Goal: Task Accomplishment & Management: Use online tool/utility

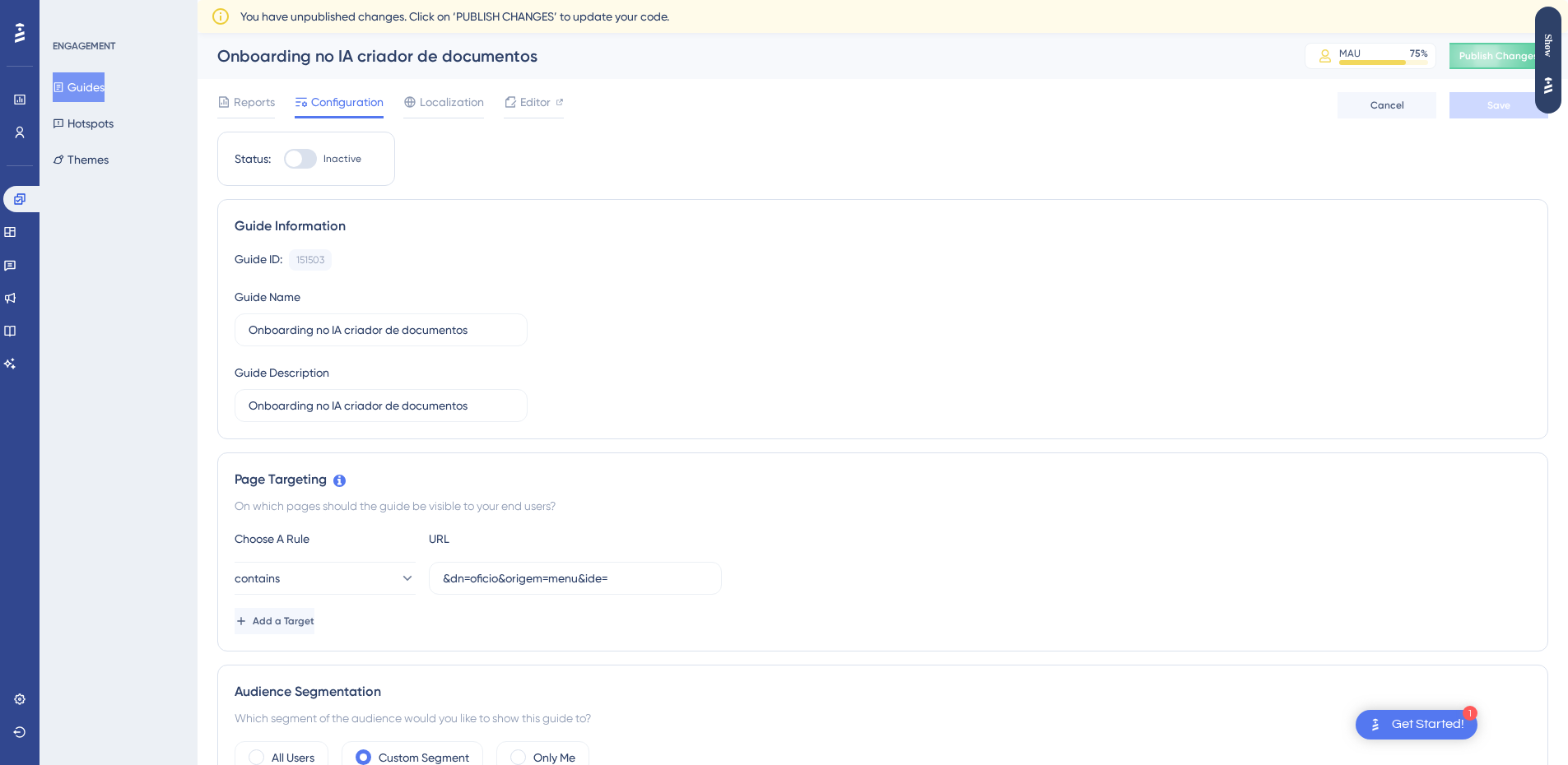
drag, startPoint x: 1424, startPoint y: 711, endPoint x: 1413, endPoint y: 724, distance: 17.0
click at [1422, 0] on body "1 Get Started! Performance Users Engagement Widgets Feedback Product Updates Kn…" at bounding box center [784, 0] width 1568 height 0
click at [1412, 724] on div "Get Started!" at bounding box center [1429, 724] width 73 height 18
click at [530, 103] on span "Editor" at bounding box center [536, 101] width 30 height 19
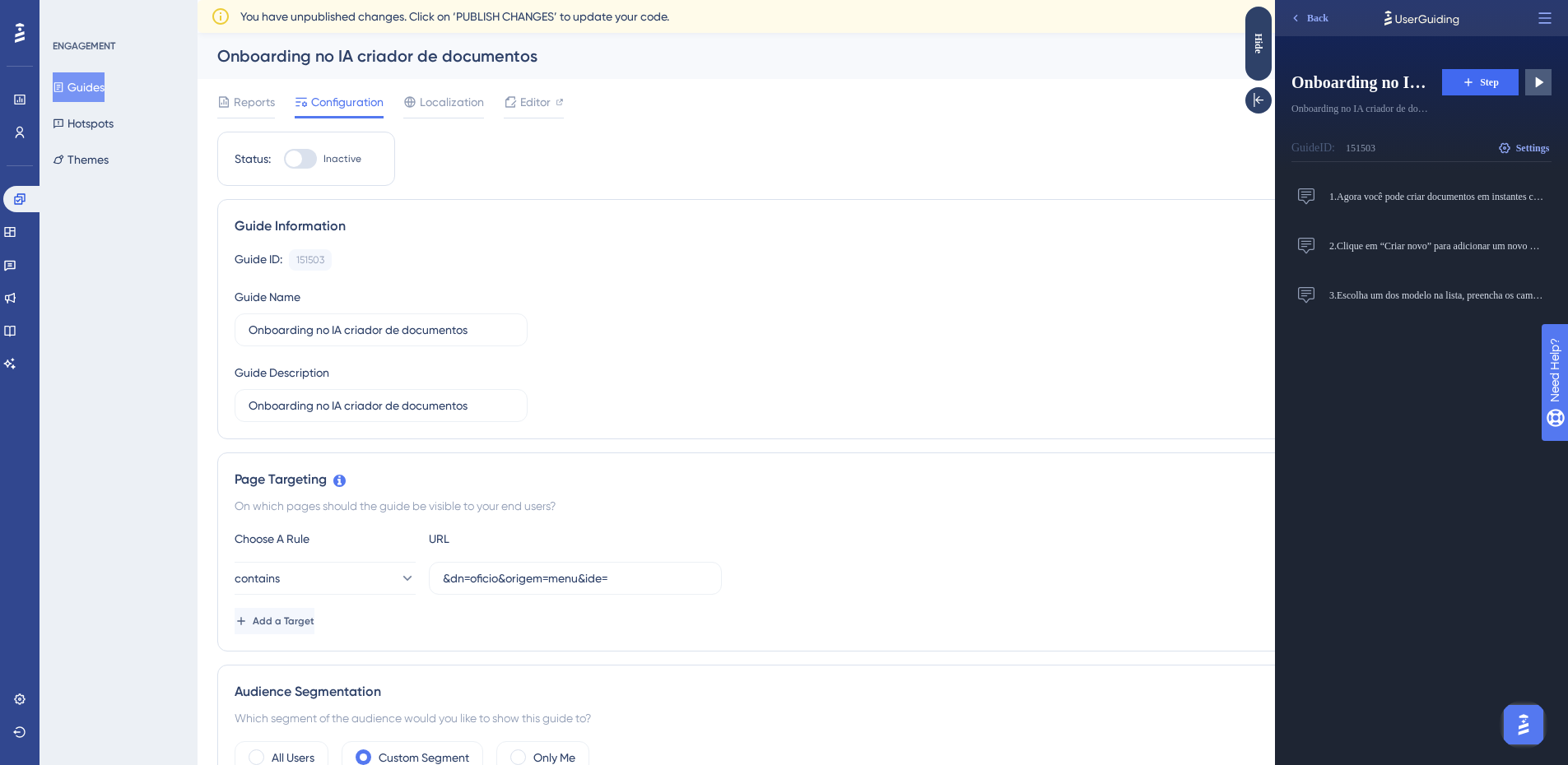
click at [16, 31] on div at bounding box center [114, 21] width 215 height 43
click at [1325, 19] on span "Back" at bounding box center [1317, 19] width 21 height 14
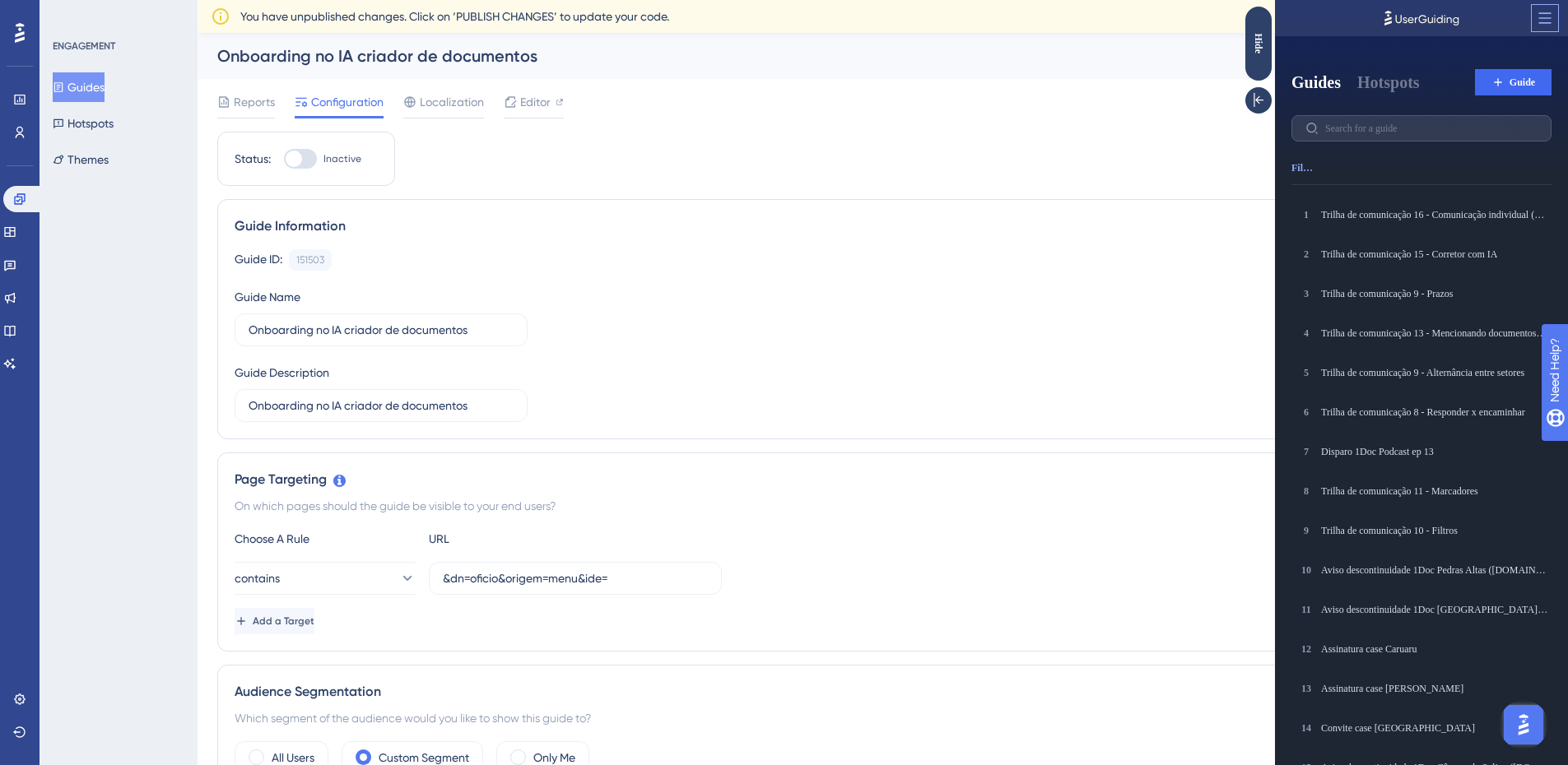
click at [1549, 22] on icon at bounding box center [1545, 18] width 13 height 11
click at [1264, 100] on icon at bounding box center [1259, 100] width 10 height 14
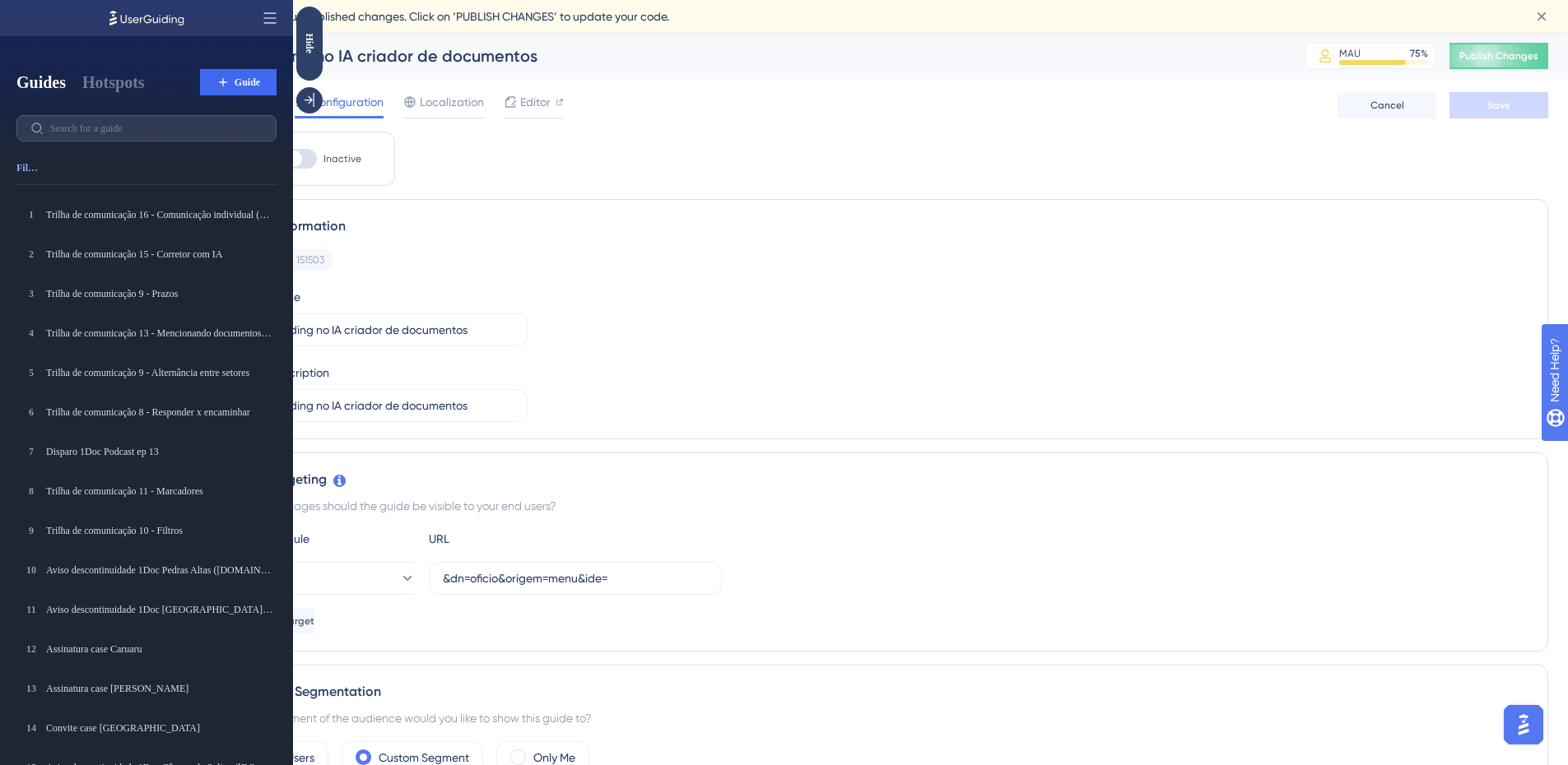
click at [273, 14] on icon at bounding box center [270, 18] width 13 height 11
drag, startPoint x: 305, startPoint y: 100, endPoint x: 602, endPoint y: 107, distance: 297.1
click at [305, 100] on icon at bounding box center [310, 100] width 10 height 14
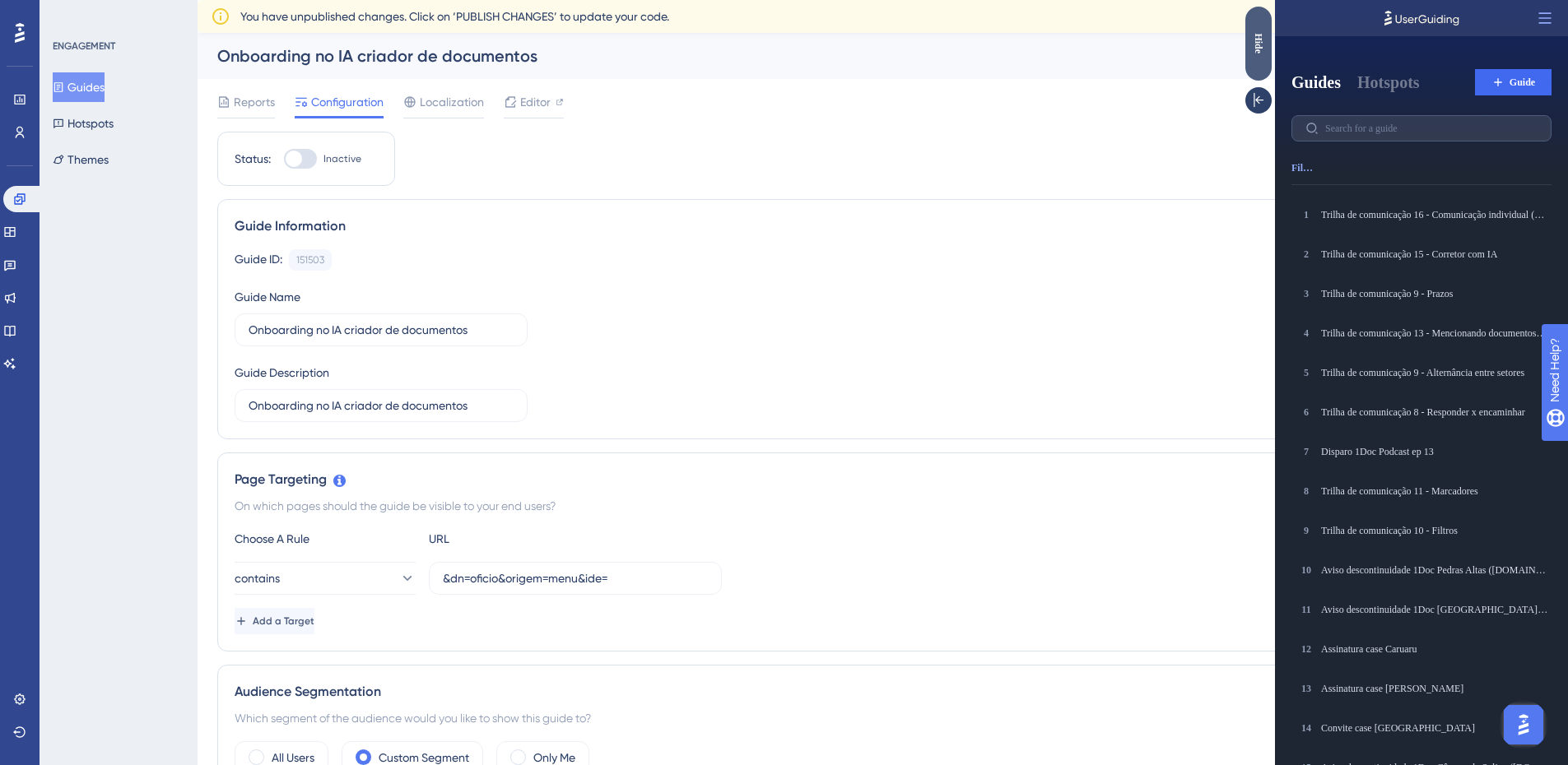
click at [1260, 42] on div "Hide" at bounding box center [1258, 43] width 26 height 20
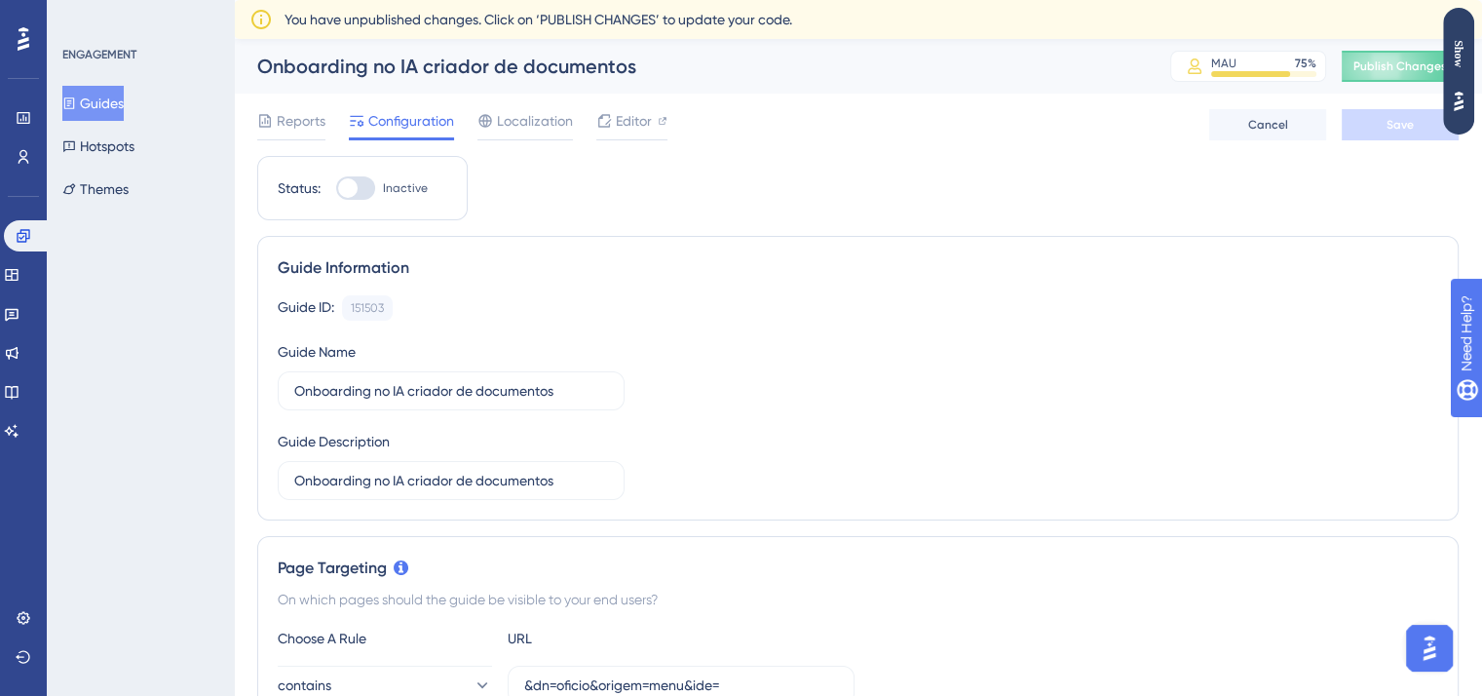
click at [117, 105] on button "Guides" at bounding box center [92, 103] width 61 height 35
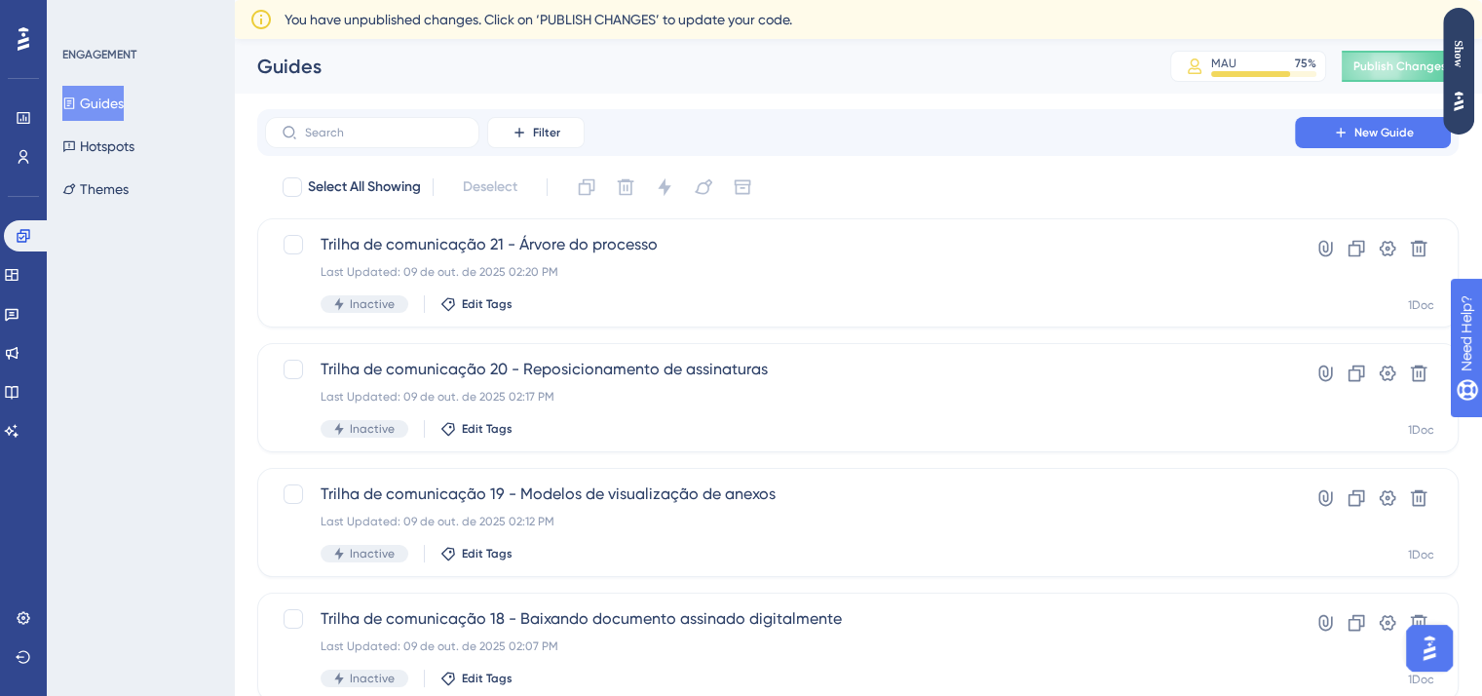
click at [1350, 150] on div "Filter New Guide" at bounding box center [857, 132] width 1201 height 47
click at [1350, 143] on button "New Guide" at bounding box center [1373, 132] width 156 height 31
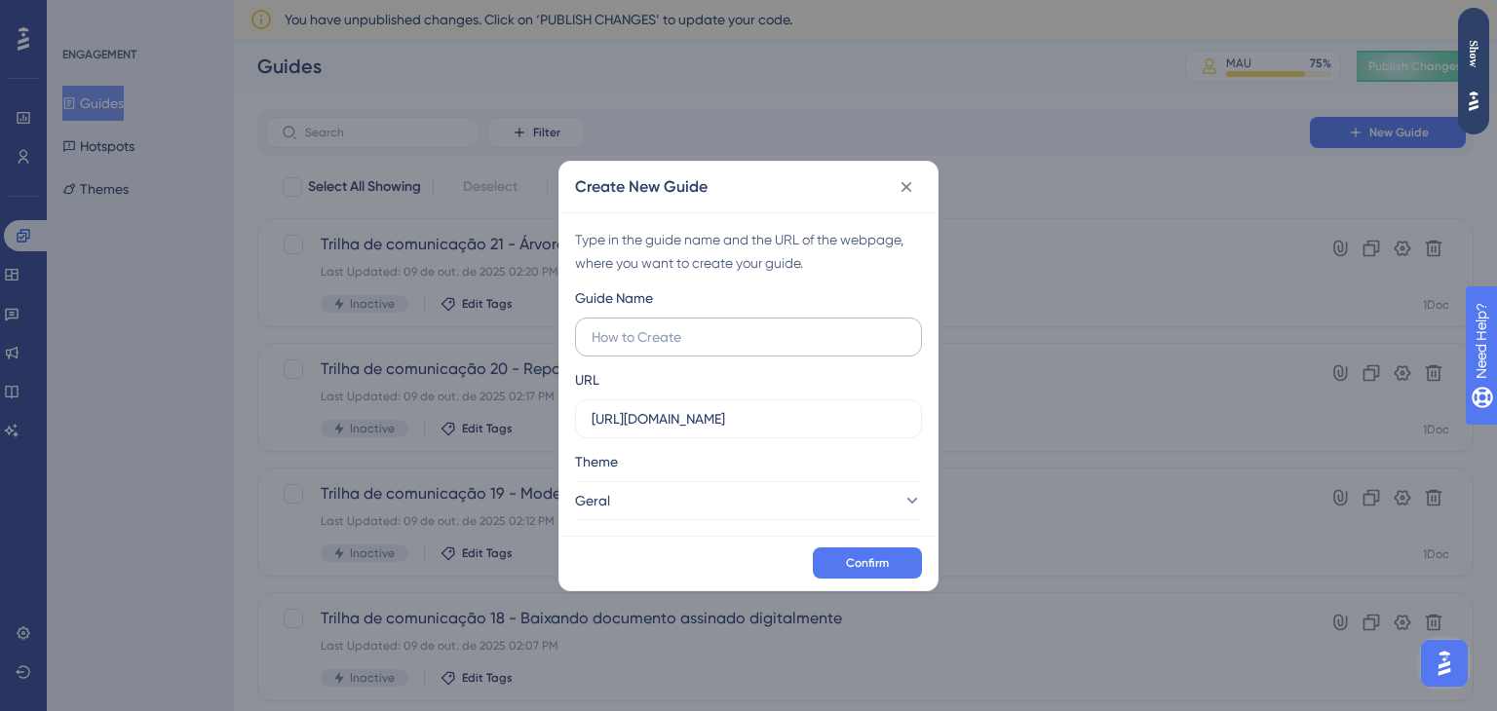
click at [718, 319] on label at bounding box center [748, 337] width 347 height 39
click at [718, 326] on input "text" at bounding box center [748, 336] width 314 height 21
click at [708, 421] on input "[URL][DOMAIN_NAME]" at bounding box center [748, 418] width 314 height 21
click at [731, 492] on button "Geral" at bounding box center [748, 500] width 347 height 39
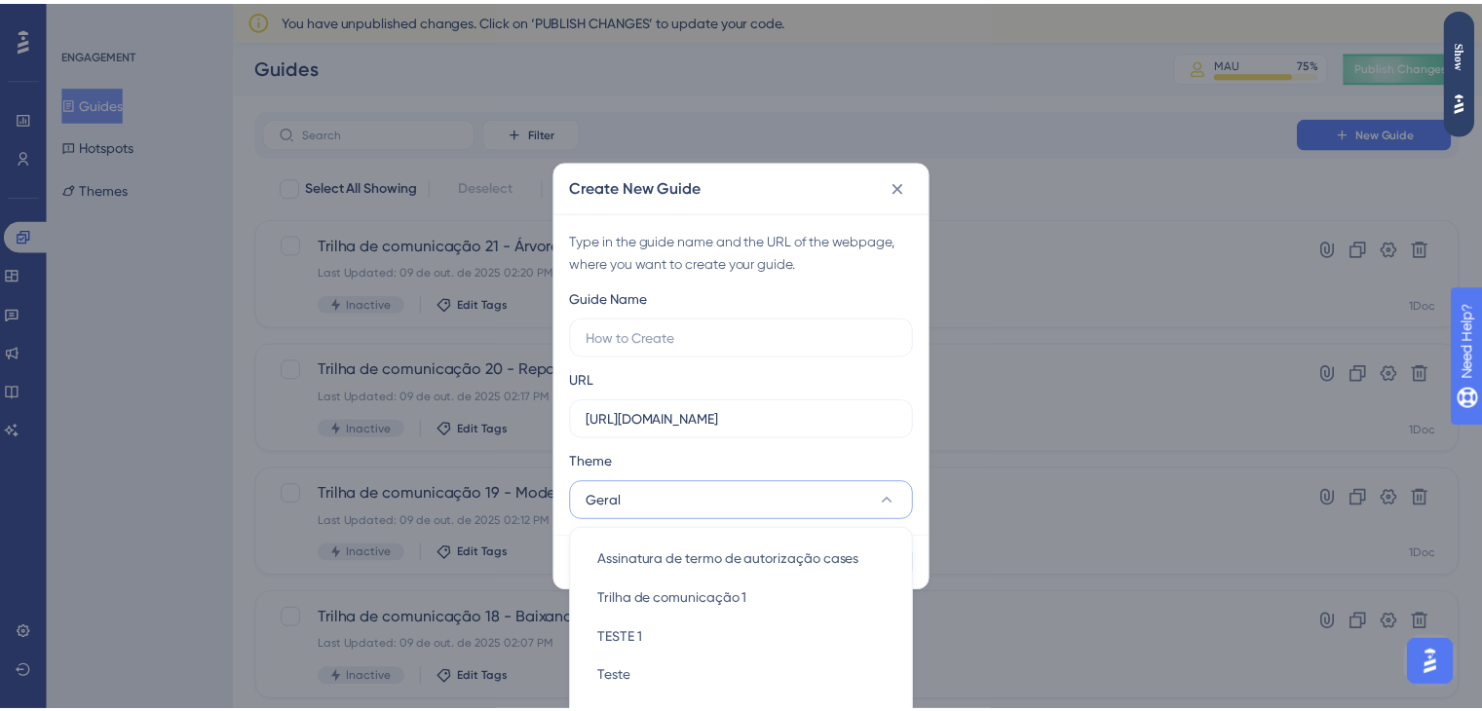
scroll to position [207, 0]
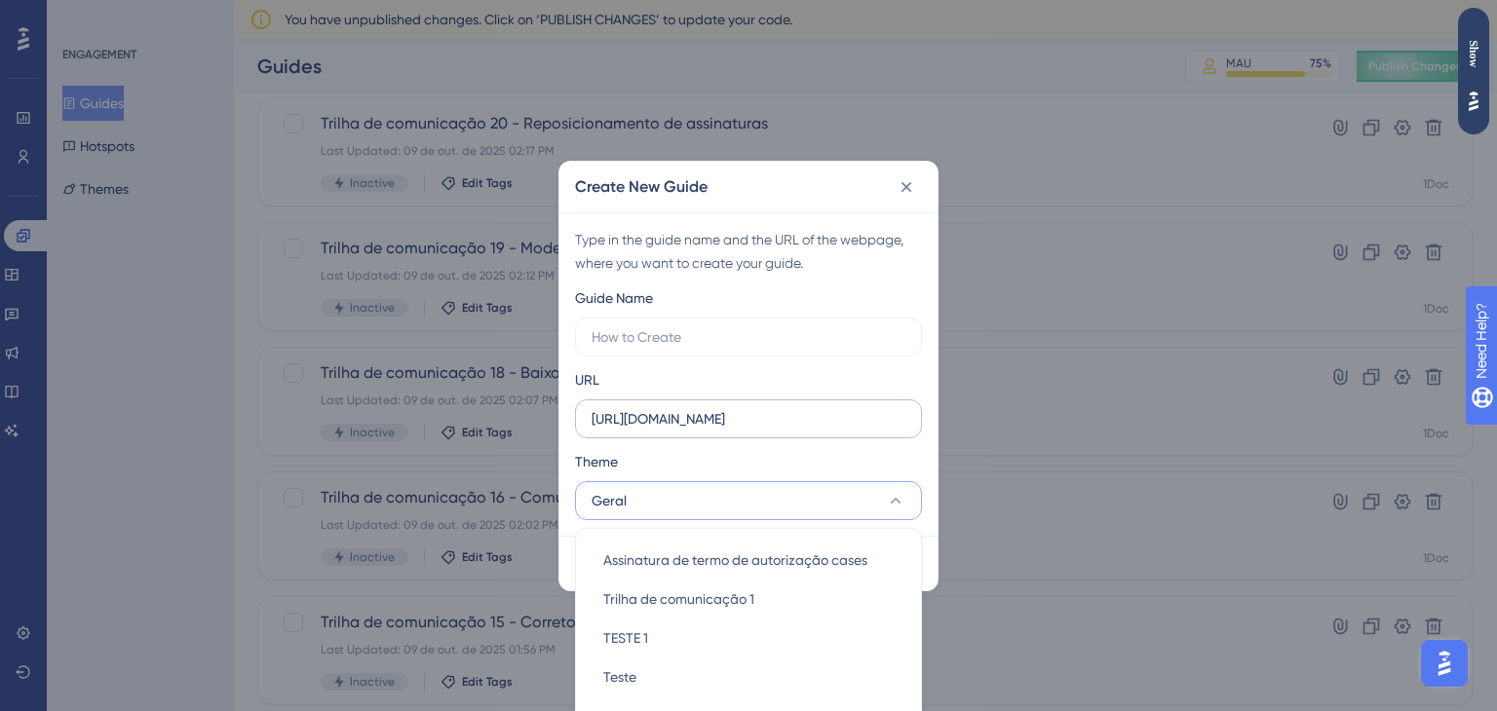
click at [746, 403] on label "[URL][DOMAIN_NAME]" at bounding box center [748, 418] width 347 height 39
click at [746, 408] on input "[URL][DOMAIN_NAME]" at bounding box center [748, 418] width 314 height 21
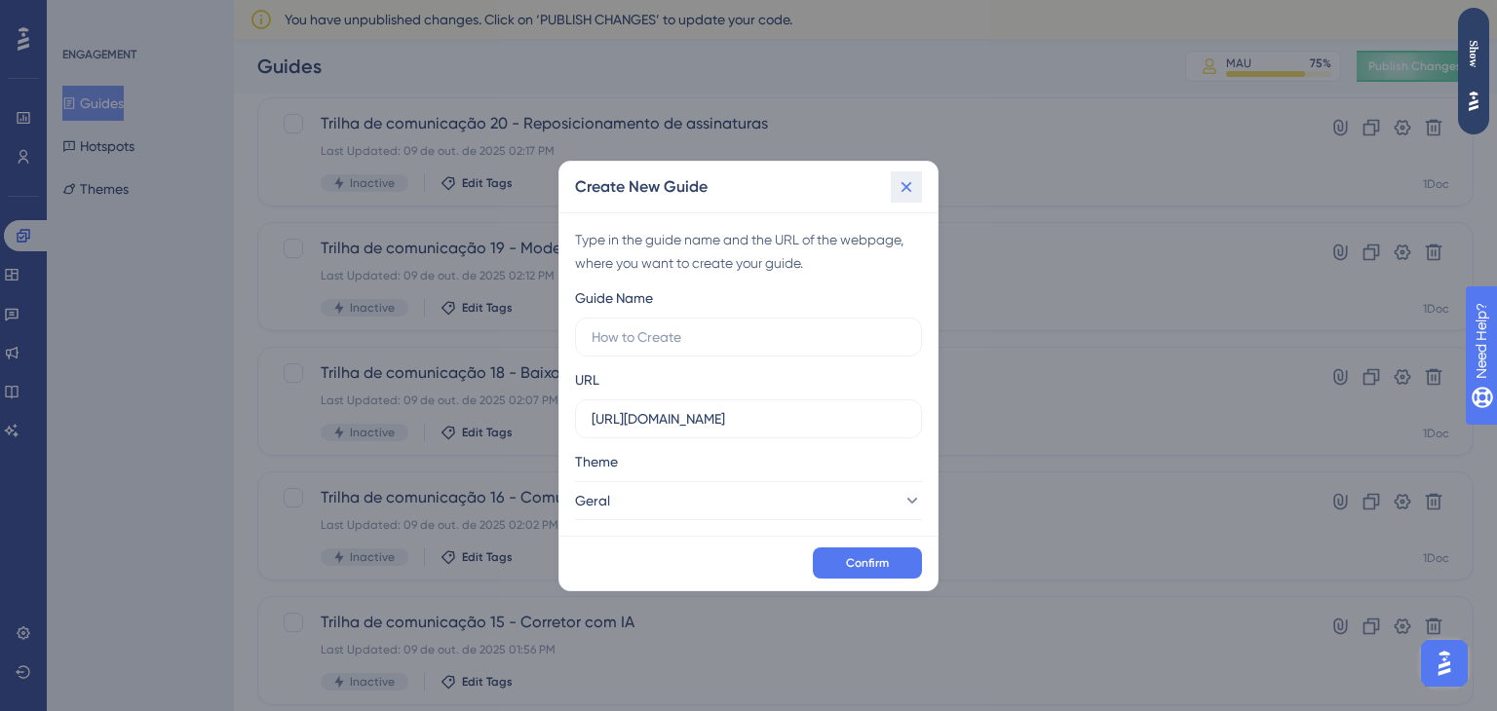
click at [915, 192] on icon at bounding box center [905, 186] width 19 height 19
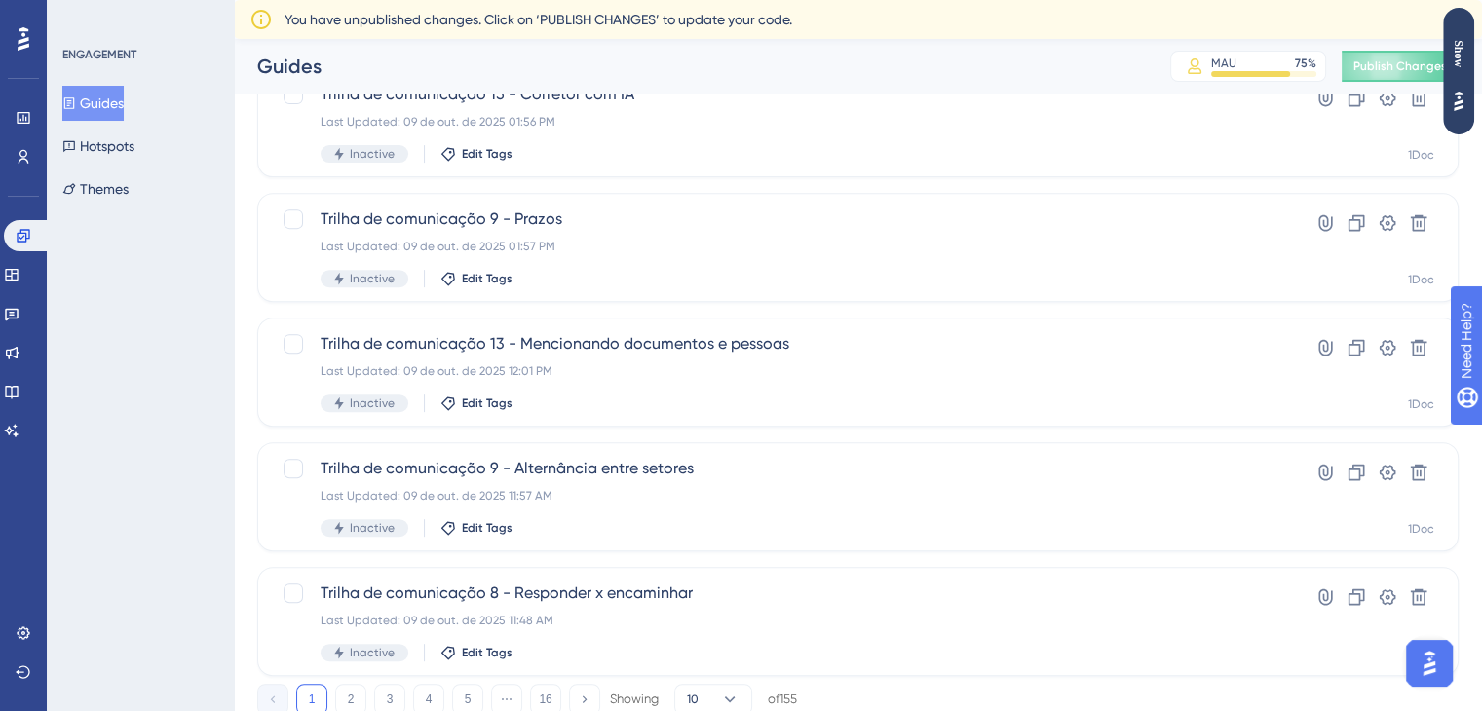
scroll to position [801, 0]
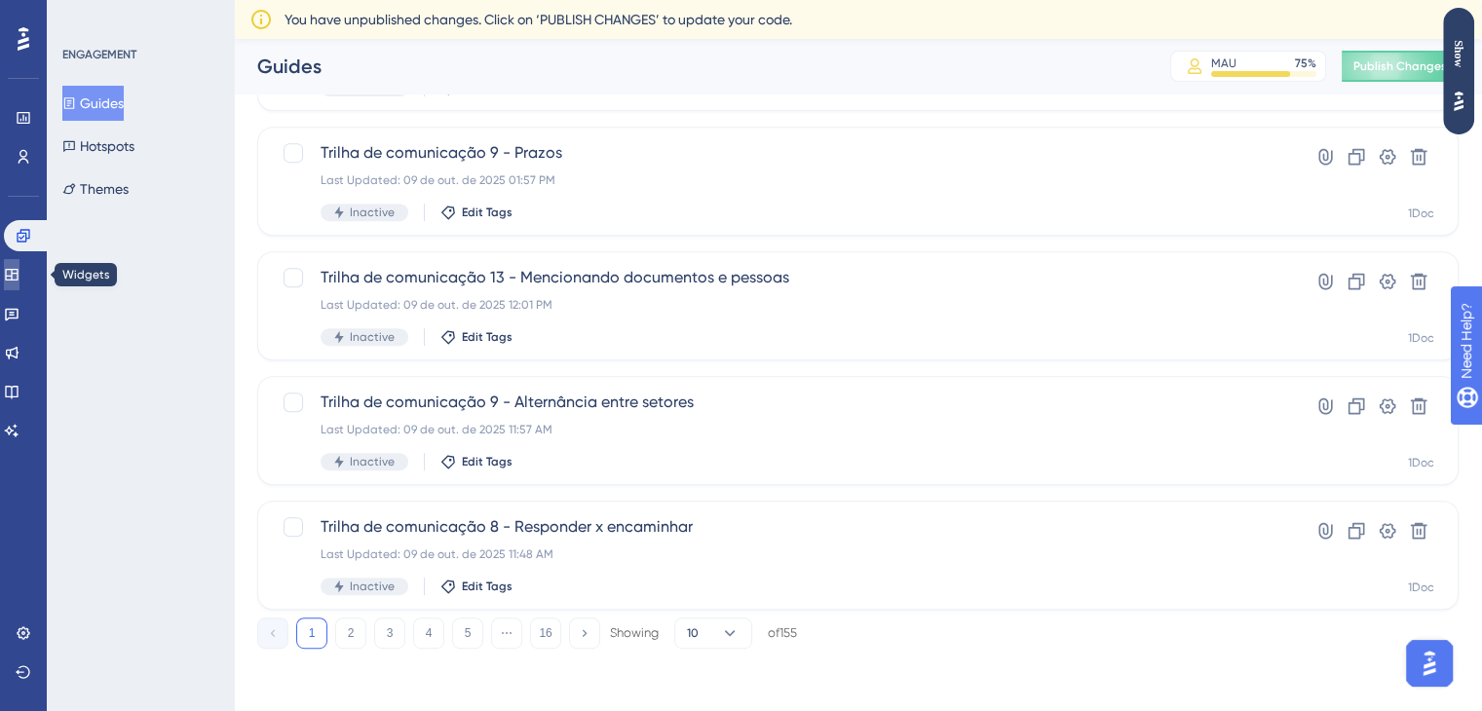
click at [13, 277] on link at bounding box center [12, 274] width 16 height 31
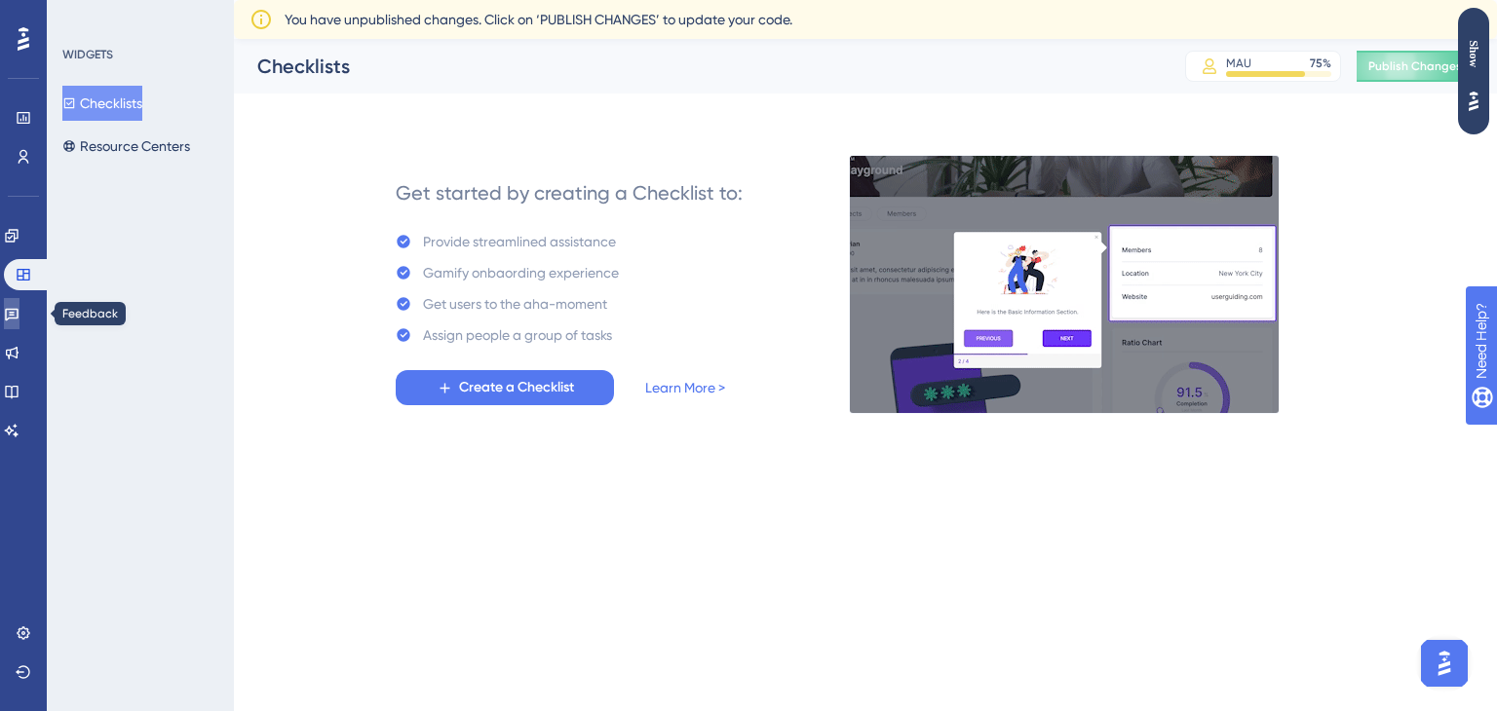
click at [19, 323] on link at bounding box center [12, 313] width 16 height 31
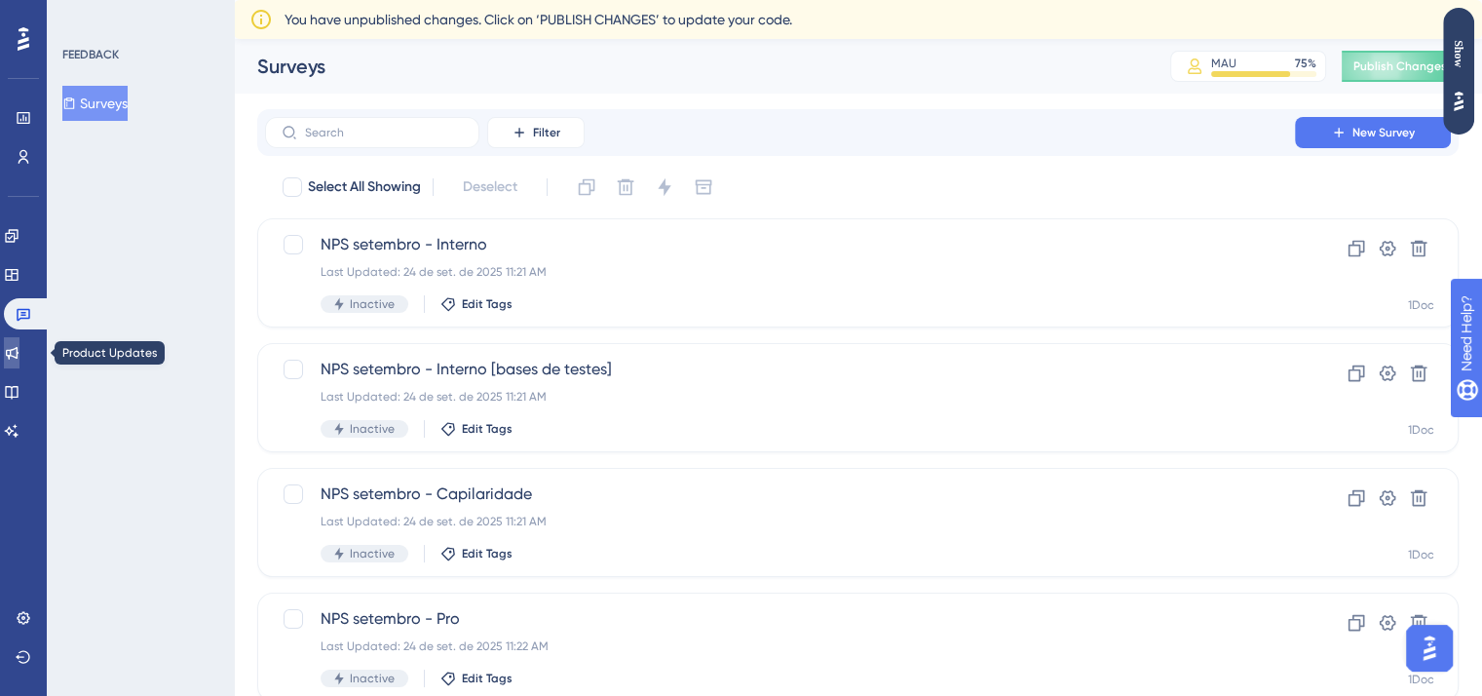
click at [19, 345] on icon at bounding box center [12, 353] width 16 height 16
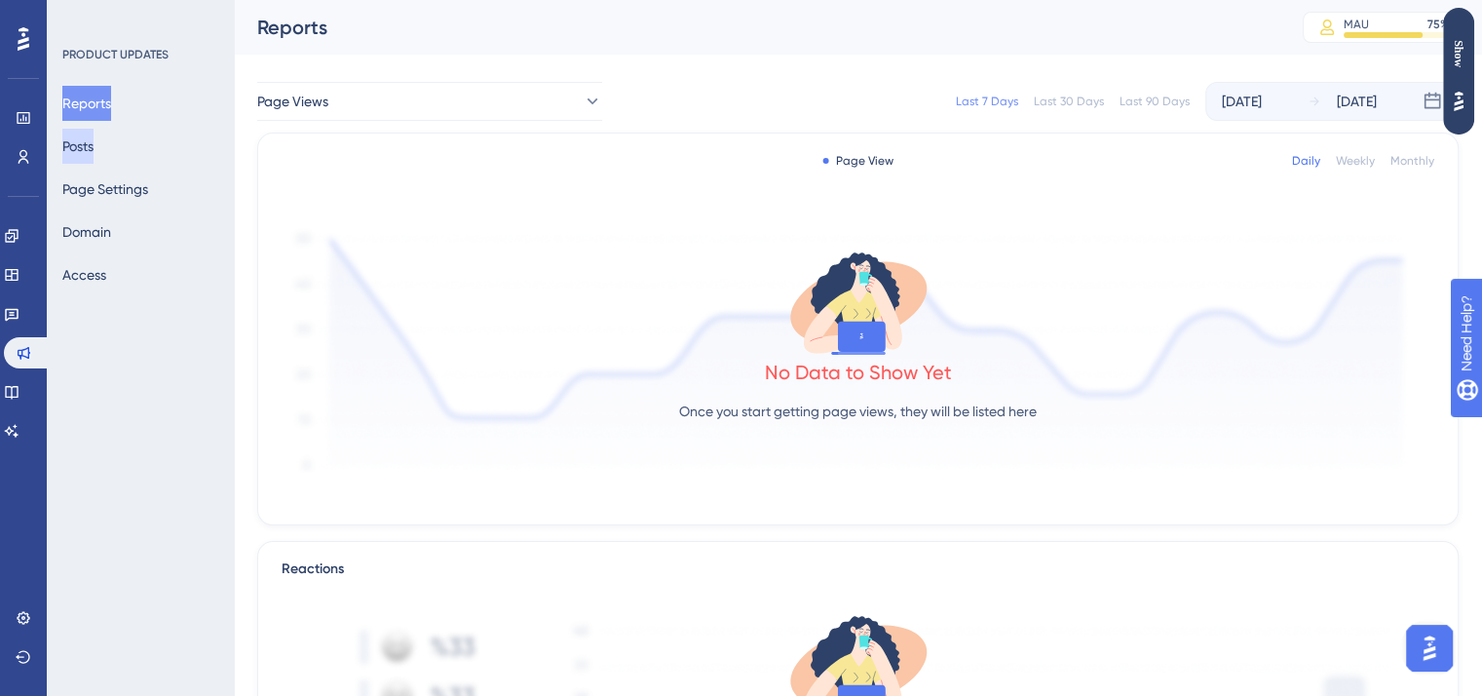
drag, startPoint x: 134, startPoint y: 157, endPoint x: 94, endPoint y: 146, distance: 42.3
click at [94, 146] on div "Reports Posts Page Settings Domain Access" at bounding box center [141, 189] width 158 height 207
click at [94, 146] on button "Posts" at bounding box center [77, 146] width 31 height 35
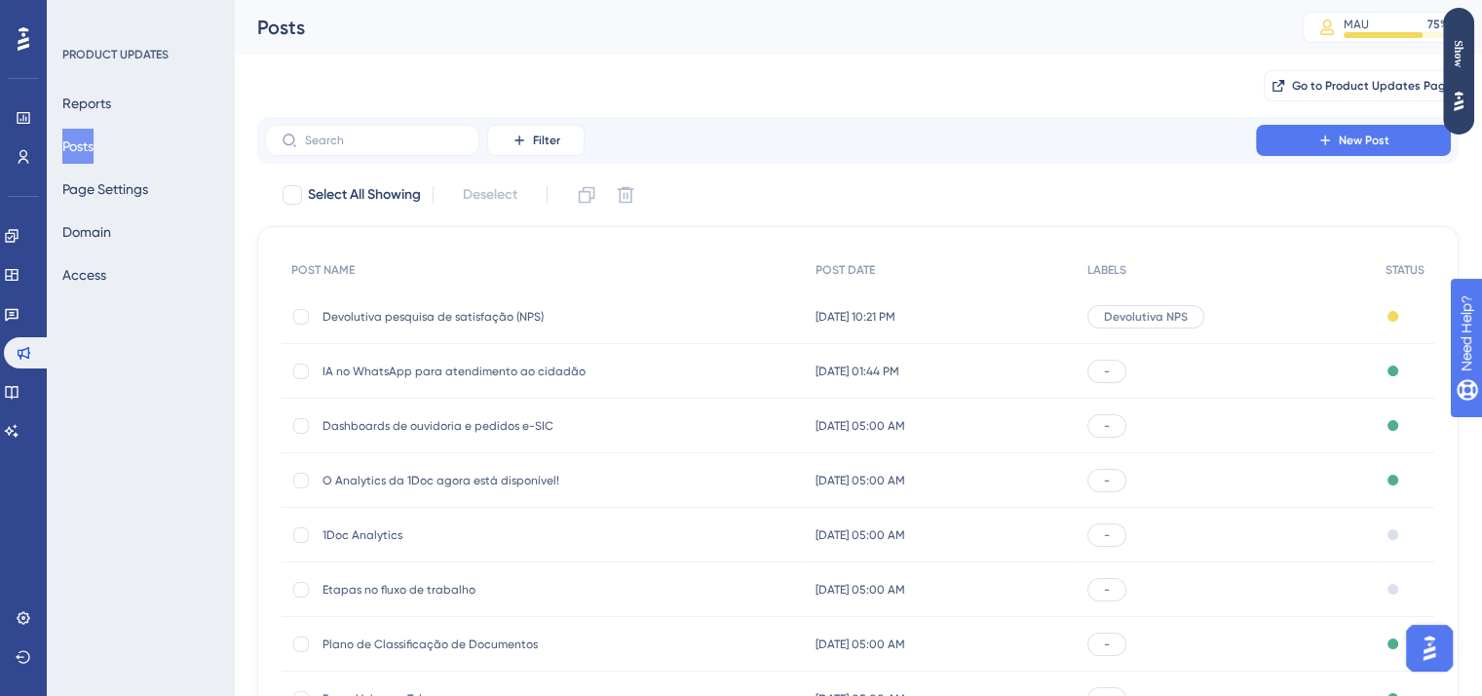
click at [510, 364] on span "IA no WhatsApp para atendimento ao cidadão" at bounding box center [479, 371] width 312 height 16
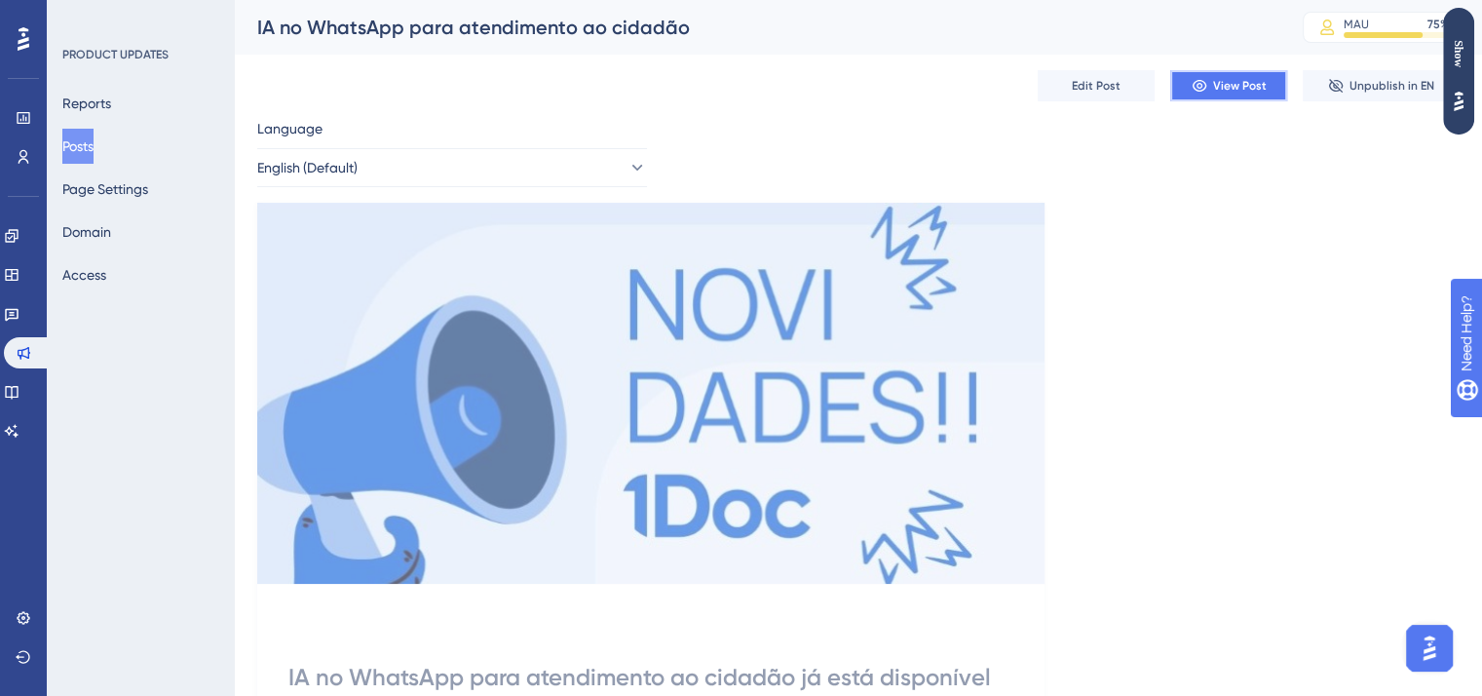
click at [1232, 78] on span "View Post" at bounding box center [1240, 86] width 54 height 16
click at [19, 441] on link at bounding box center [12, 430] width 16 height 31
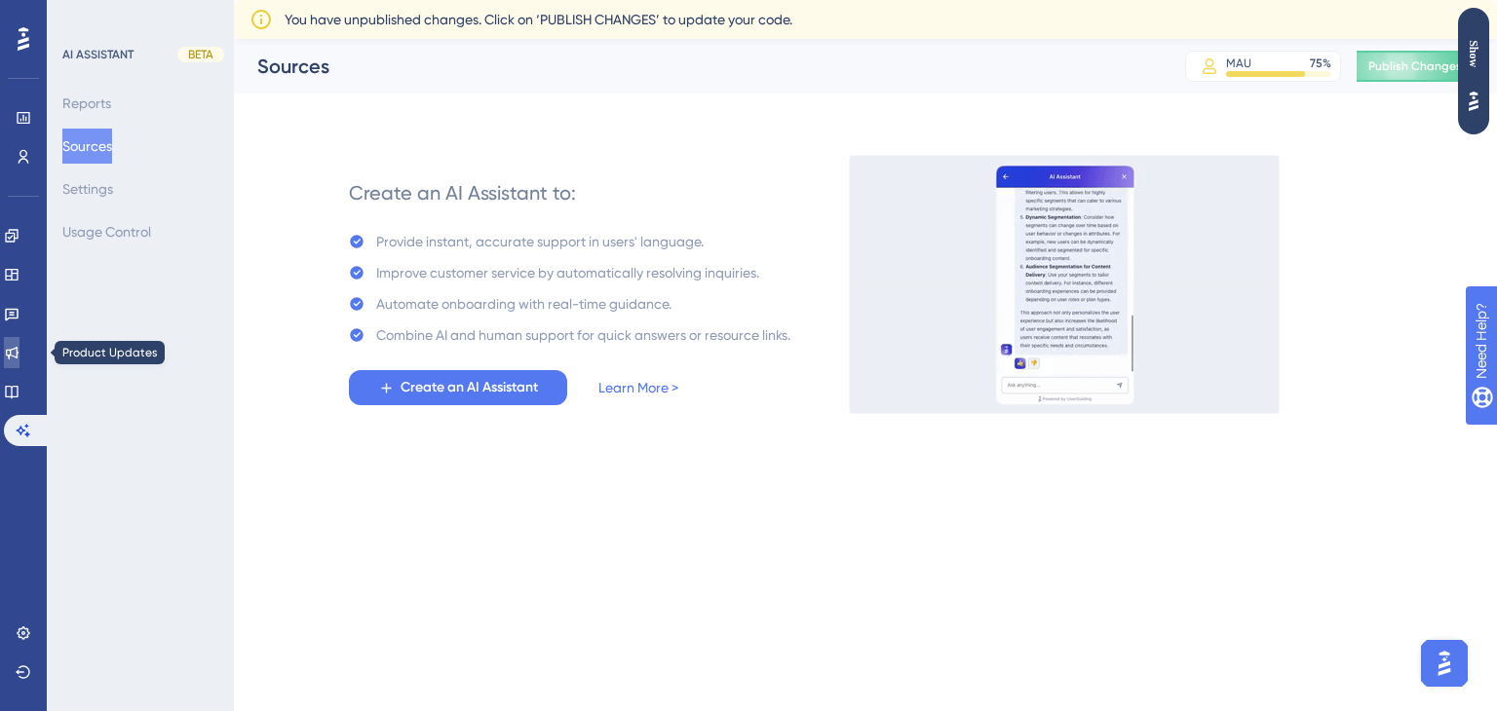
click at [19, 352] on icon at bounding box center [12, 353] width 13 height 13
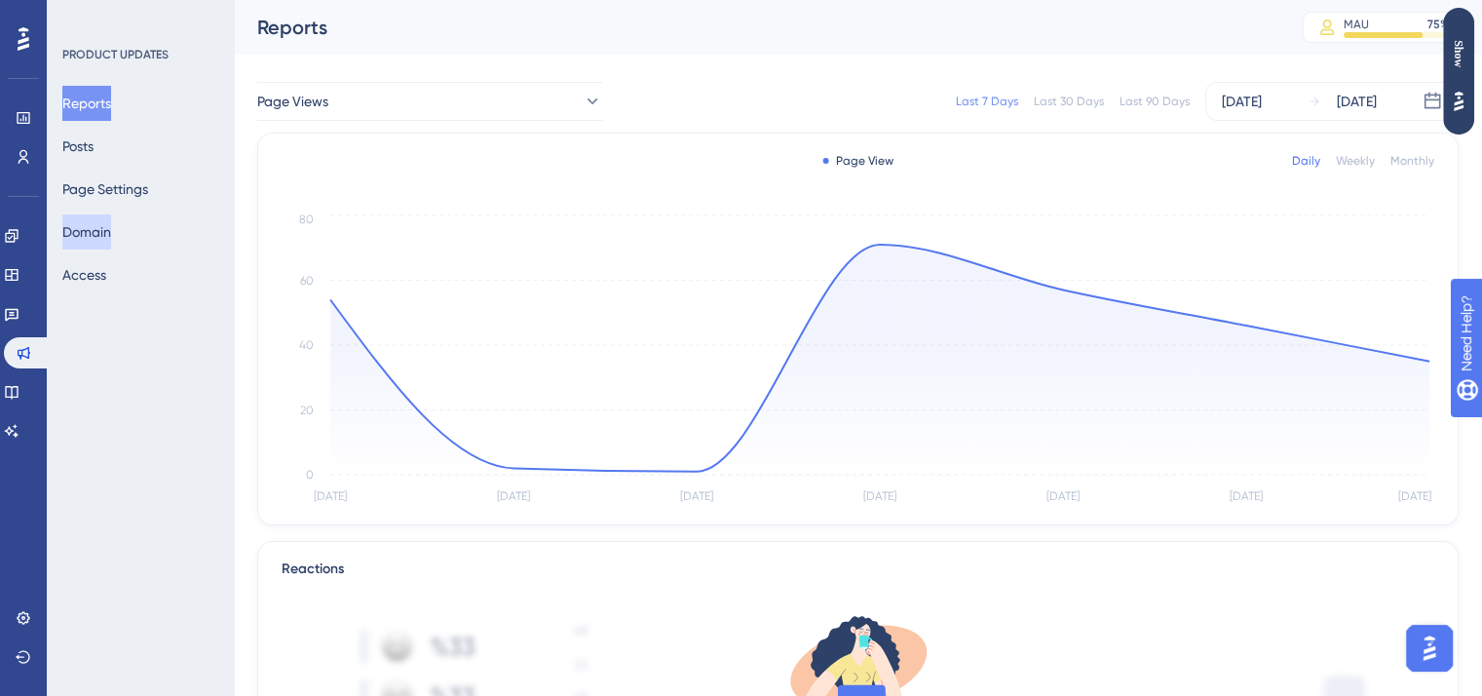
click at [102, 234] on button "Domain" at bounding box center [86, 231] width 49 height 35
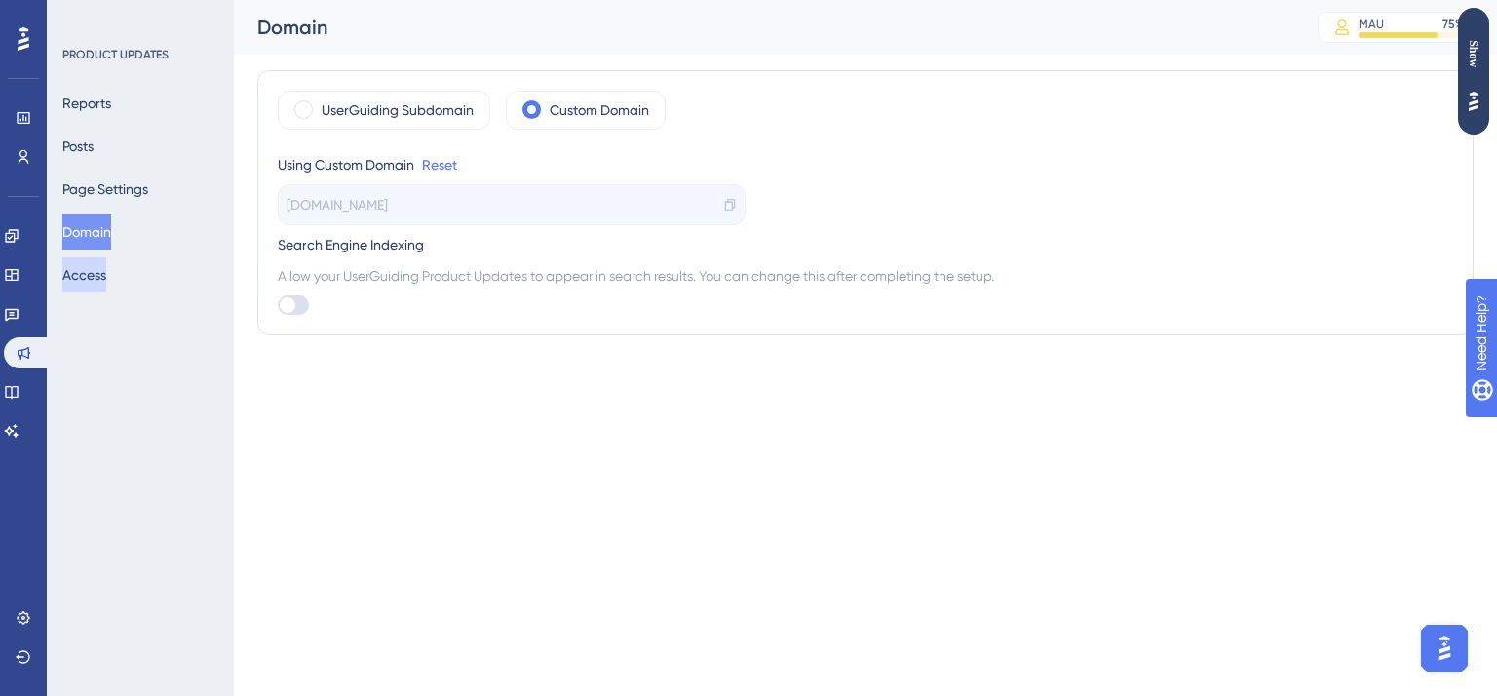
click at [95, 270] on button "Access" at bounding box center [84, 274] width 44 height 35
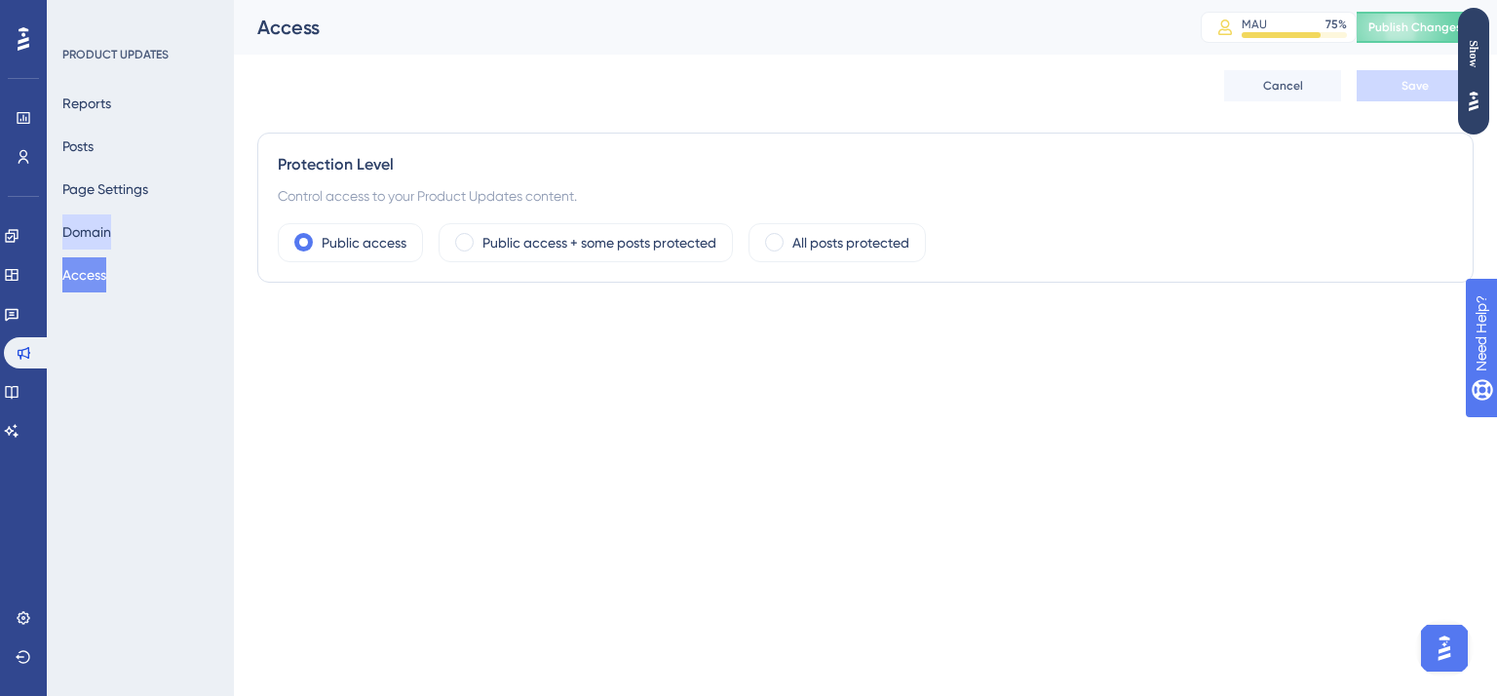
click at [109, 239] on button "Domain" at bounding box center [86, 231] width 49 height 35
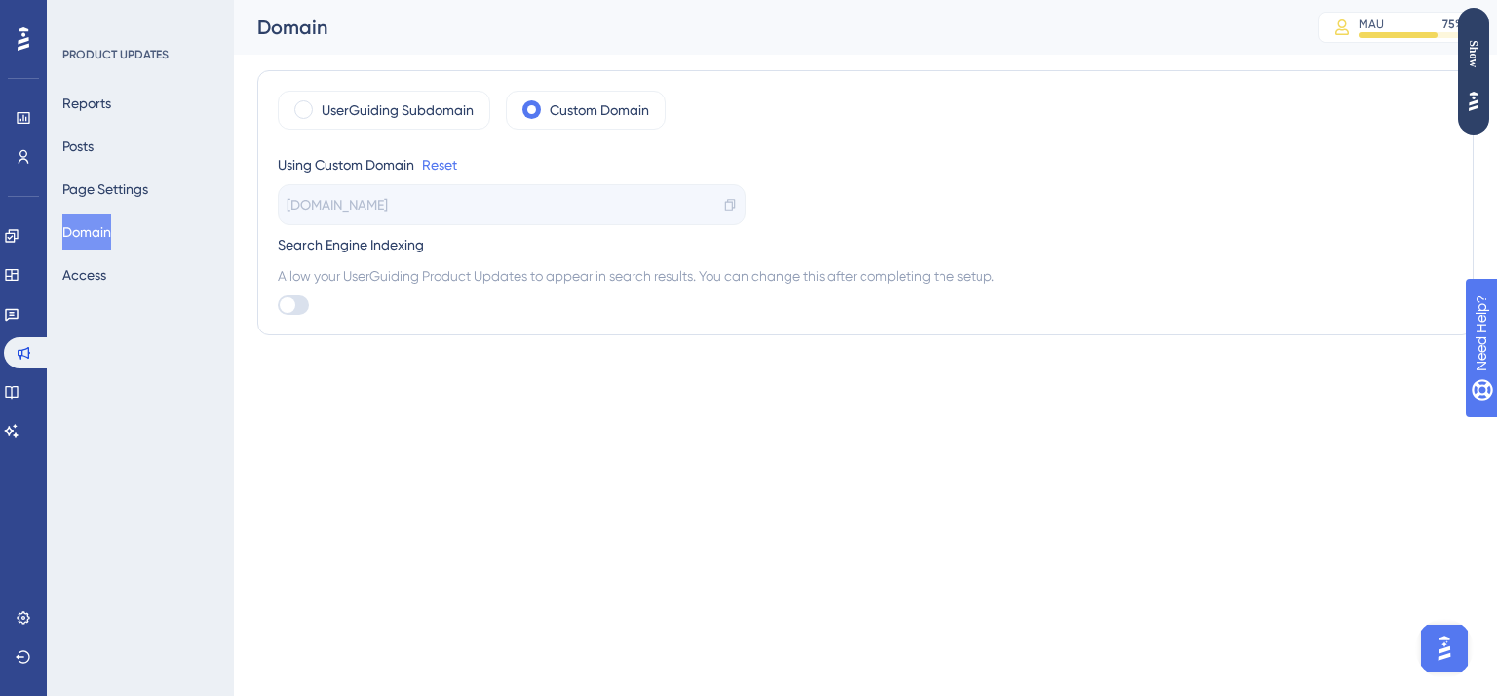
click at [122, 207] on div "Reports Posts Page Settings Domain Access" at bounding box center [141, 189] width 158 height 207
click at [125, 198] on button "Page Settings" at bounding box center [105, 188] width 86 height 35
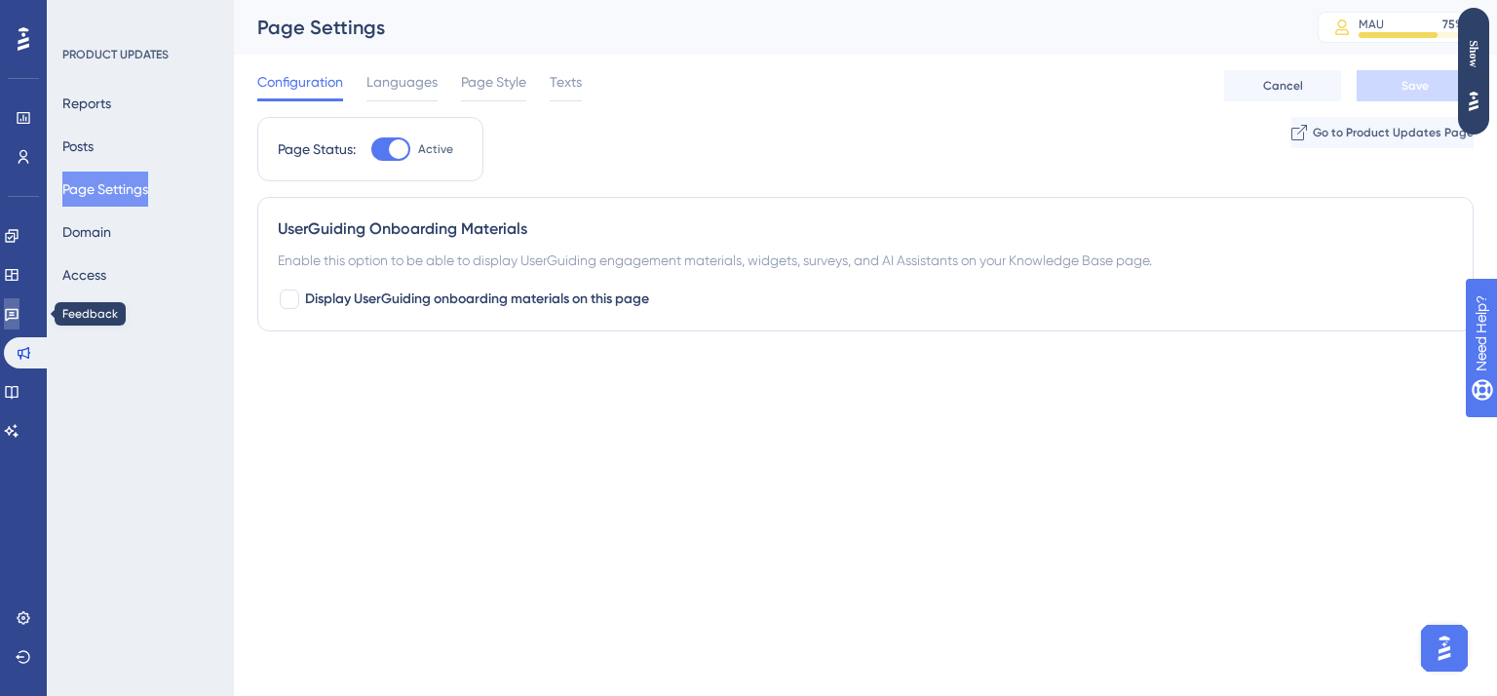
click at [19, 317] on icon at bounding box center [12, 314] width 16 height 16
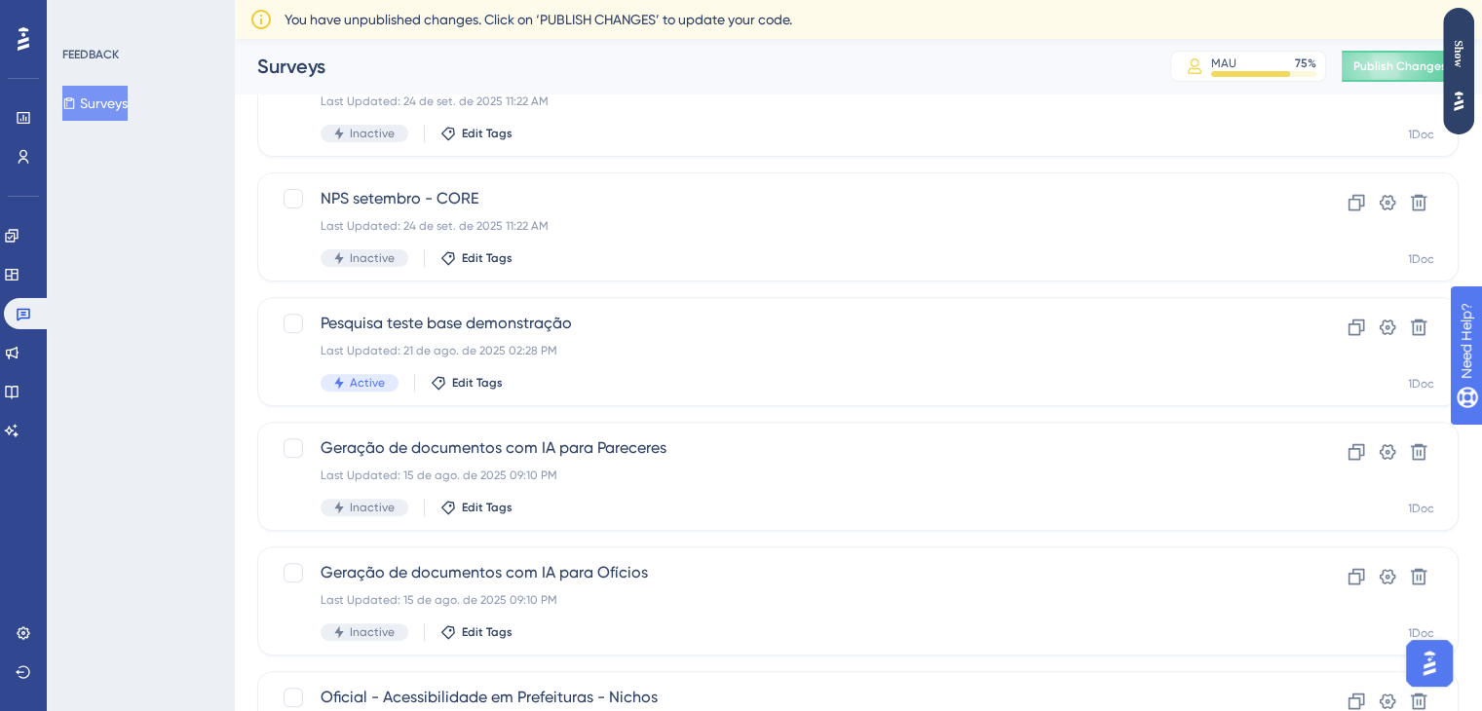
scroll to position [631, 0]
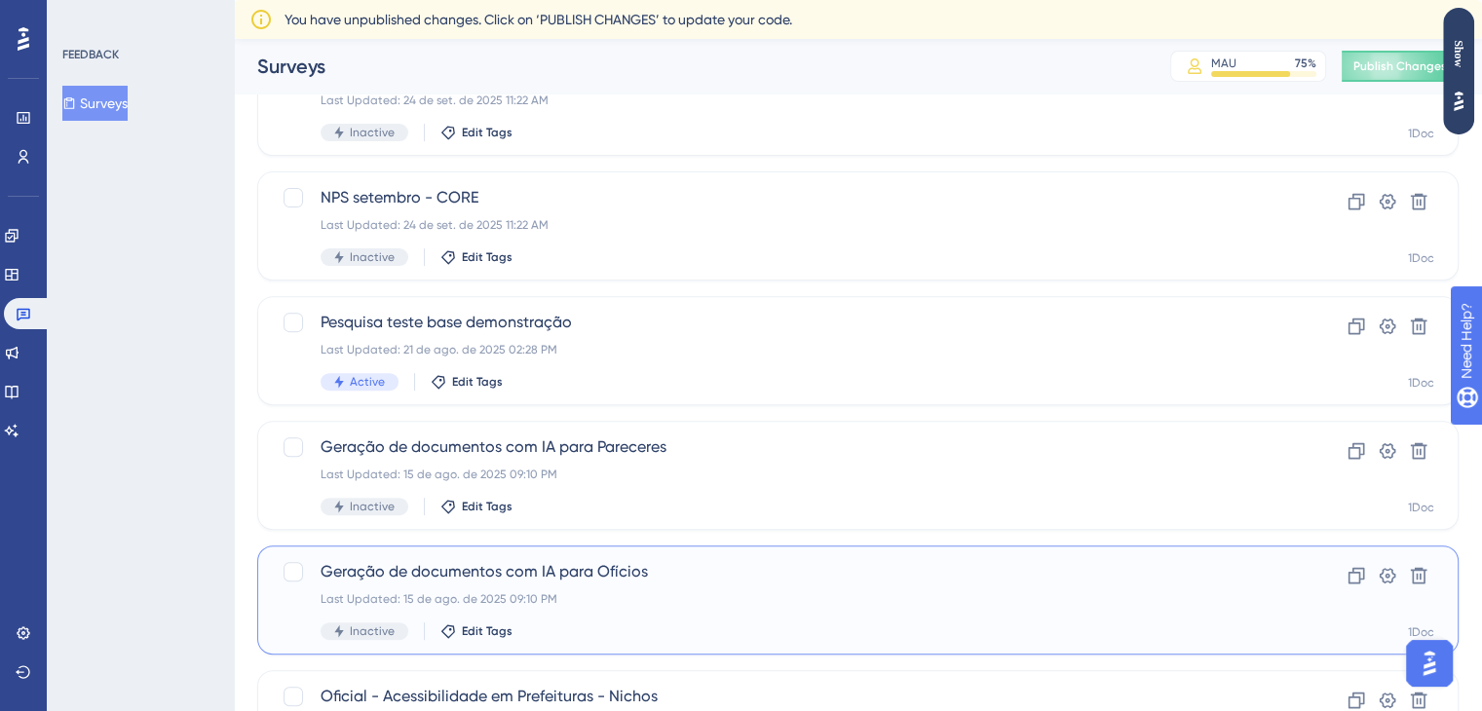
click at [707, 573] on span "Geração de documentos com IA para Ofícios" at bounding box center [780, 571] width 919 height 23
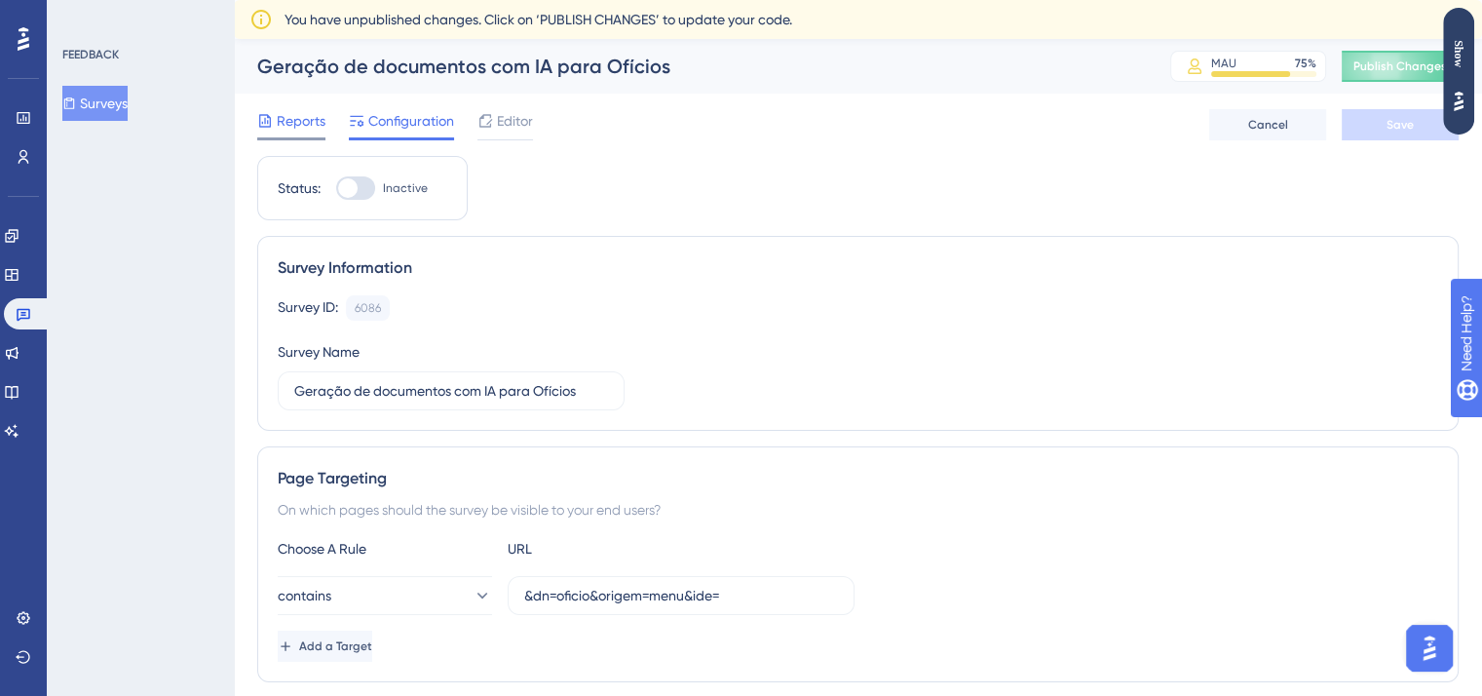
click at [297, 126] on span "Reports" at bounding box center [301, 120] width 49 height 23
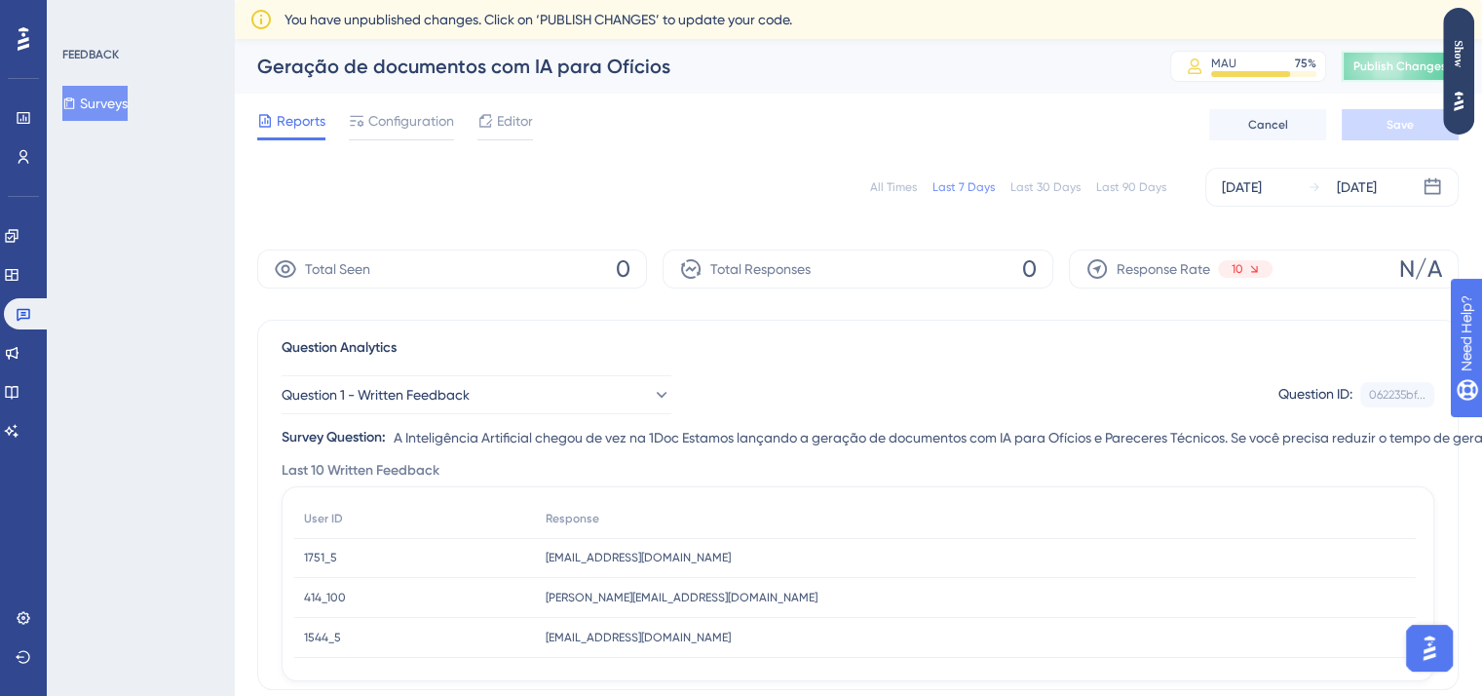
click at [1380, 74] on button "Publish Changes" at bounding box center [1400, 66] width 117 height 31
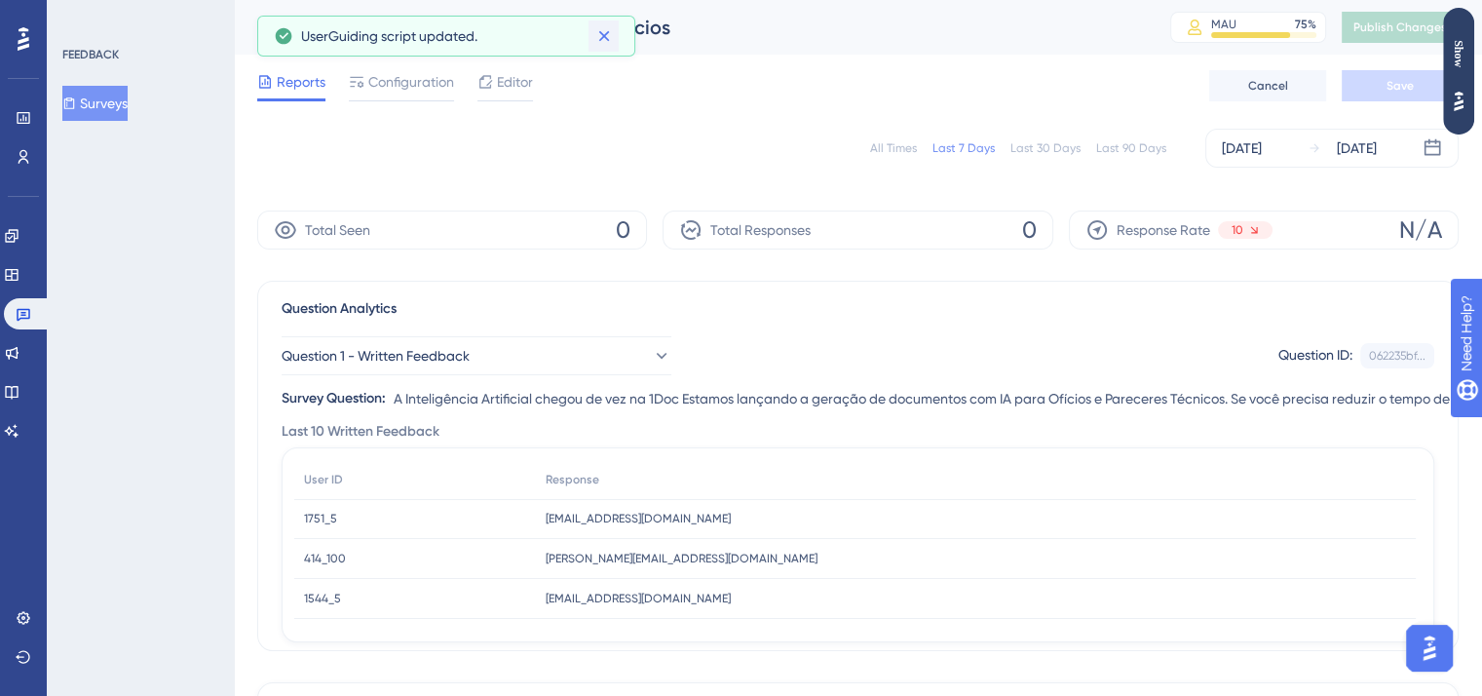
click at [597, 37] on icon at bounding box center [603, 35] width 19 height 19
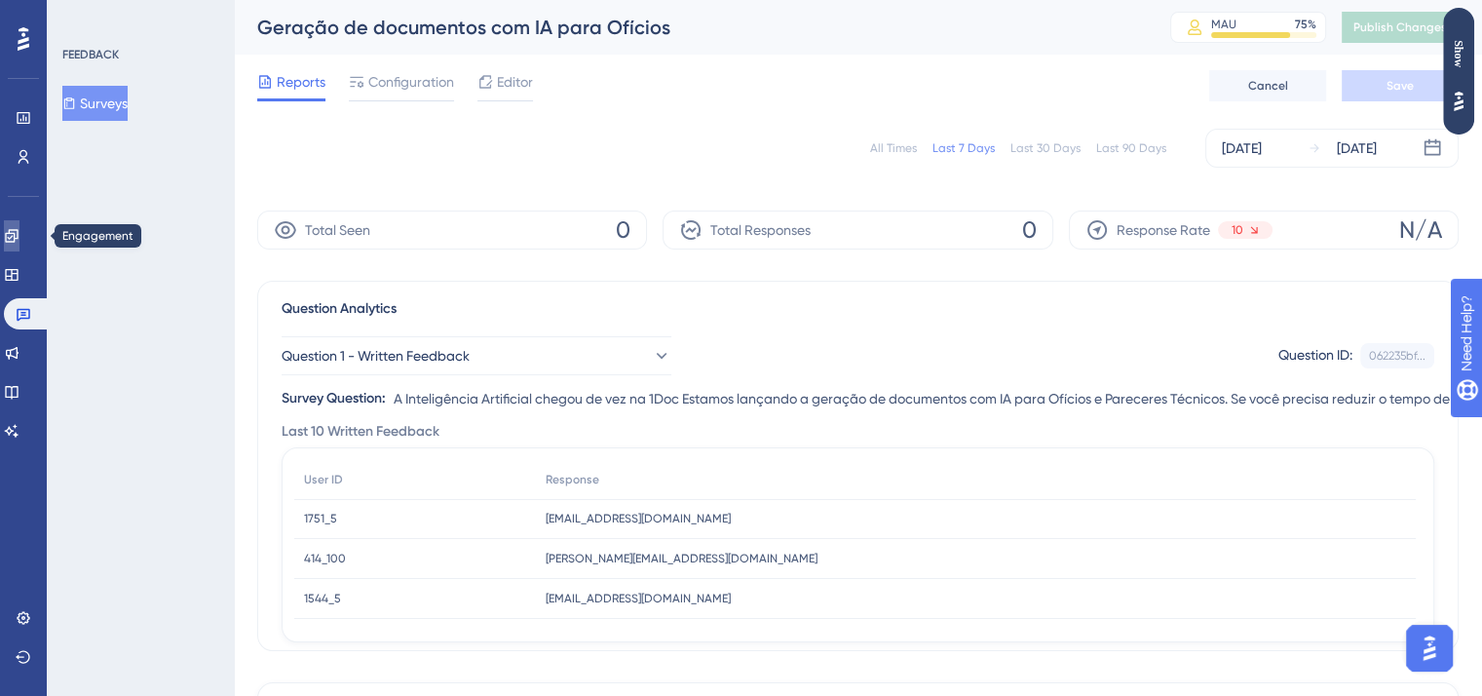
click at [19, 243] on icon at bounding box center [12, 236] width 16 height 16
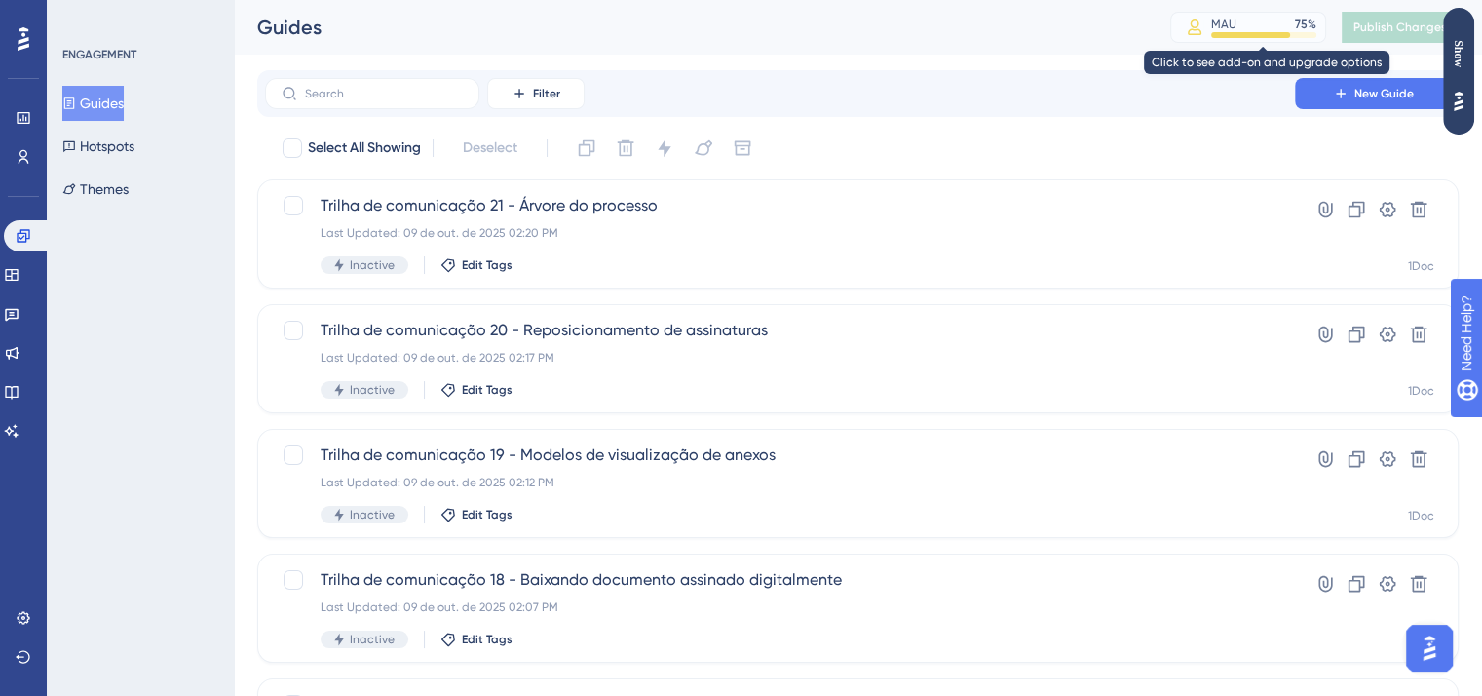
click at [1280, 15] on div "MAU 75 %" at bounding box center [1248, 27] width 156 height 31
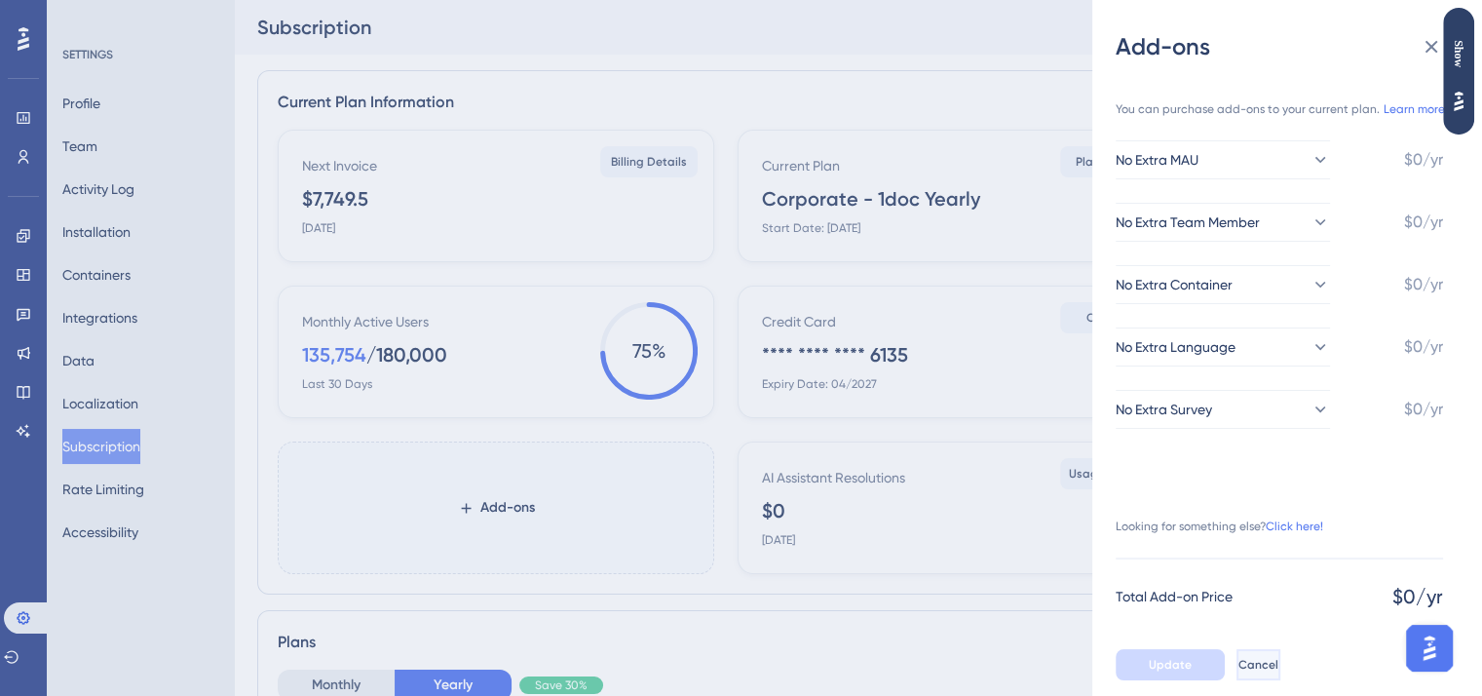
click at [1278, 672] on span "Cancel" at bounding box center [1258, 665] width 40 height 16
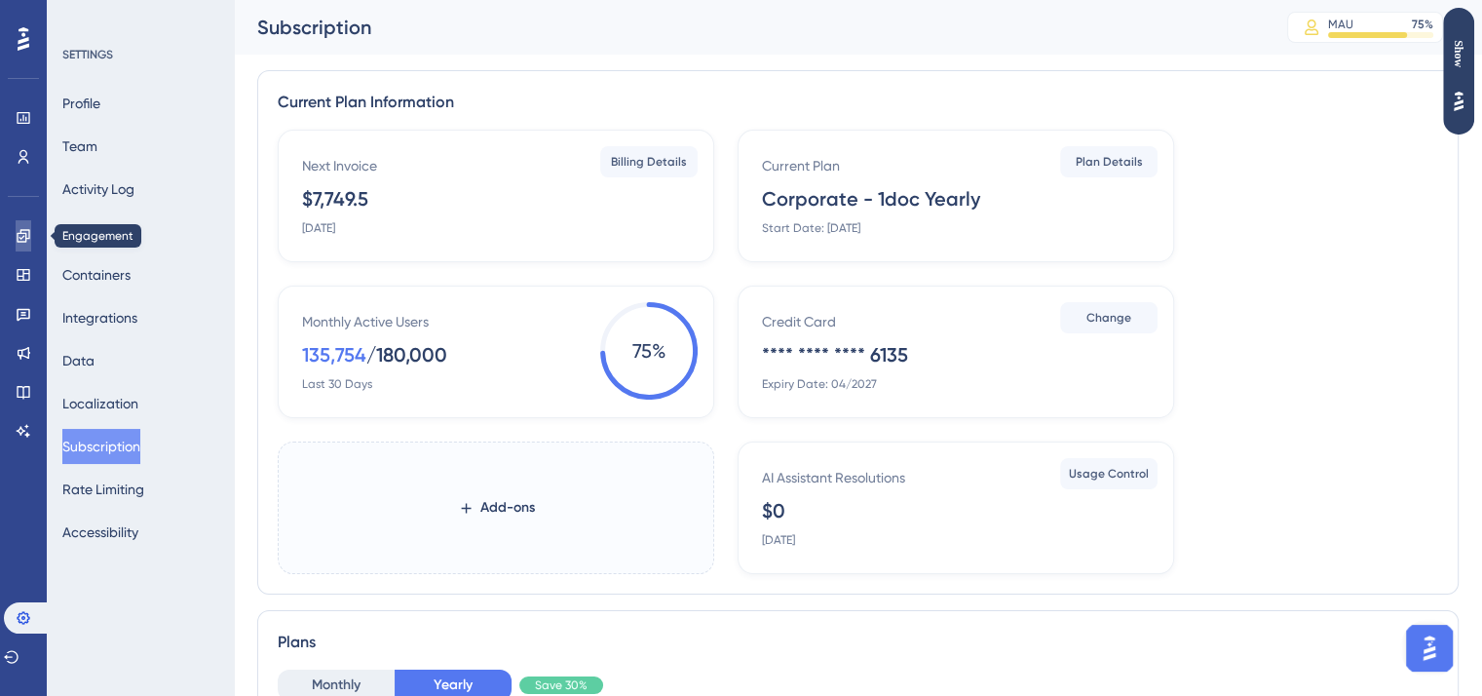
click at [16, 233] on link at bounding box center [24, 235] width 16 height 31
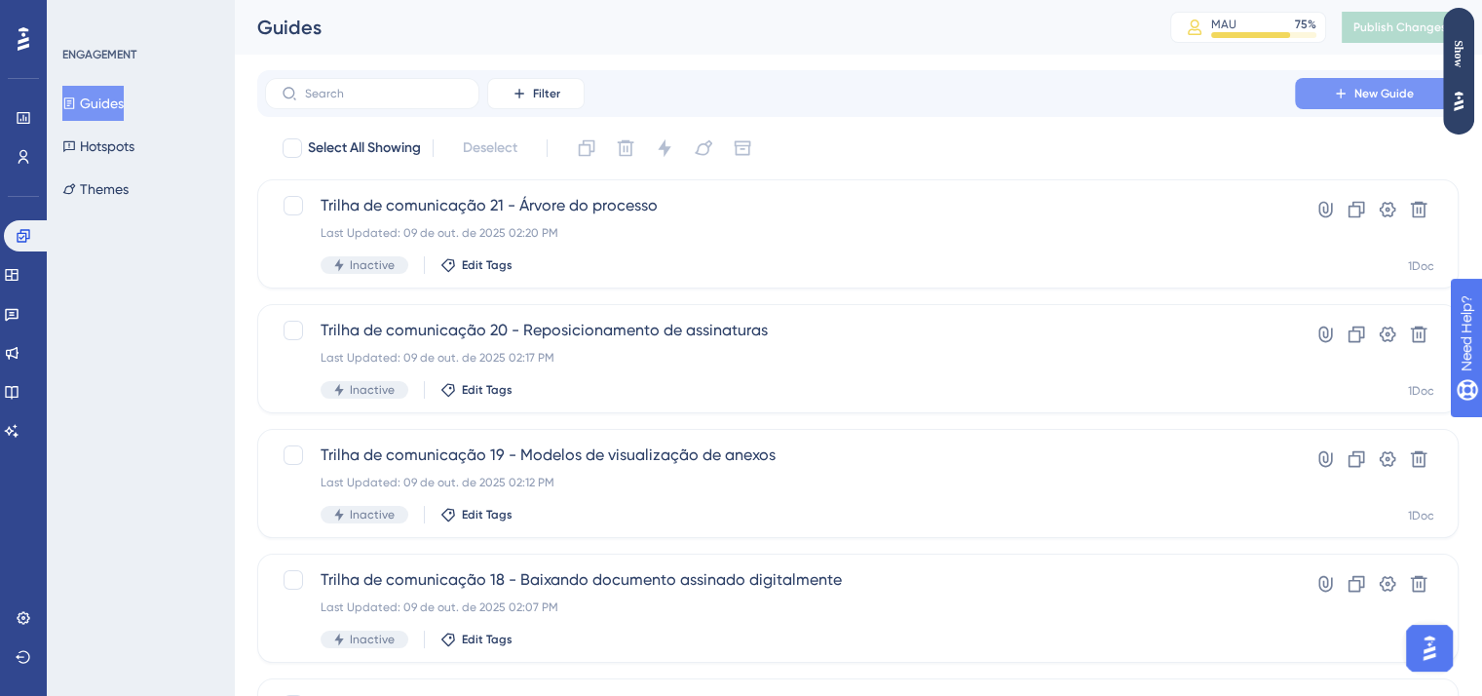
click at [1357, 89] on span "New Guide" at bounding box center [1383, 94] width 59 height 16
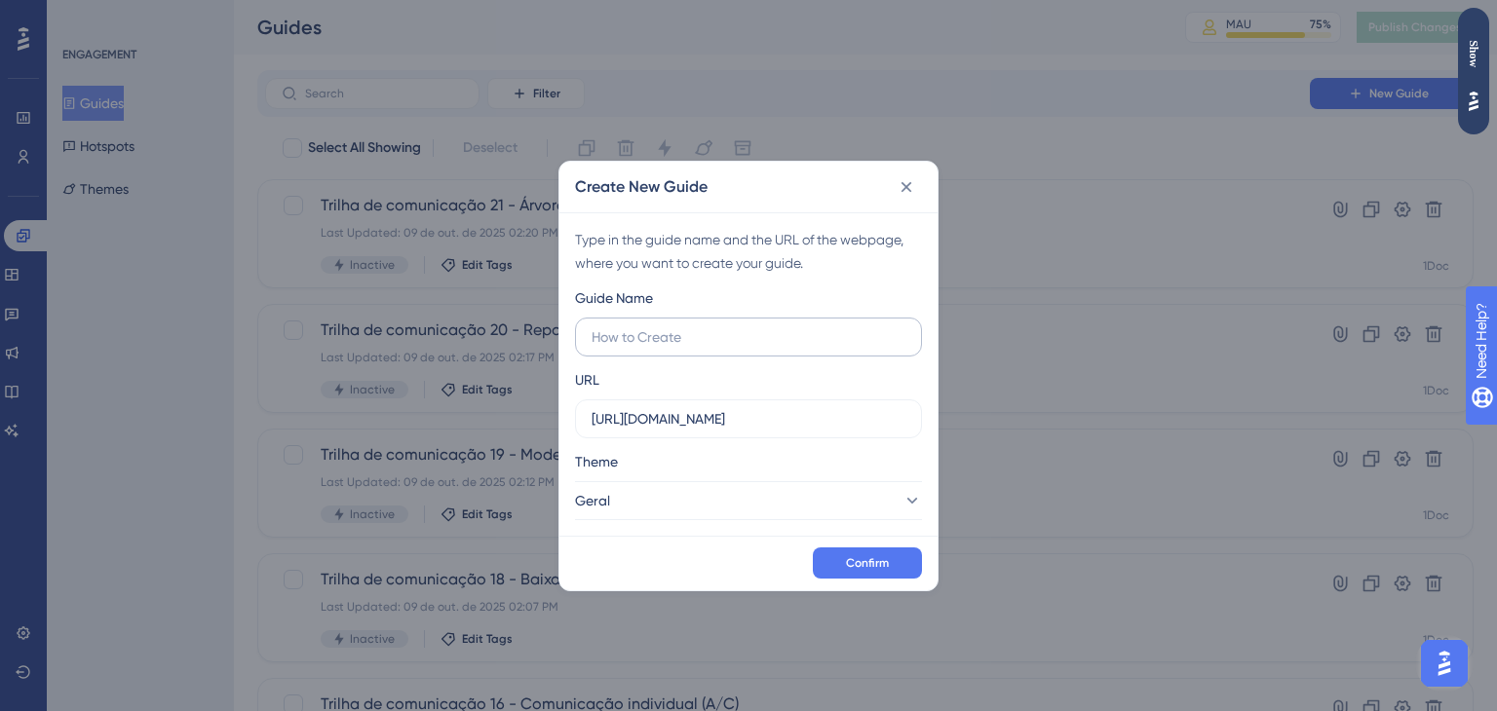
click at [676, 346] on input "text" at bounding box center [748, 336] width 314 height 21
click at [732, 416] on input "[URL][DOMAIN_NAME]" at bounding box center [748, 418] width 314 height 21
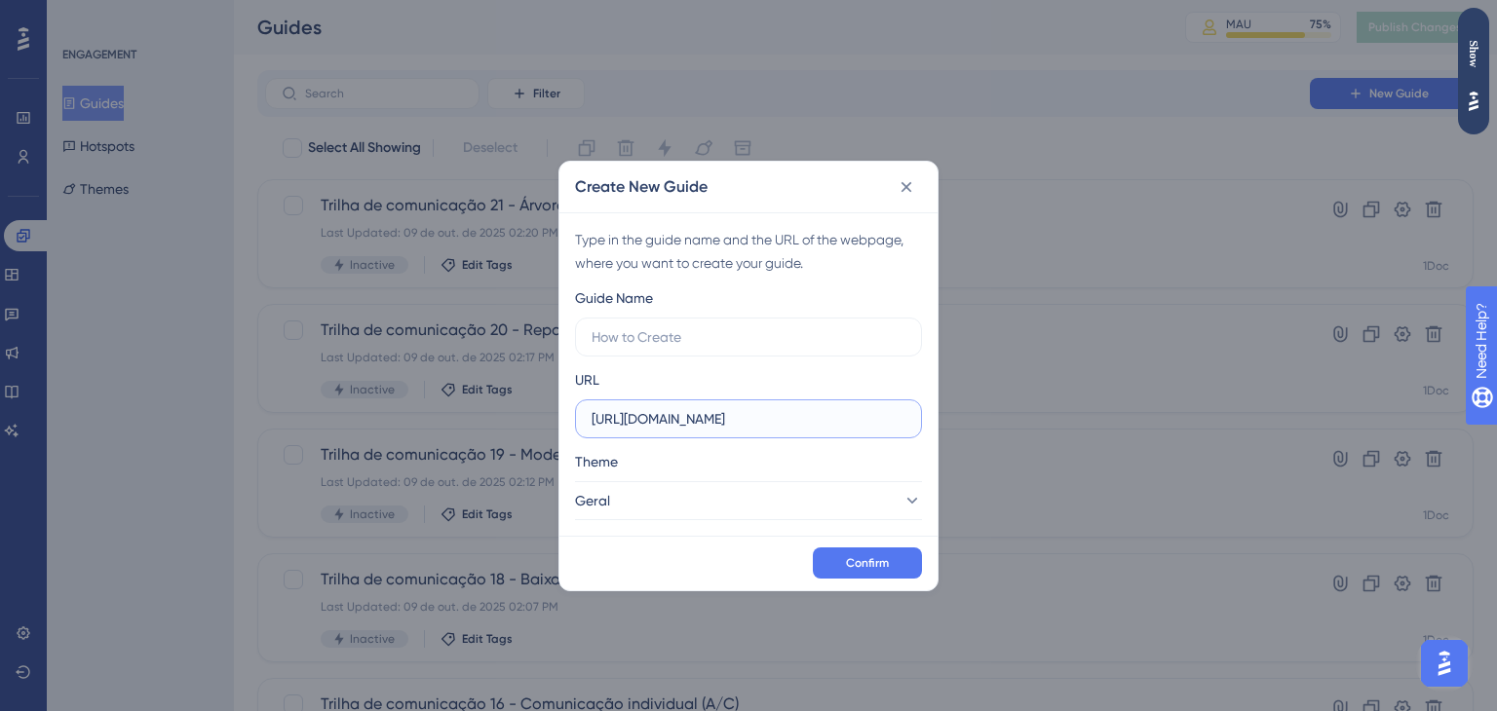
click at [737, 422] on input "[URL][DOMAIN_NAME]" at bounding box center [748, 418] width 314 height 21
click at [715, 515] on button "Geral" at bounding box center [748, 500] width 347 height 39
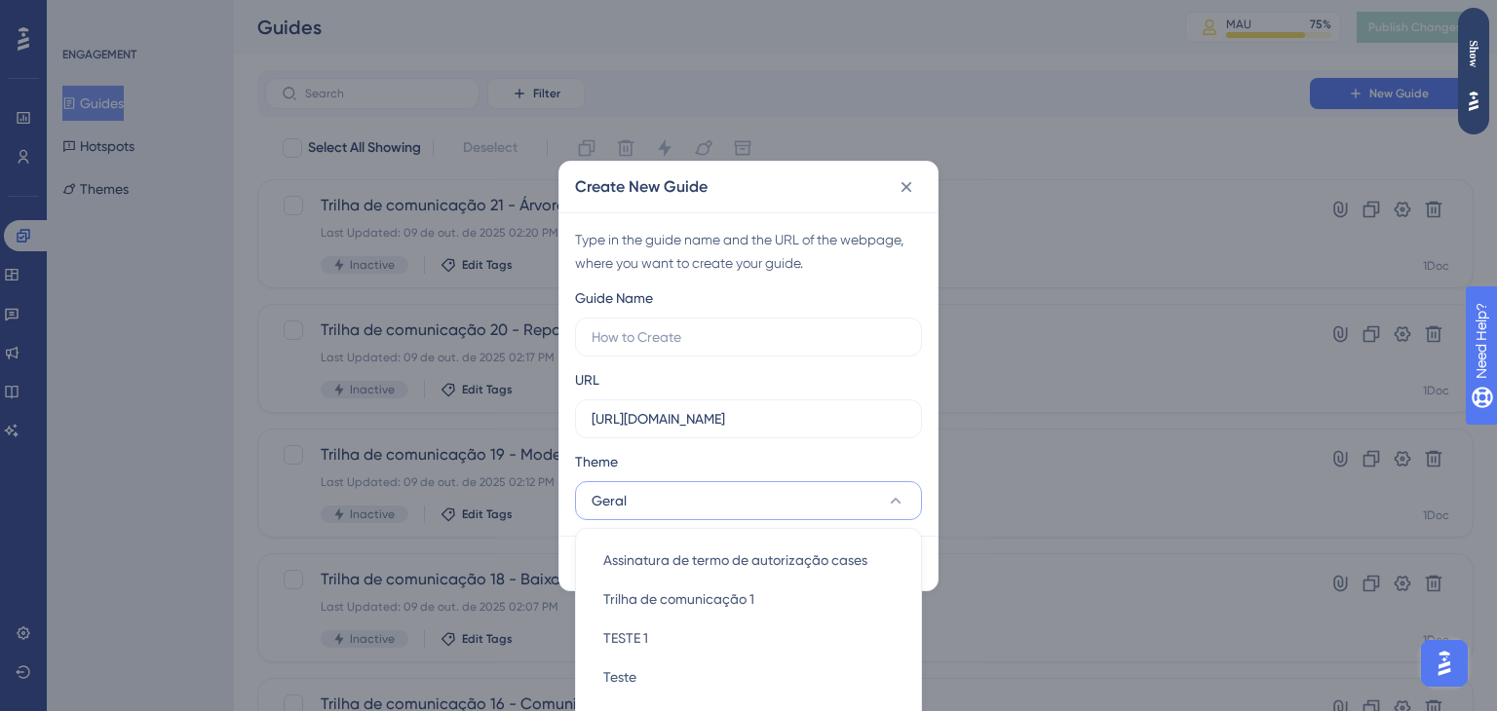
scroll to position [207, 0]
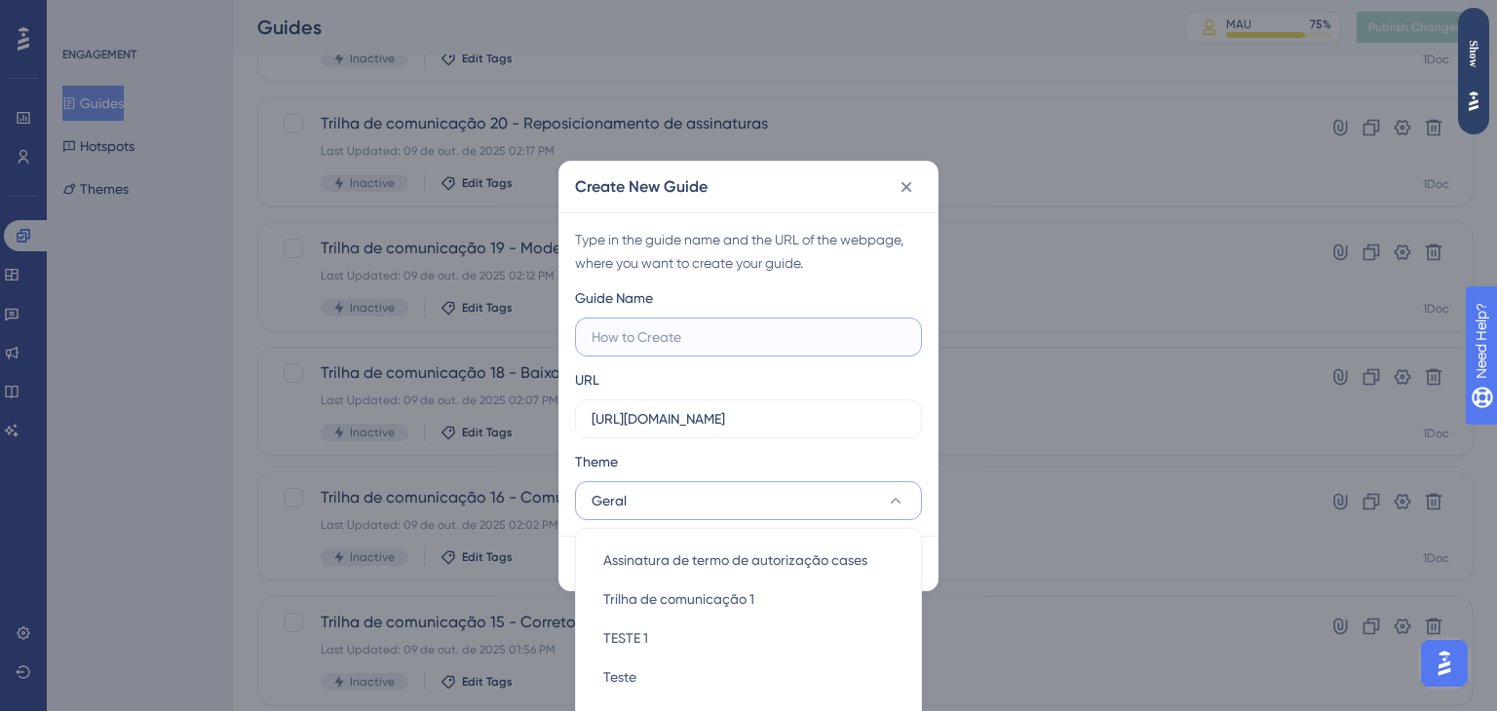
click at [737, 330] on input "text" at bounding box center [748, 336] width 314 height 21
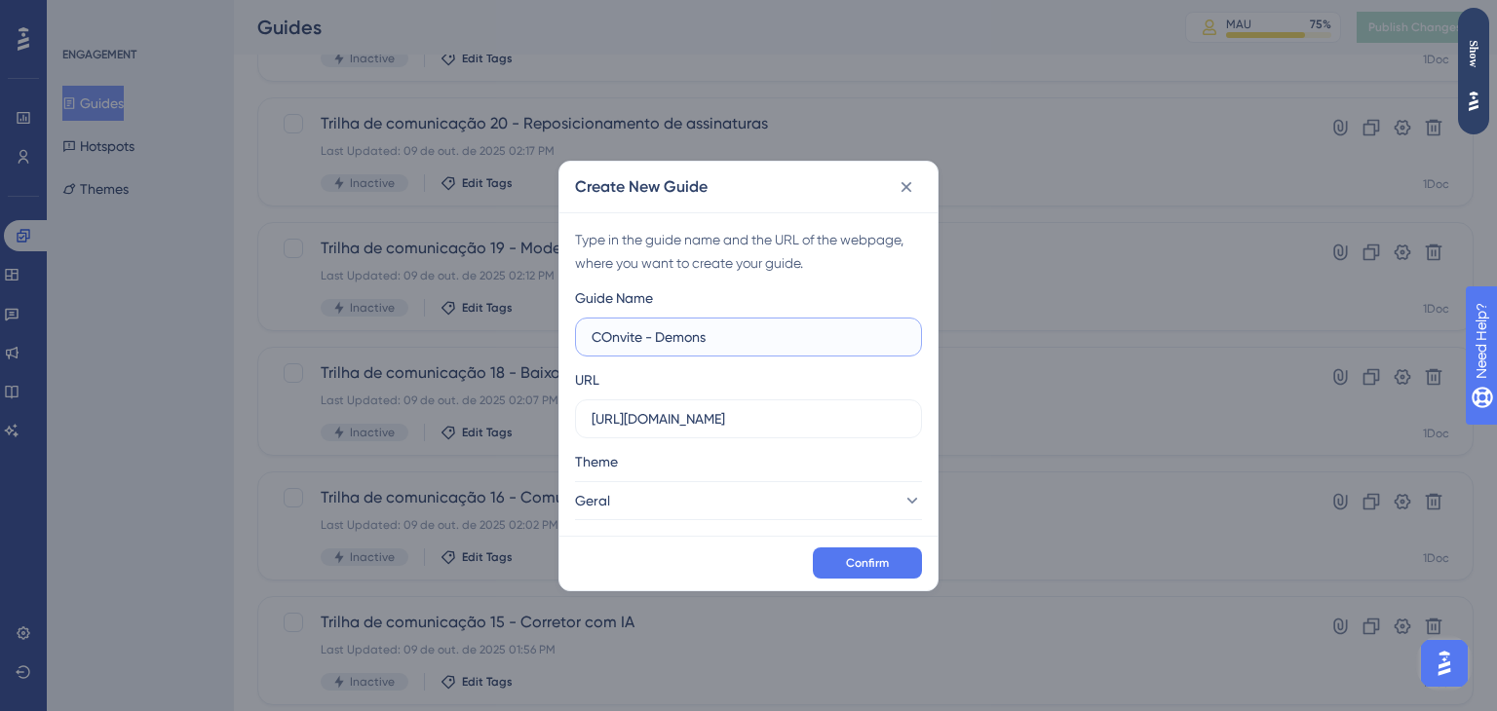
click at [616, 336] on input "COnvite - Demons" at bounding box center [748, 336] width 314 height 21
click at [614, 334] on input "COnvite - Demons" at bounding box center [748, 336] width 314 height 21
click at [735, 334] on input "Convite - Demons" at bounding box center [748, 336] width 314 height 21
click at [744, 349] on label "Convite - Demonstração IA Criador" at bounding box center [748, 337] width 347 height 39
click at [744, 348] on input "Convite - Demonstração IA Criador" at bounding box center [748, 336] width 314 height 21
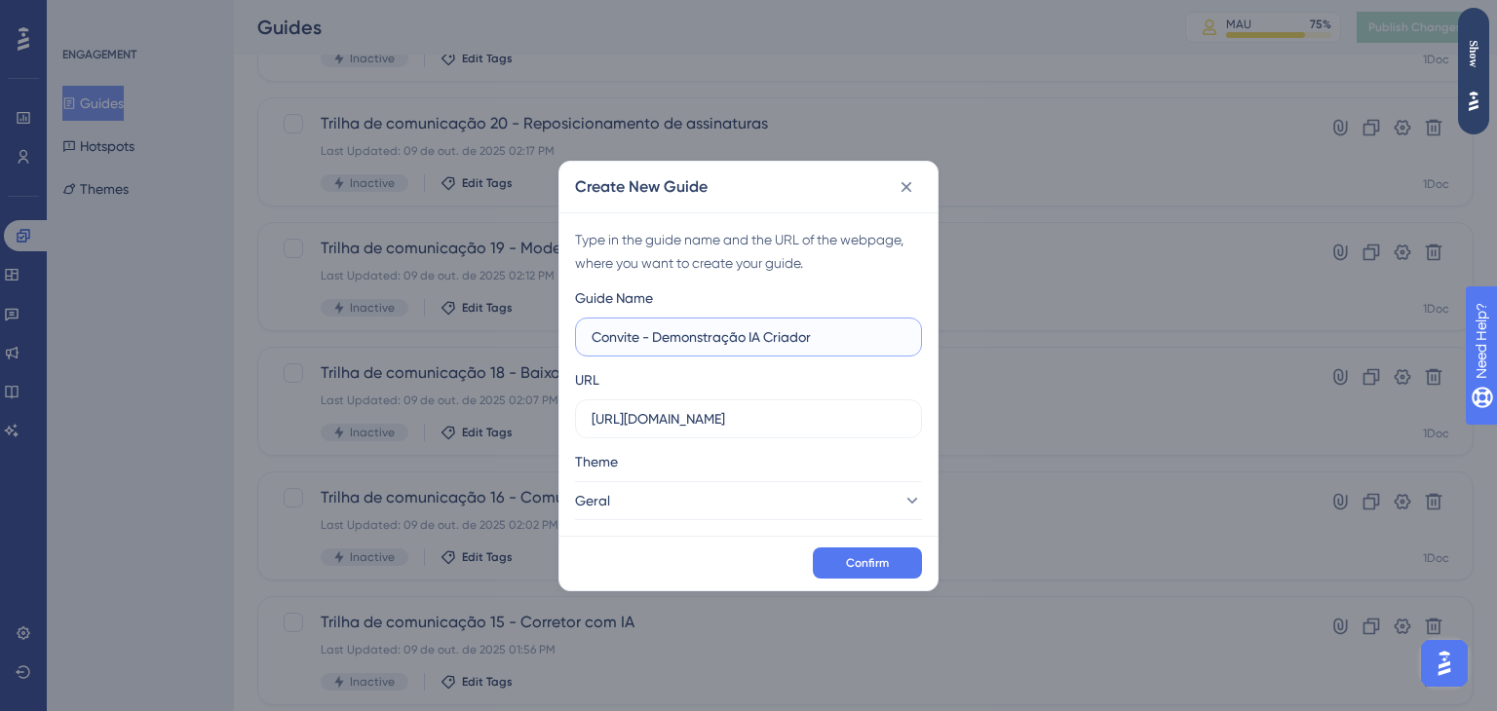
click at [745, 341] on input "Convite - Demonstração IA Criador" at bounding box center [748, 336] width 314 height 21
type input "Convite - Demonstração Ao Vivo do IA Criador"
click at [898, 557] on button "Confirm" at bounding box center [867, 563] width 109 height 31
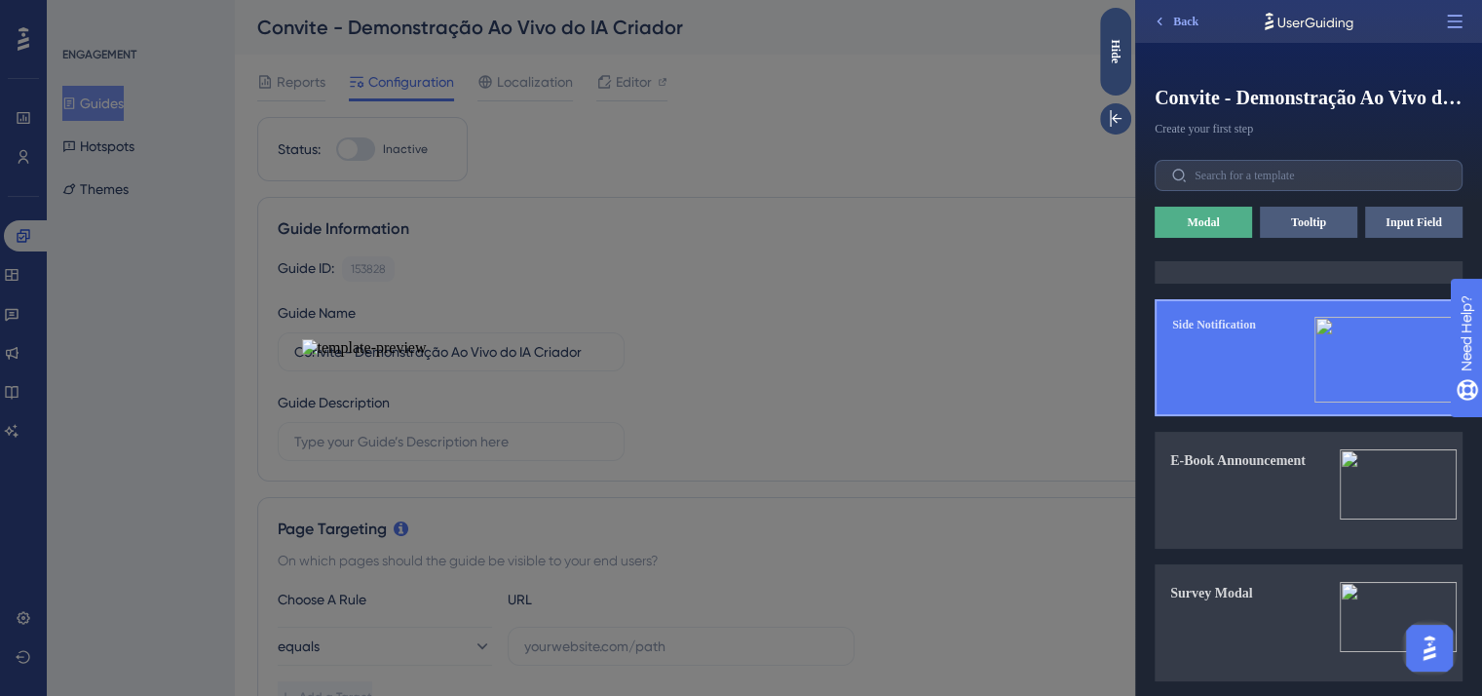
click at [1285, 355] on button "Side Notification" at bounding box center [1309, 357] width 308 height 117
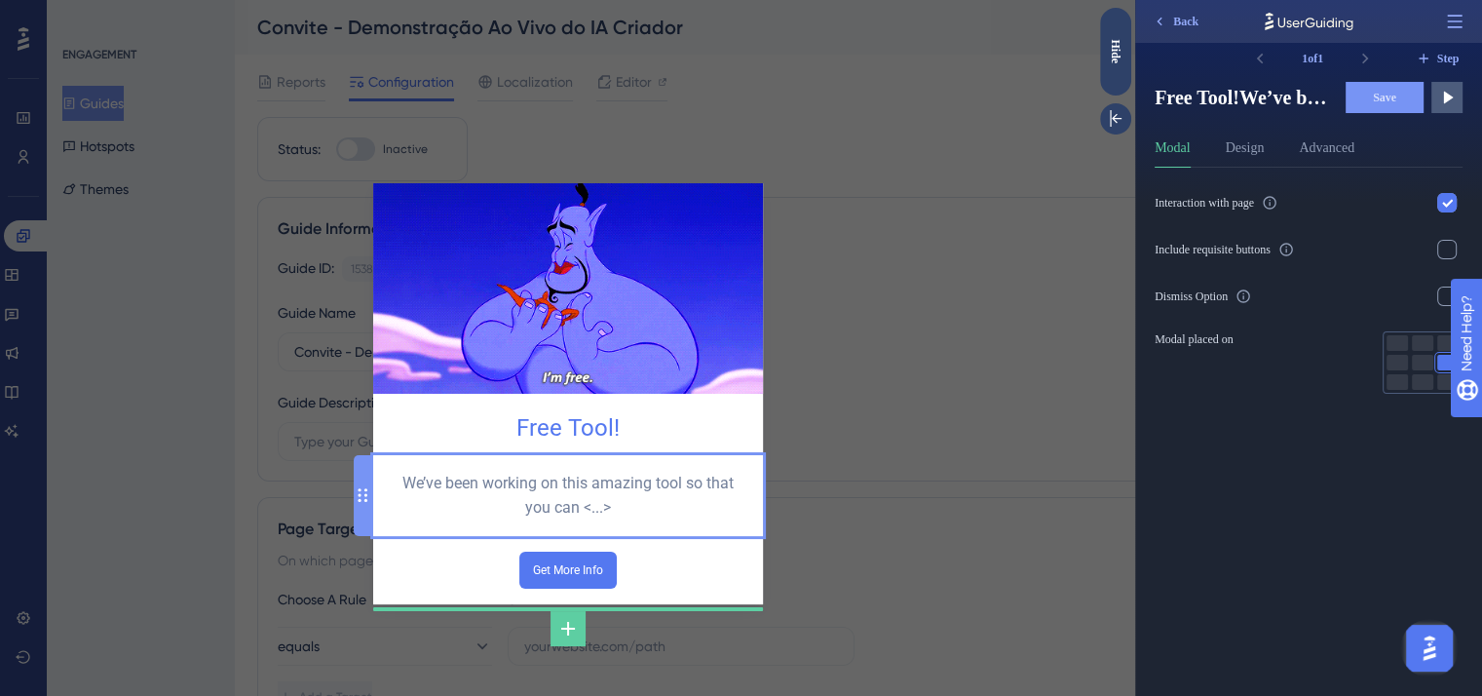
click at [557, 496] on div "We’ve been working on this amazing tool so that you can <...>" at bounding box center [568, 496] width 359 height 51
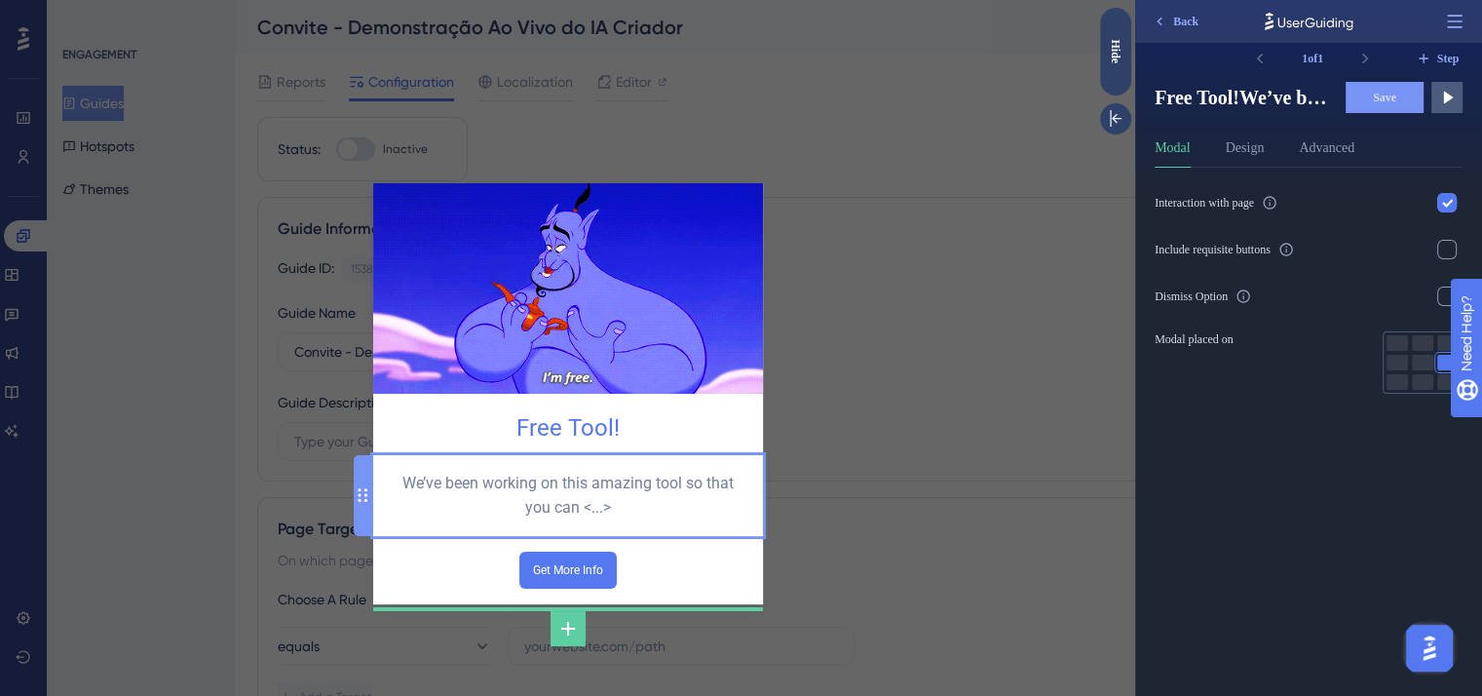
click at [557, 496] on div "We’ve been working on this amazing tool so that you can <...>" at bounding box center [568, 496] width 359 height 51
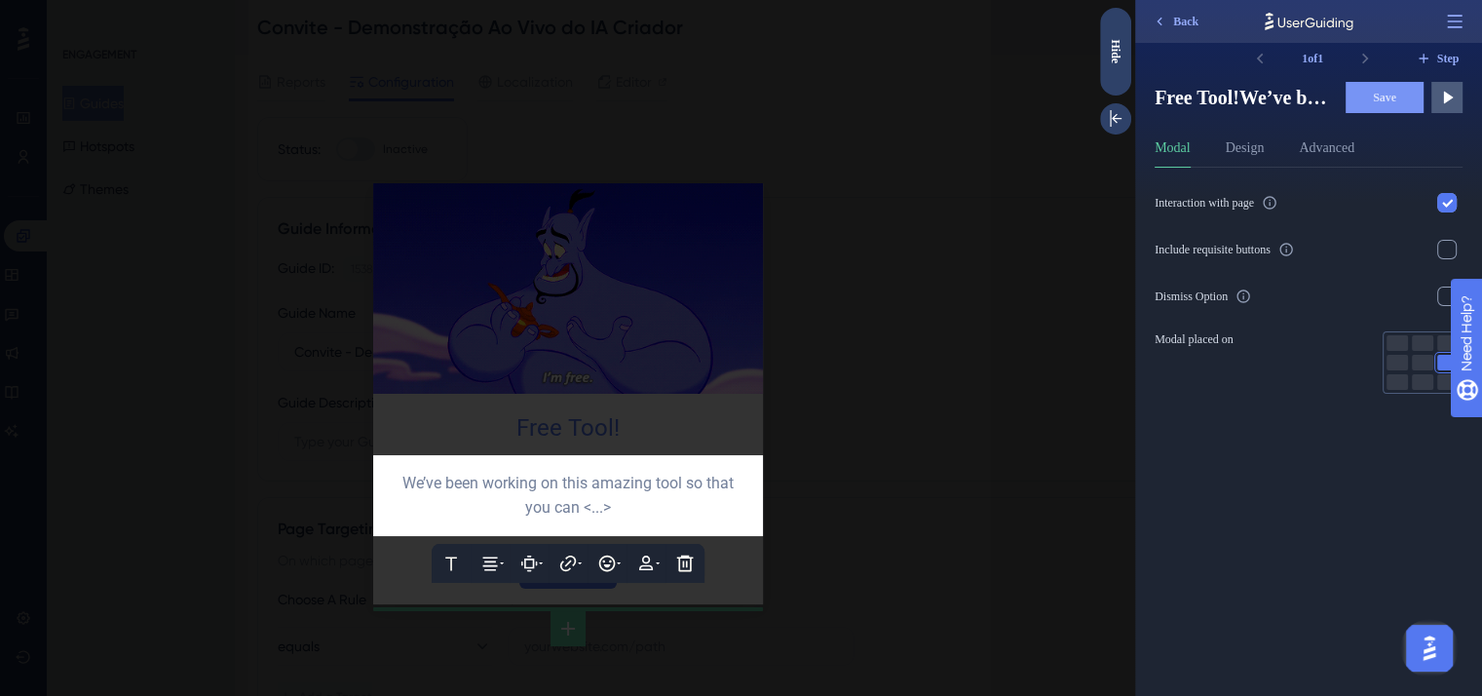
click at [557, 496] on div "We’ve been working on this amazing tool so that you can <...>" at bounding box center [568, 496] width 359 height 51
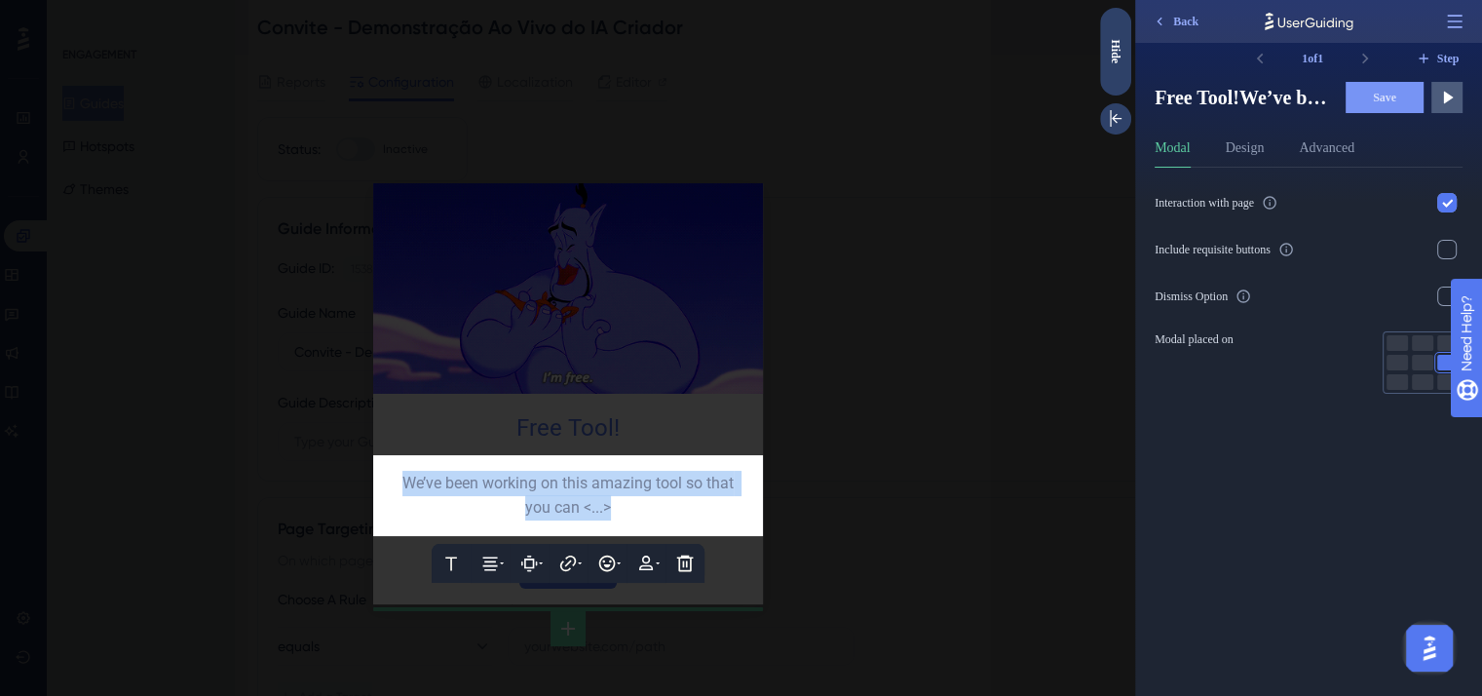
click at [557, 496] on div "We’ve been working on this amazing tool so that you can <...>" at bounding box center [568, 496] width 359 height 51
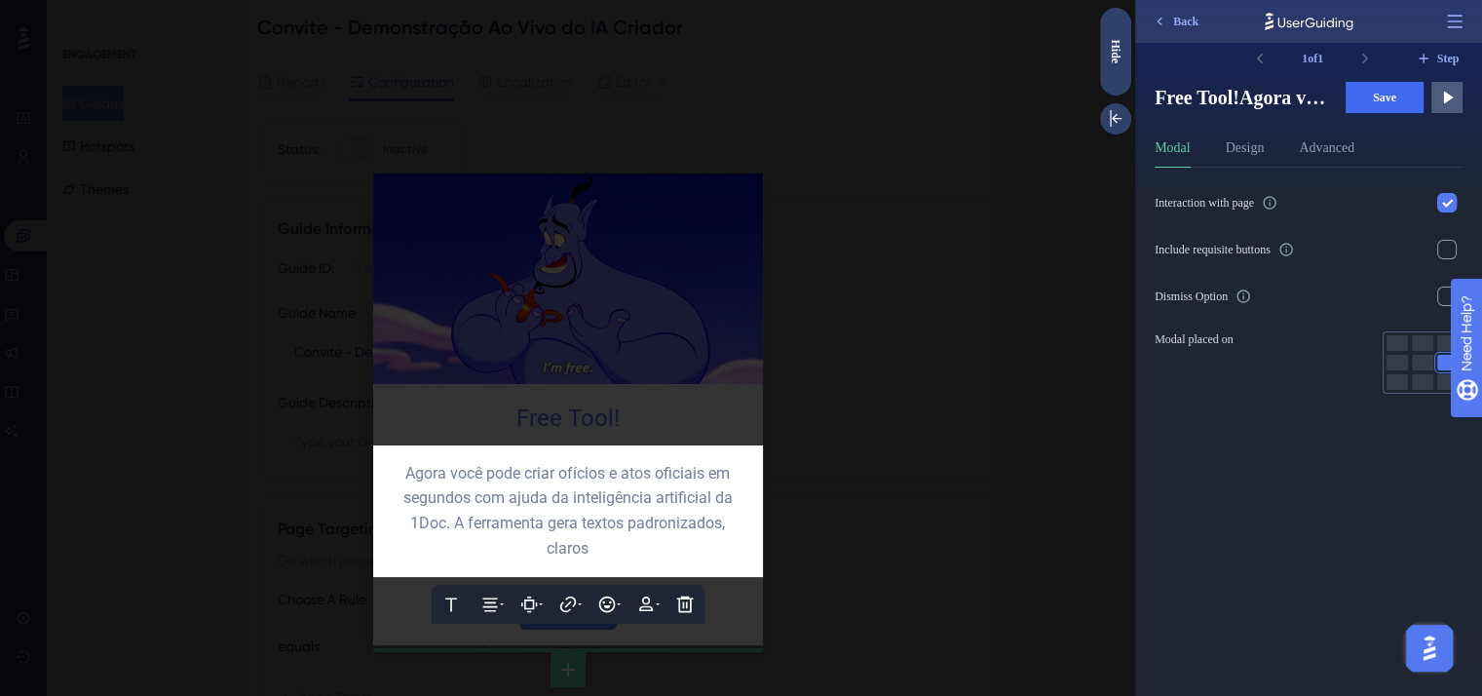
click at [628, 535] on div "Agora você pode criar ofícios e atos oficiais em segundos com ajuda da inteligê…" at bounding box center [568, 511] width 359 height 101
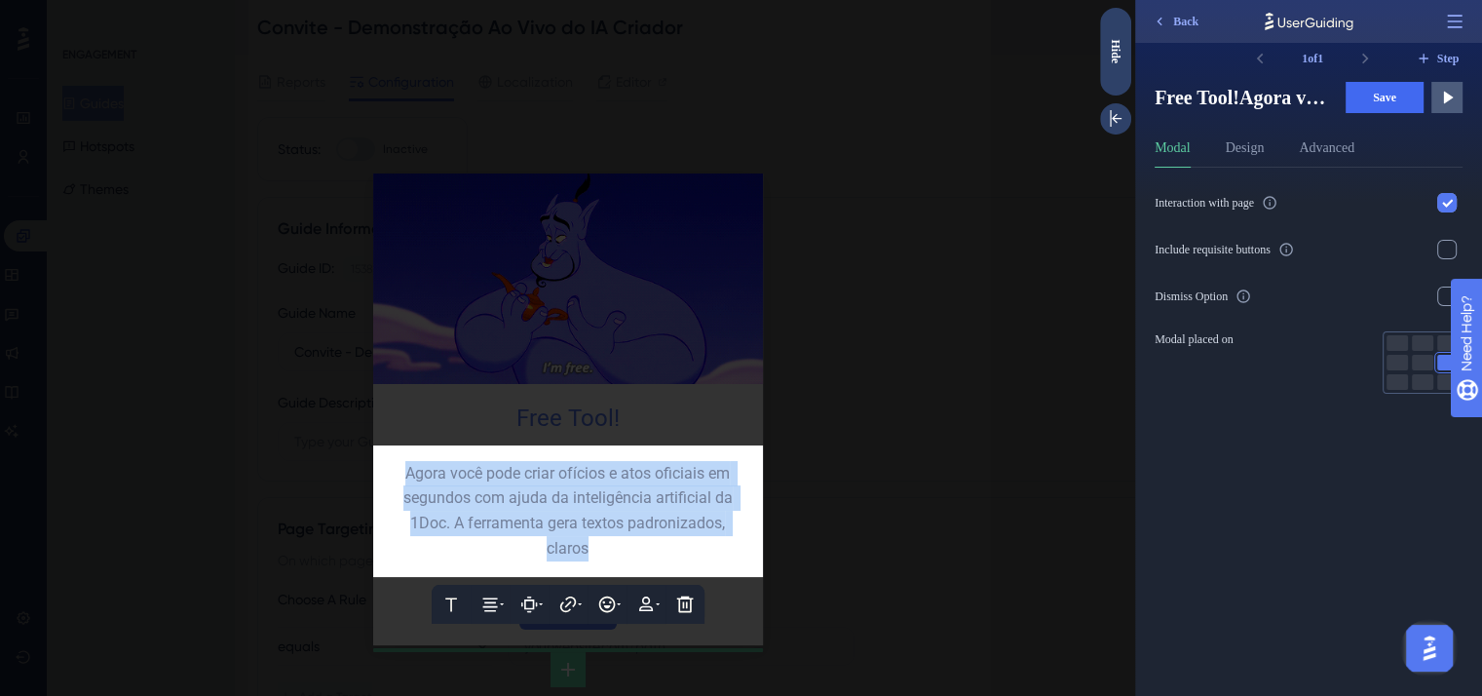
drag, startPoint x: 614, startPoint y: 549, endPoint x: 403, endPoint y: 471, distance: 224.4
click at [403, 471] on div "Agora você pode criar ofícios e atos oficiais em segundos com ajuda da inteligê…" at bounding box center [568, 511] width 359 height 101
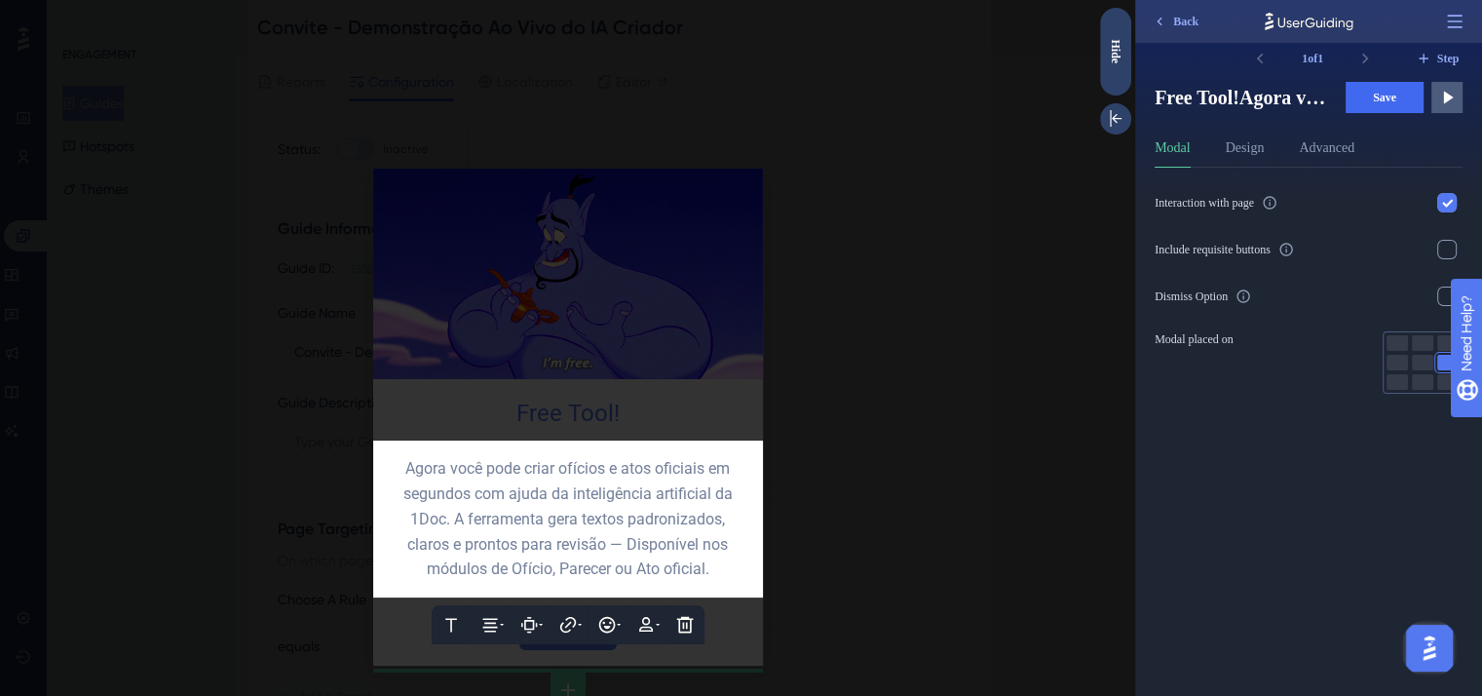
click at [566, 394] on div at bounding box center [567, 348] width 1135 height 696
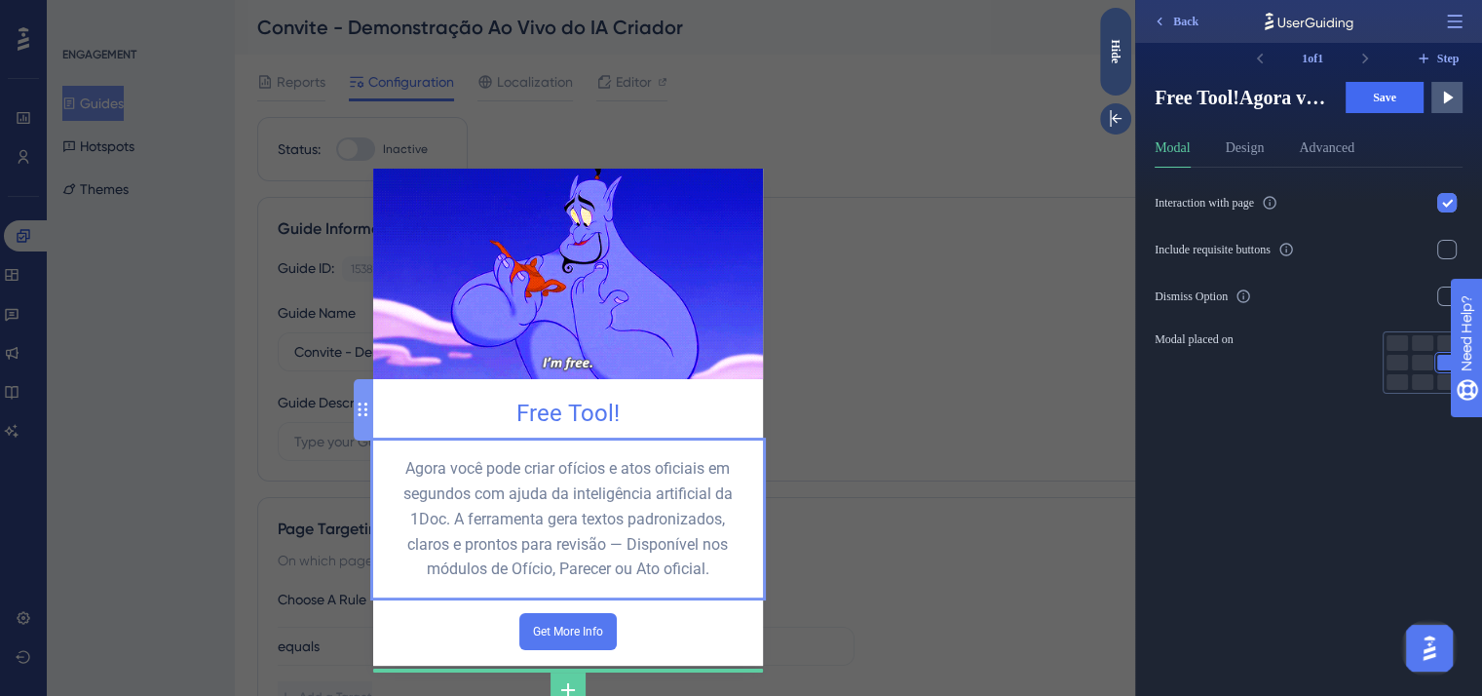
click at [566, 394] on div "Free Tool!" at bounding box center [568, 409] width 390 height 61
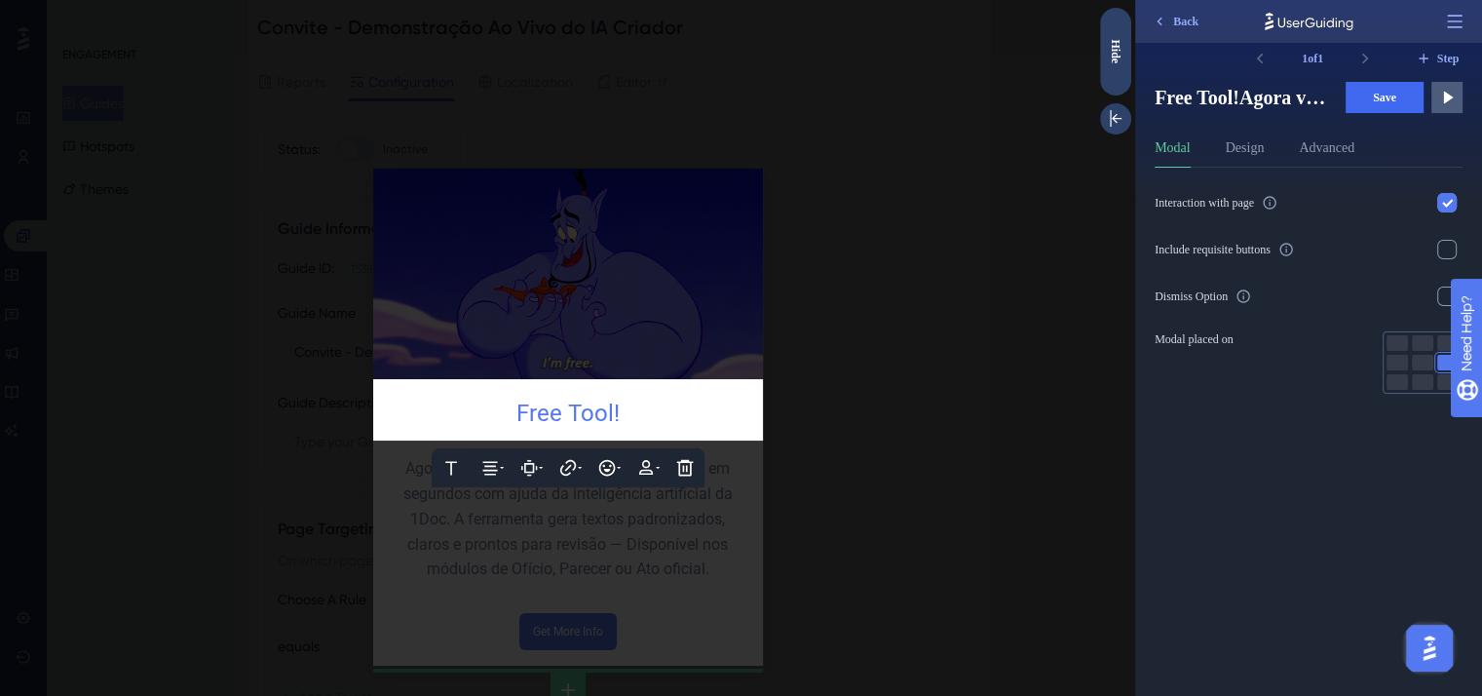
click at [568, 399] on span "Free Tool!" at bounding box center [567, 412] width 103 height 27
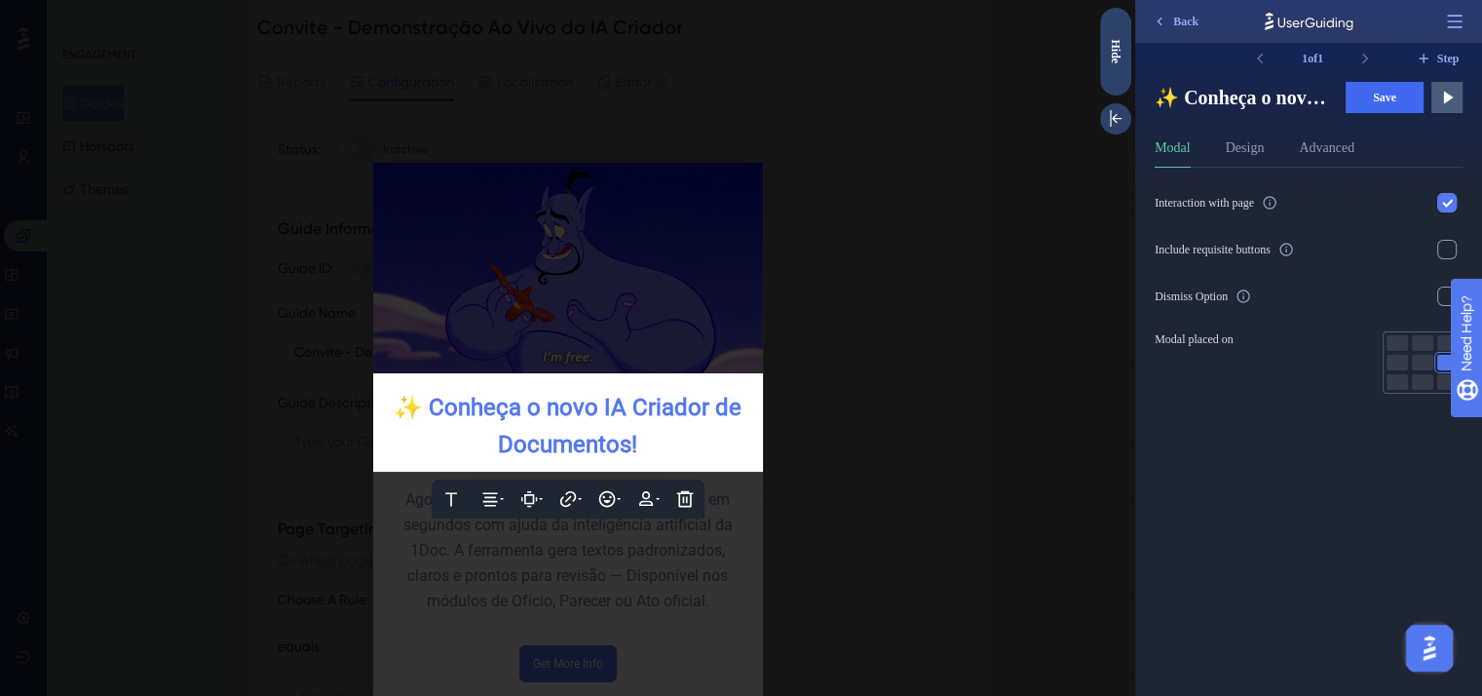
click at [635, 431] on div "✨ Conheça o novo IA Criador de Documentos!" at bounding box center [568, 427] width 359 height 76
click at [630, 410] on span "✨ Conheça o novo IA Criador de Documentos!" at bounding box center [571, 426] width 354 height 65
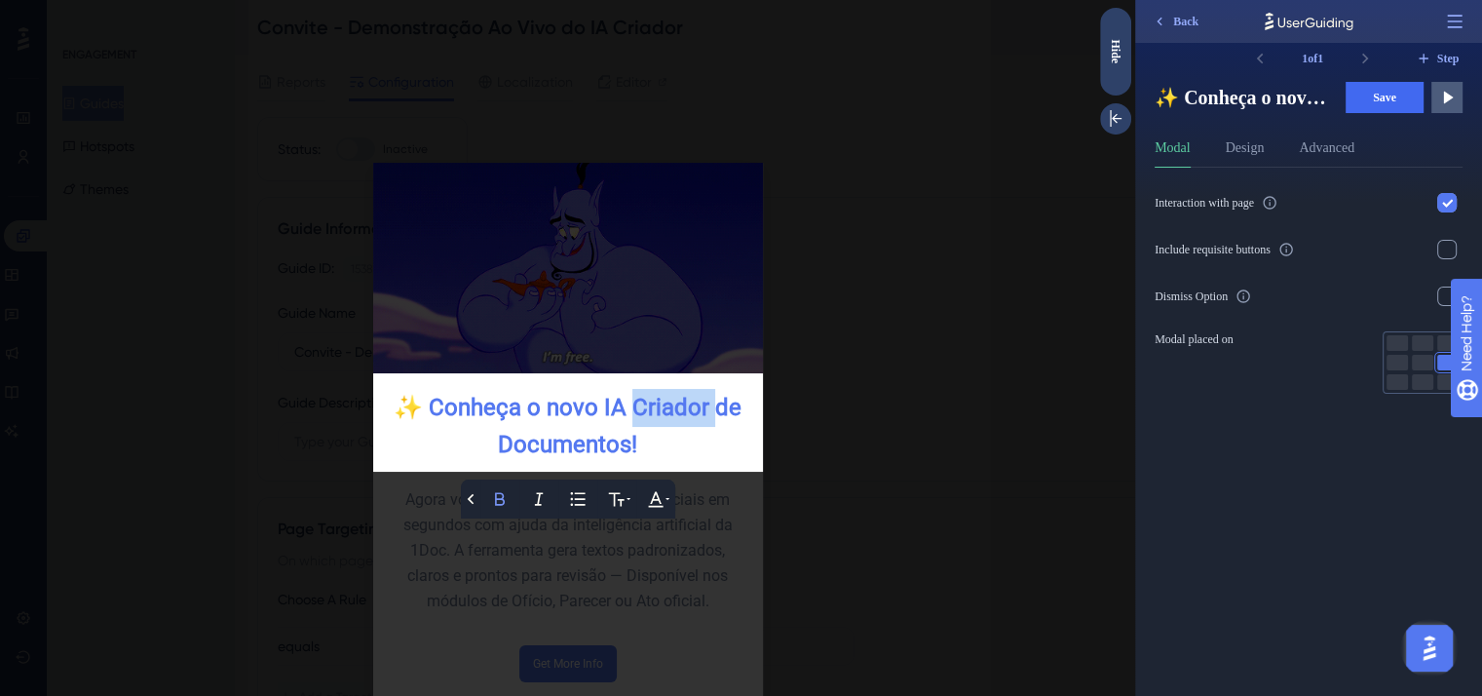
click at [643, 423] on div "✨ Conheça o novo IA Criador de Documentos!" at bounding box center [568, 427] width 359 height 76
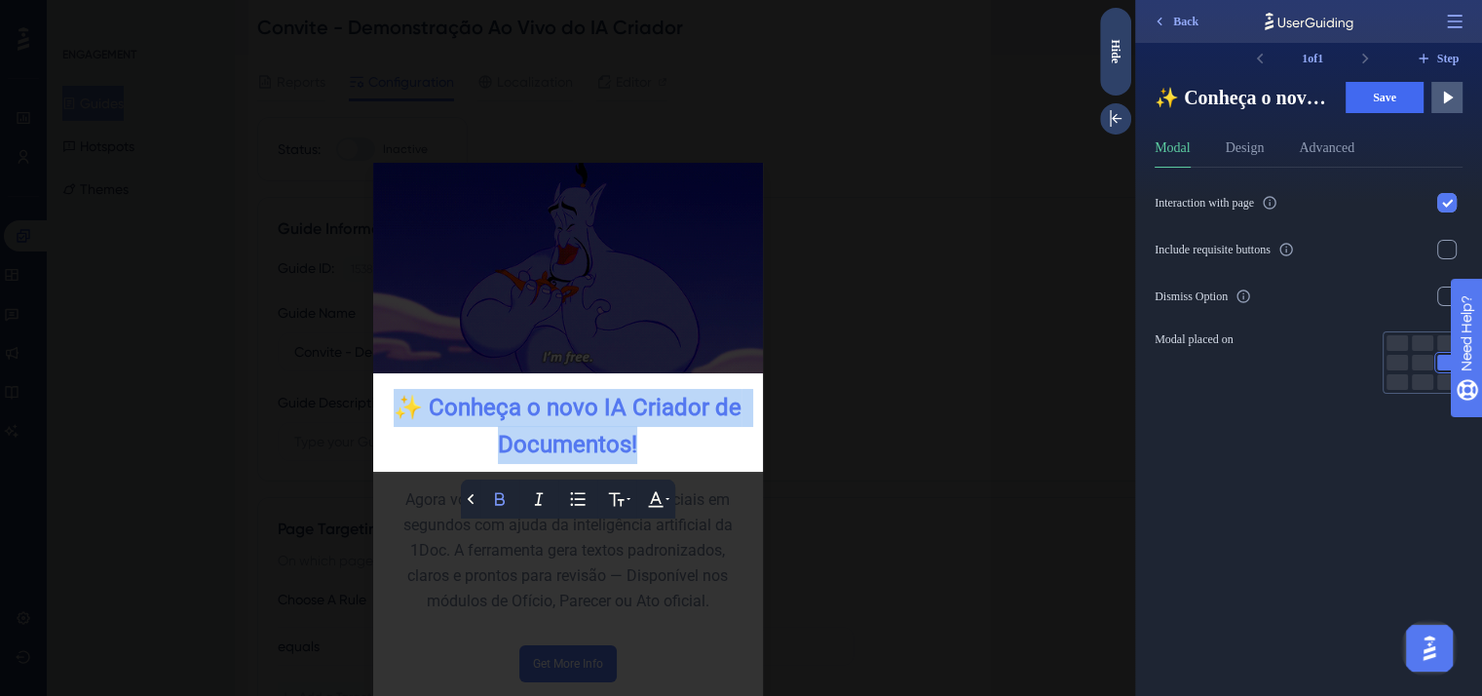
drag, startPoint x: 643, startPoint y: 432, endPoint x: 397, endPoint y: 400, distance: 248.5
click at [397, 400] on div "✨ Conheça o novo IA Criador de Documentos!" at bounding box center [568, 427] width 359 height 76
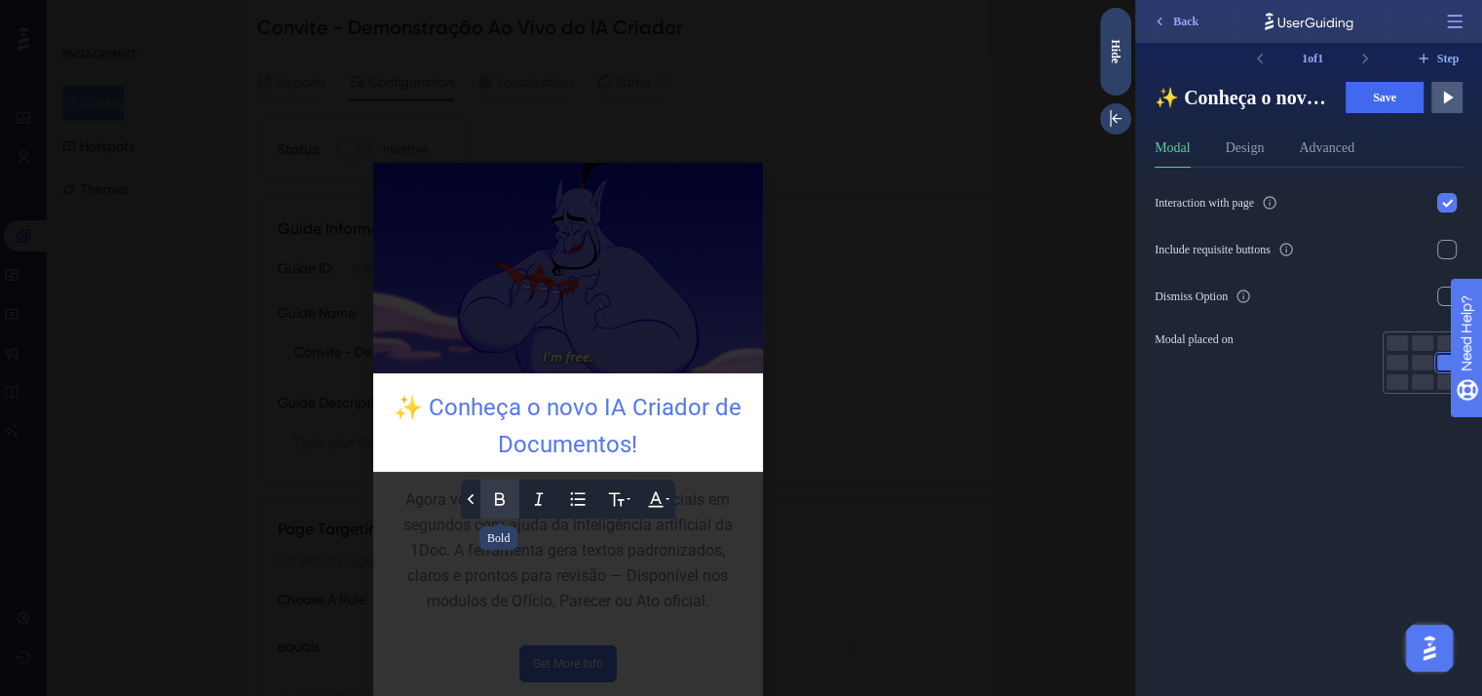
click at [499, 495] on icon at bounding box center [499, 498] width 19 height 19
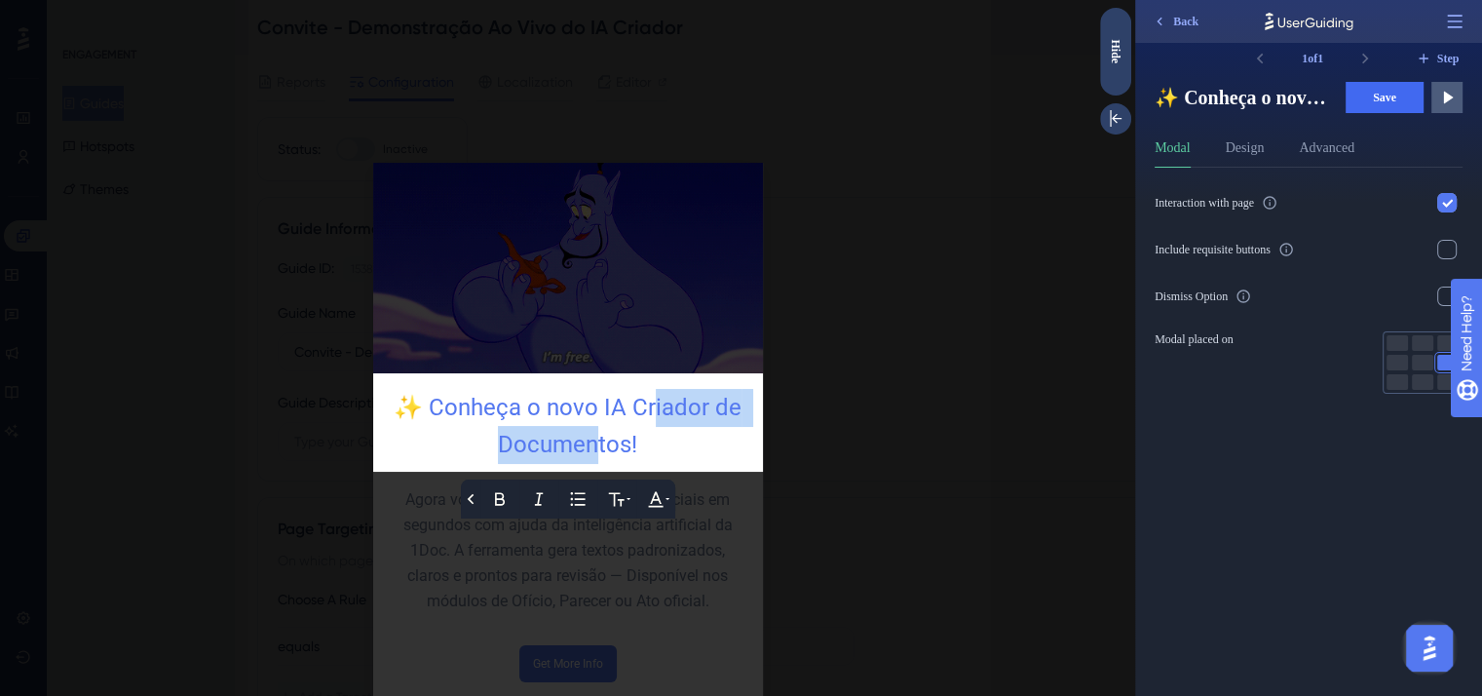
drag, startPoint x: 648, startPoint y: 421, endPoint x: 586, endPoint y: 428, distance: 62.7
click at [586, 428] on div "✨ Conheça o novo IA Criador de Documentos!" at bounding box center [568, 427] width 359 height 76
click at [617, 435] on span "✨ Conheça o novo IA Criador de Documentos!" at bounding box center [571, 426] width 354 height 65
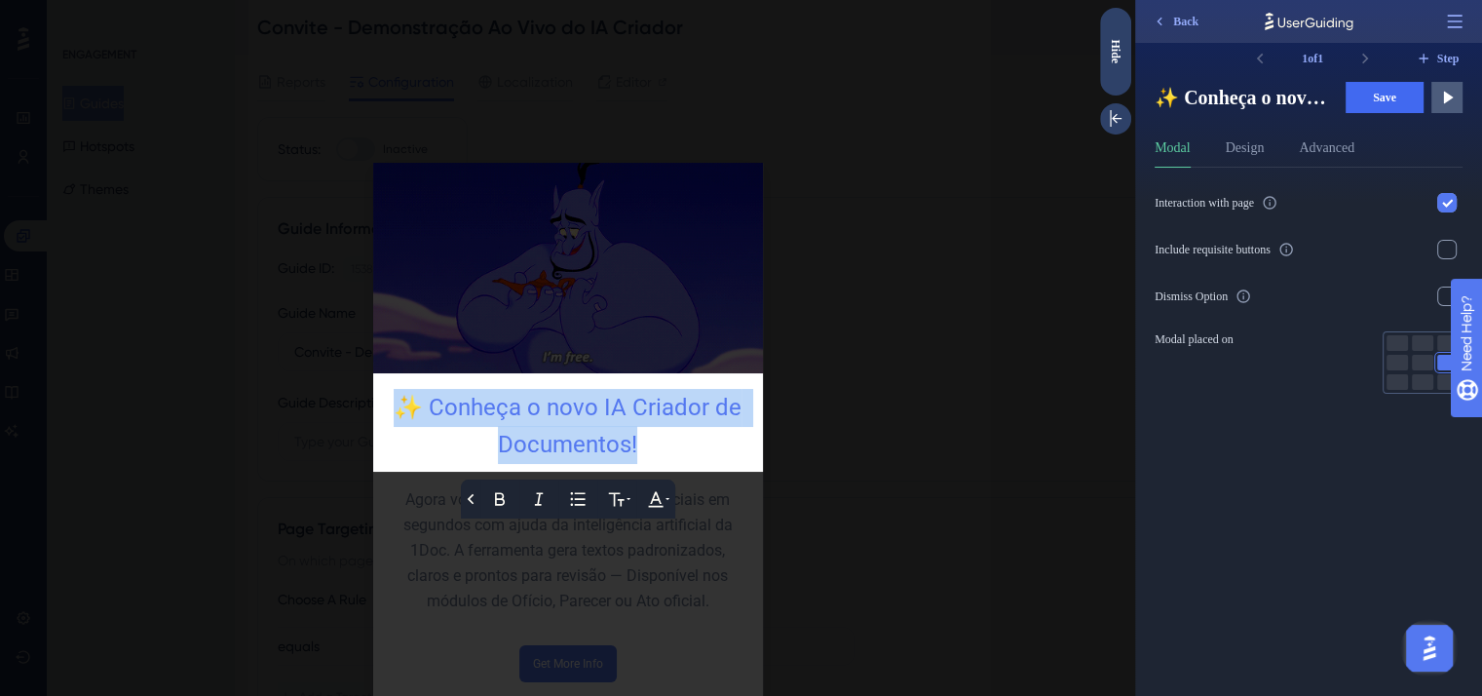
drag, startPoint x: 647, startPoint y: 442, endPoint x: 378, endPoint y: 391, distance: 273.8
click at [378, 391] on div "Back Bold Italic Bullet Point Text Format Text Color ✨ Conheça o novo IA Criado…" at bounding box center [568, 422] width 390 height 99
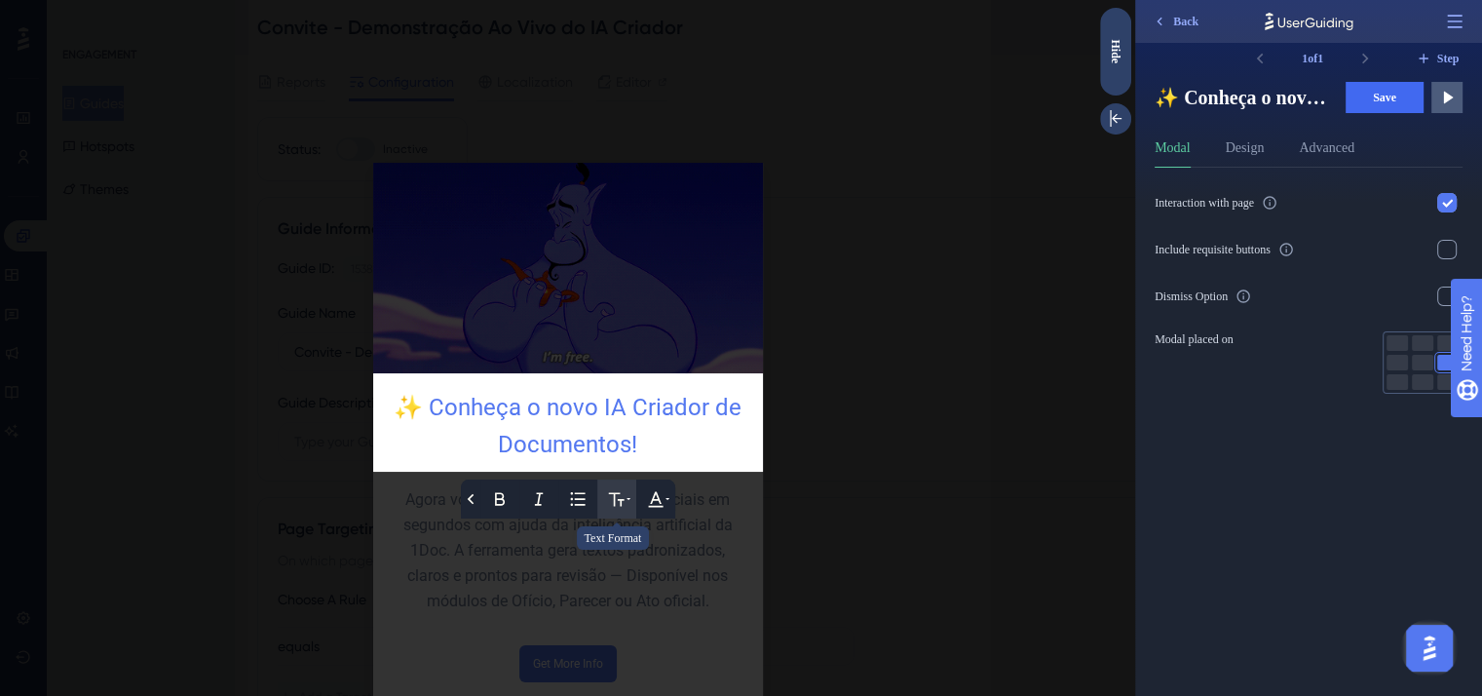
click at [607, 499] on icon at bounding box center [616, 498] width 19 height 19
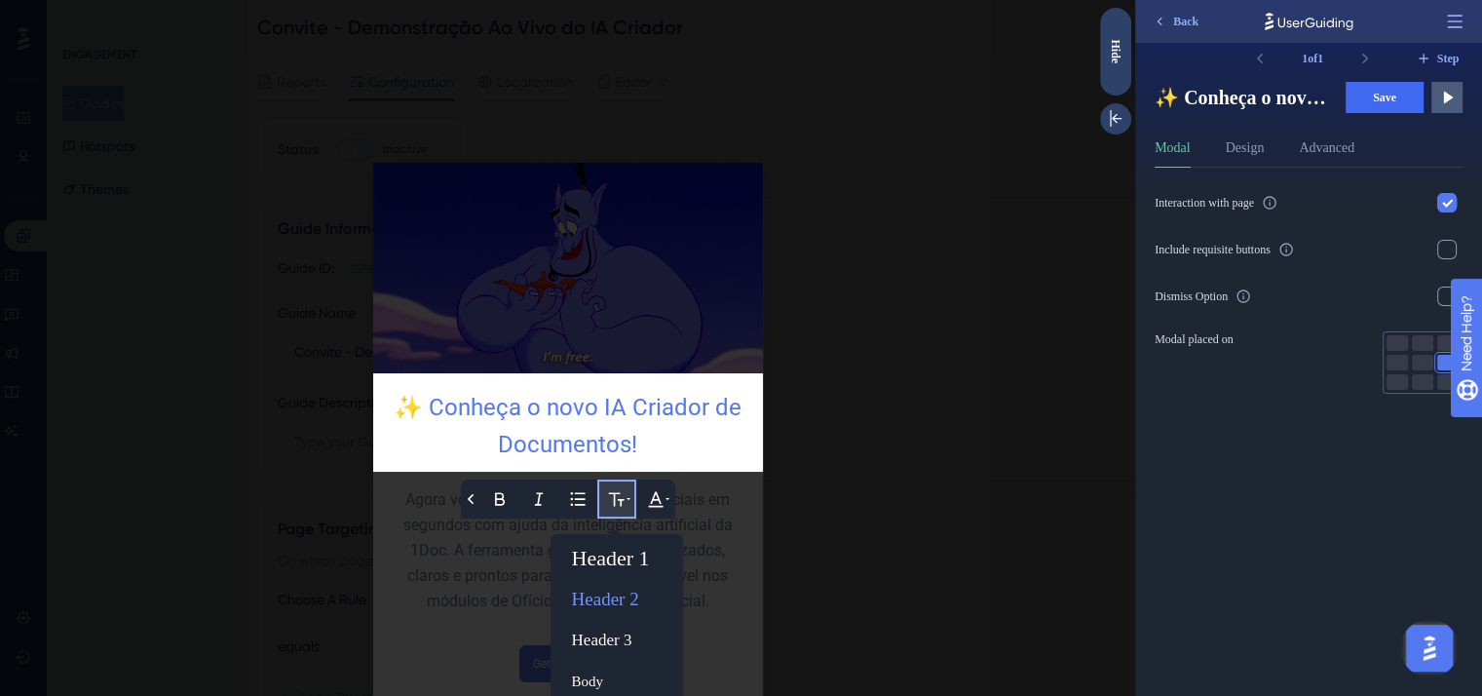
scroll to position [43, 0]
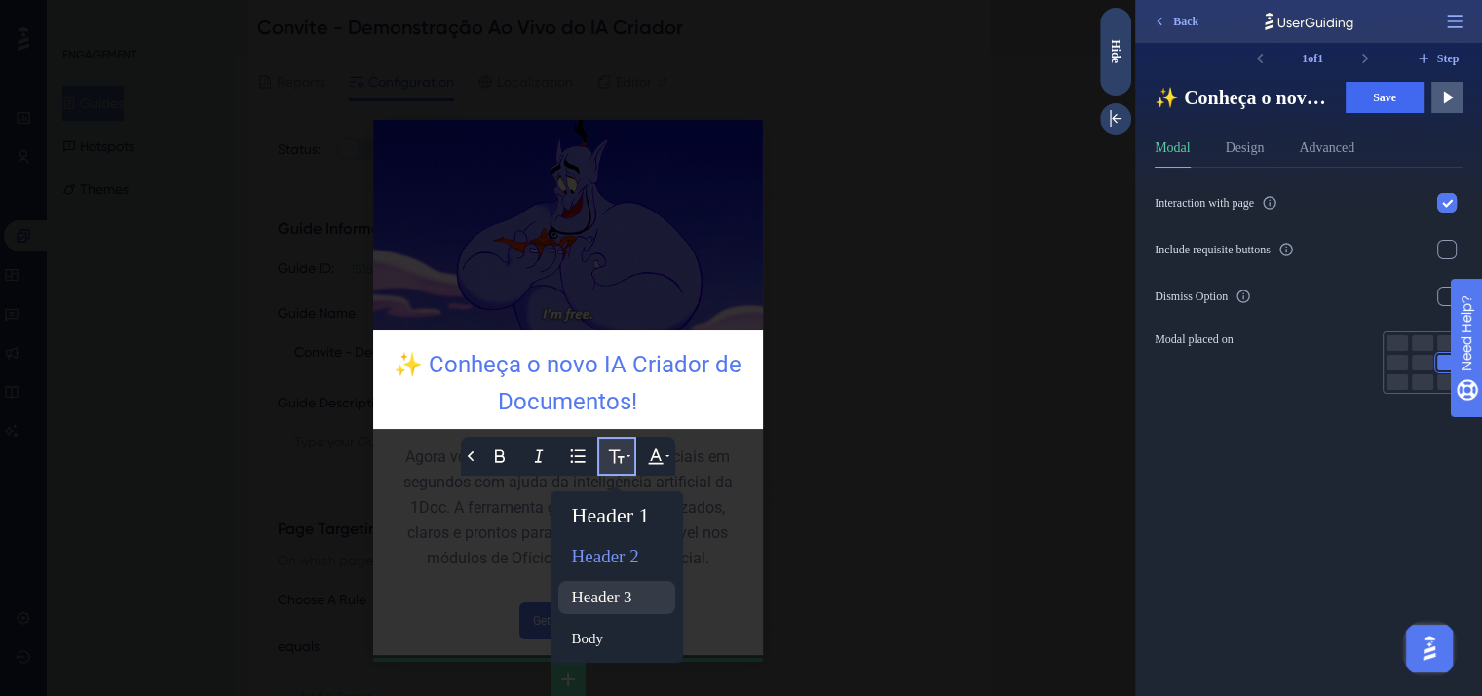
click at [611, 613] on div "Header 1 Header 2 Header 3 Body" at bounding box center [616, 577] width 117 height 156
click at [614, 602] on div "Header 3" at bounding box center [616, 597] width 105 height 31
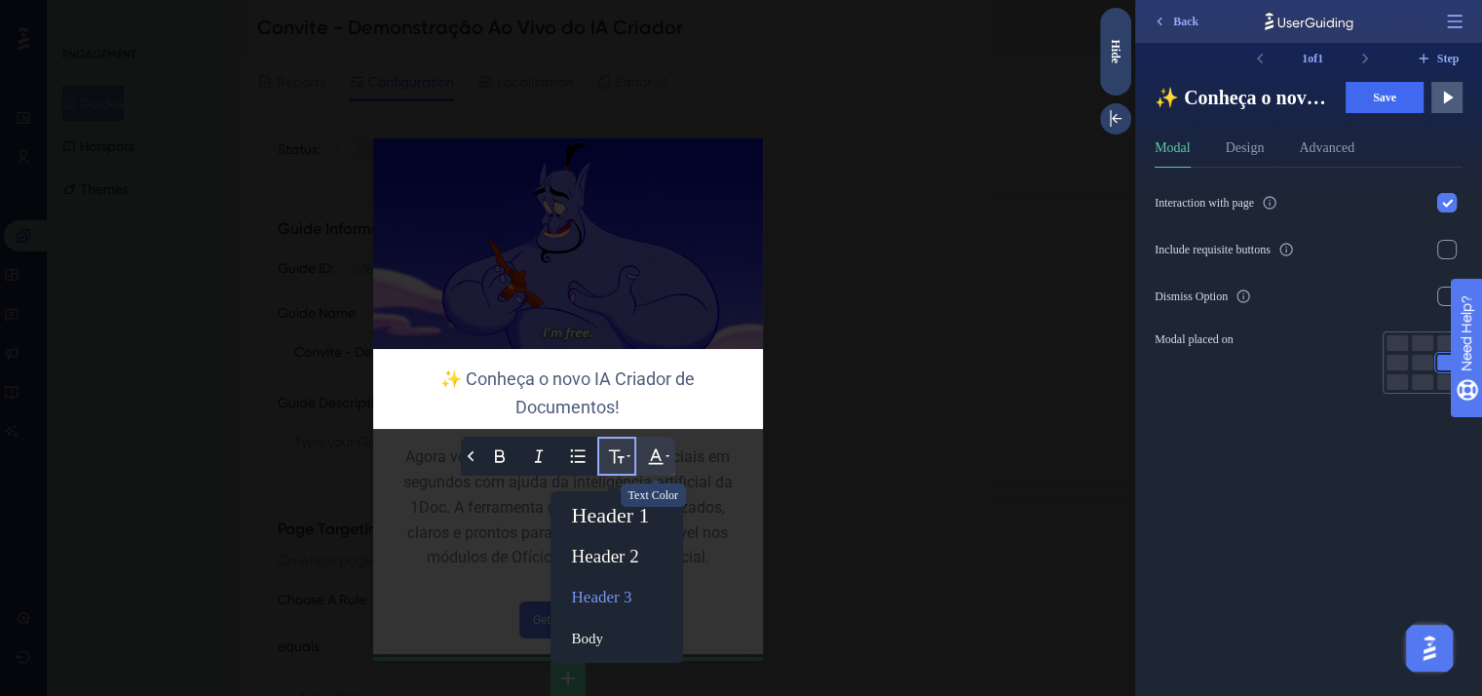
click at [657, 448] on icon at bounding box center [655, 455] width 19 height 19
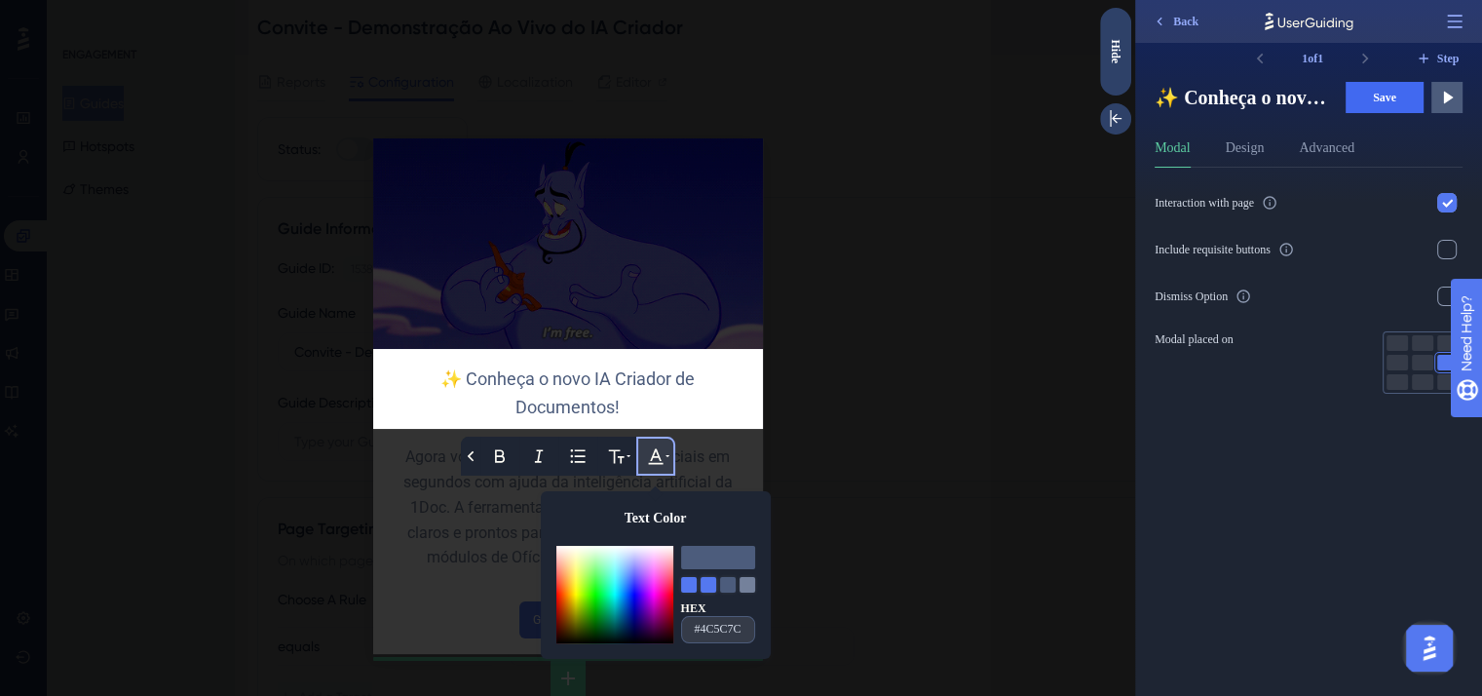
click at [701, 583] on div at bounding box center [709, 585] width 16 height 16
click at [705, 583] on div at bounding box center [709, 585] width 16 height 16
click at [618, 576] on div at bounding box center [614, 570] width 117 height 49
click at [624, 590] on div at bounding box center [614, 594] width 117 height 97
click at [694, 496] on div "Text Color HEX #4C5C7C" at bounding box center [656, 575] width 230 height 168
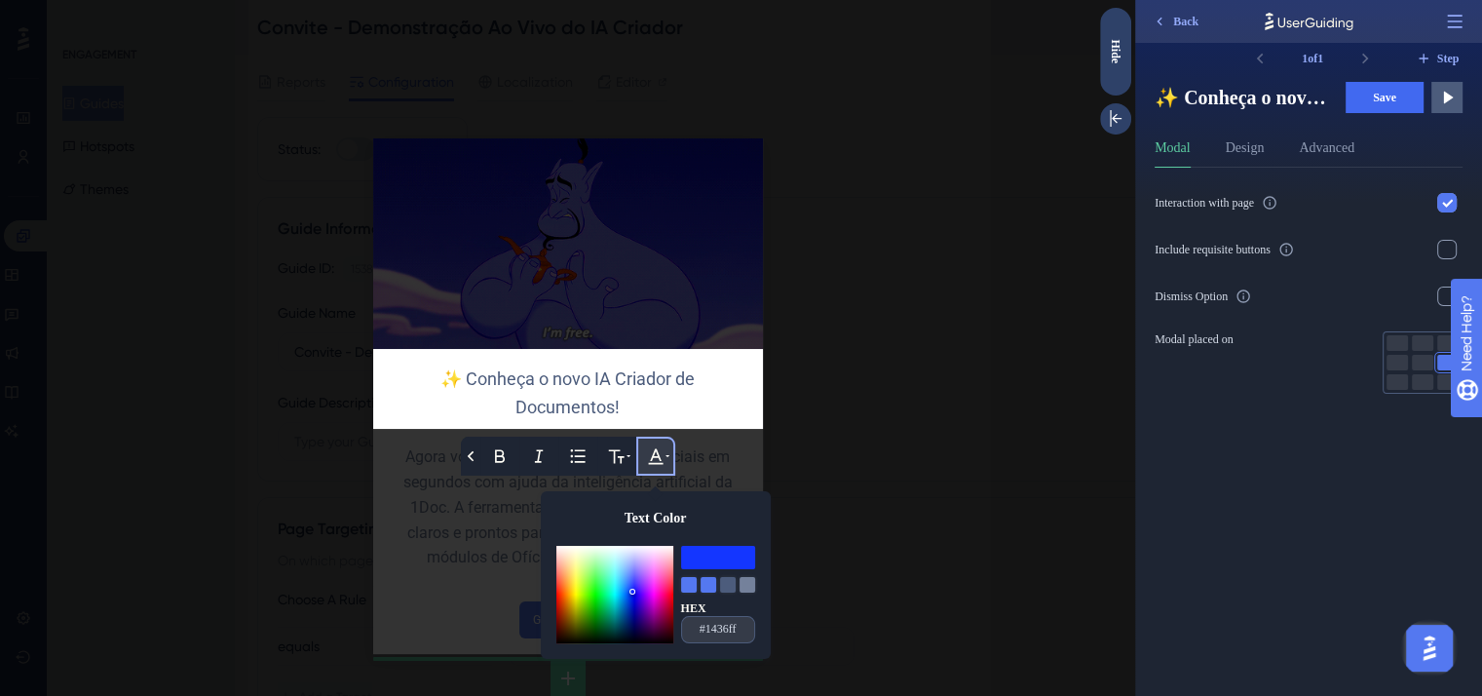
click at [698, 457] on div at bounding box center [567, 348] width 1135 height 696
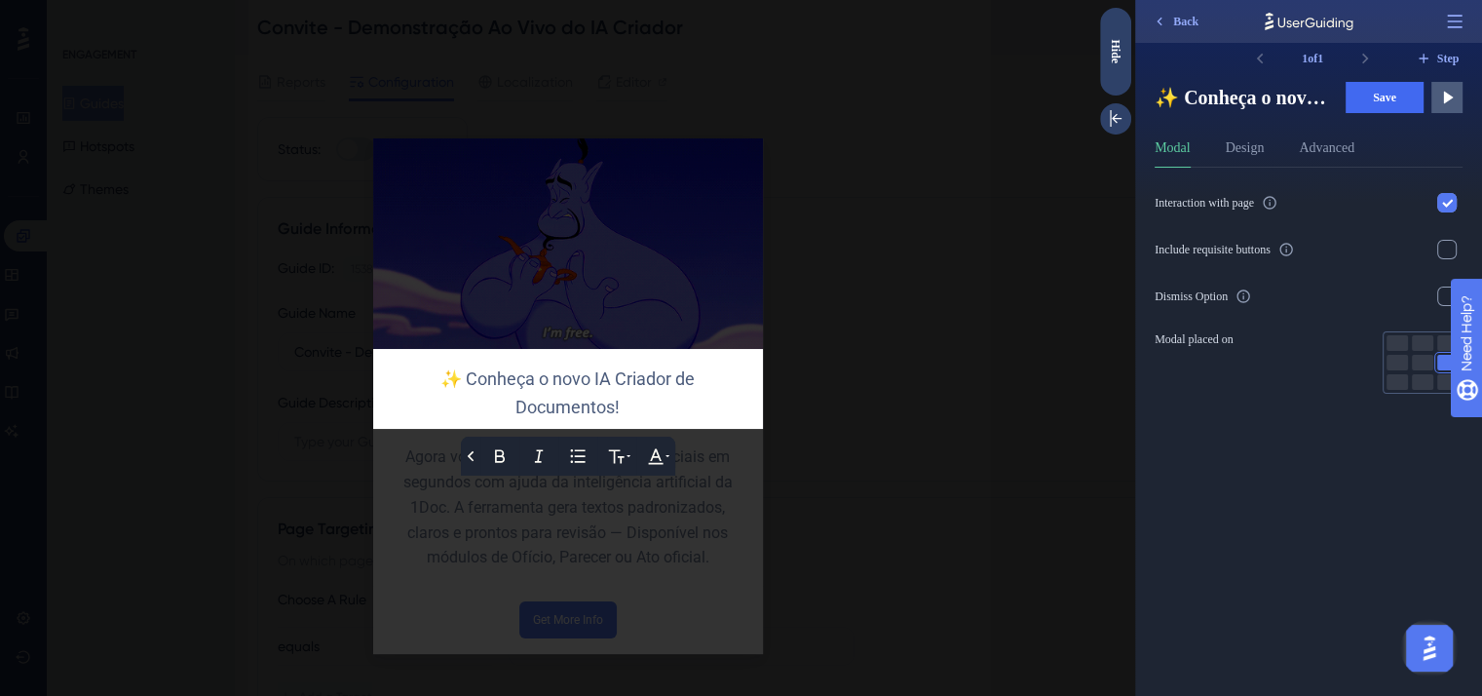
click at [624, 579] on div at bounding box center [567, 348] width 1135 height 696
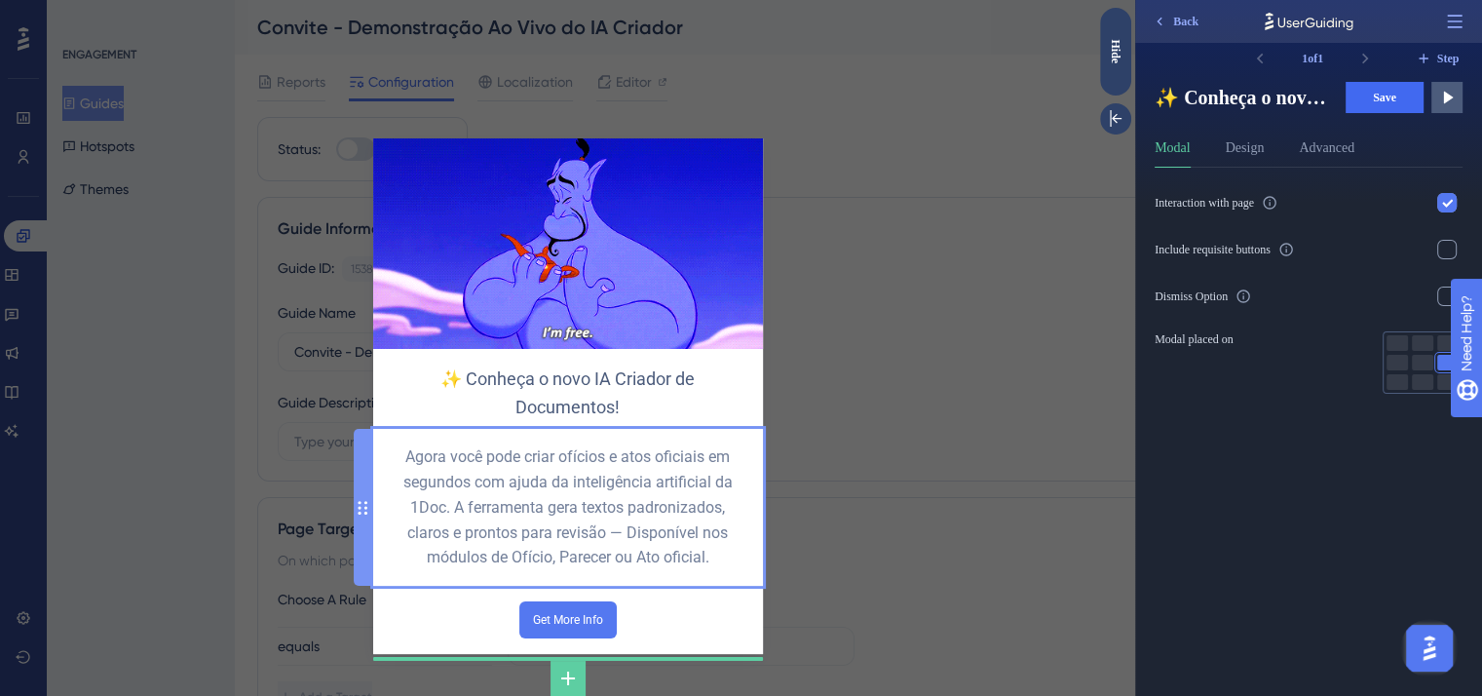
click at [624, 579] on div "Agora você pode criar ofícios e atos oficiais em segundos com ajuda da inteligê…" at bounding box center [568, 507] width 390 height 157
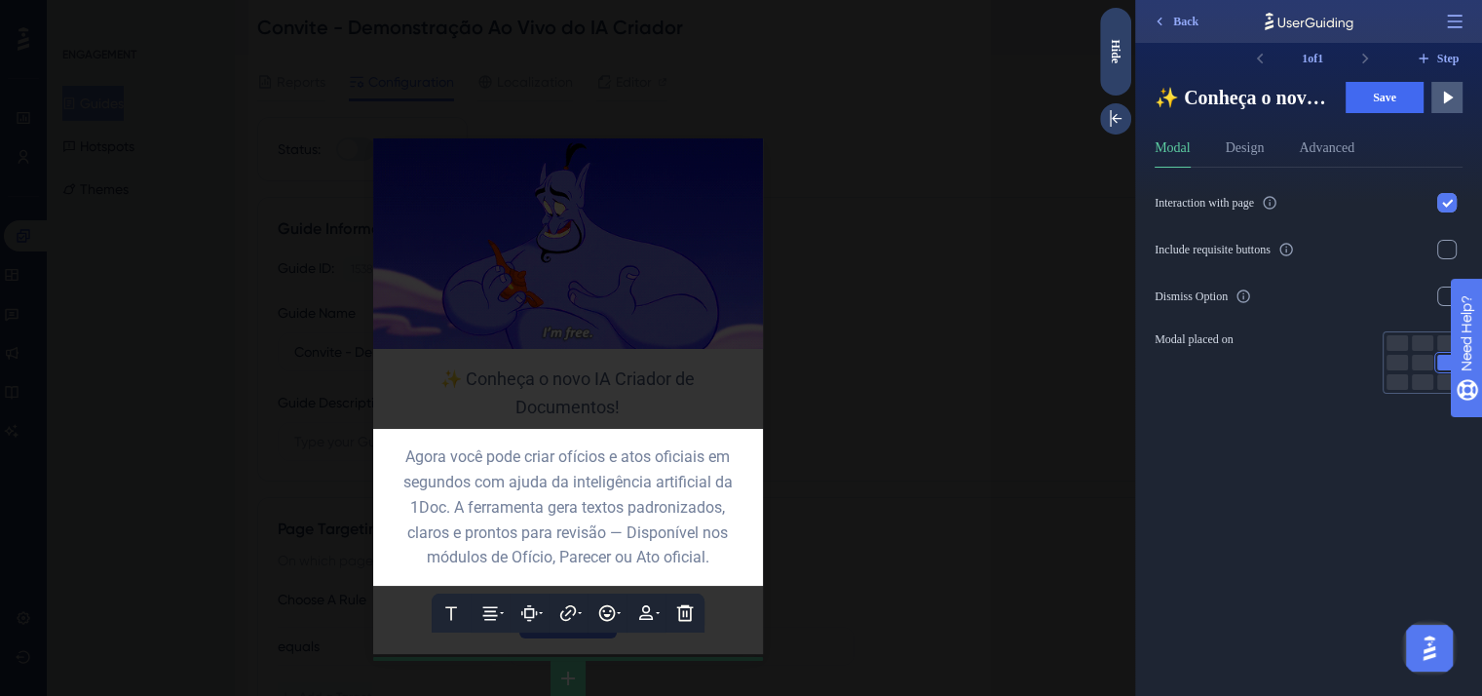
click at [628, 523] on span "Agora você pode criar ofícios e atos oficiais em segundos com ajuda da inteligê…" at bounding box center [569, 507] width 333 height 120
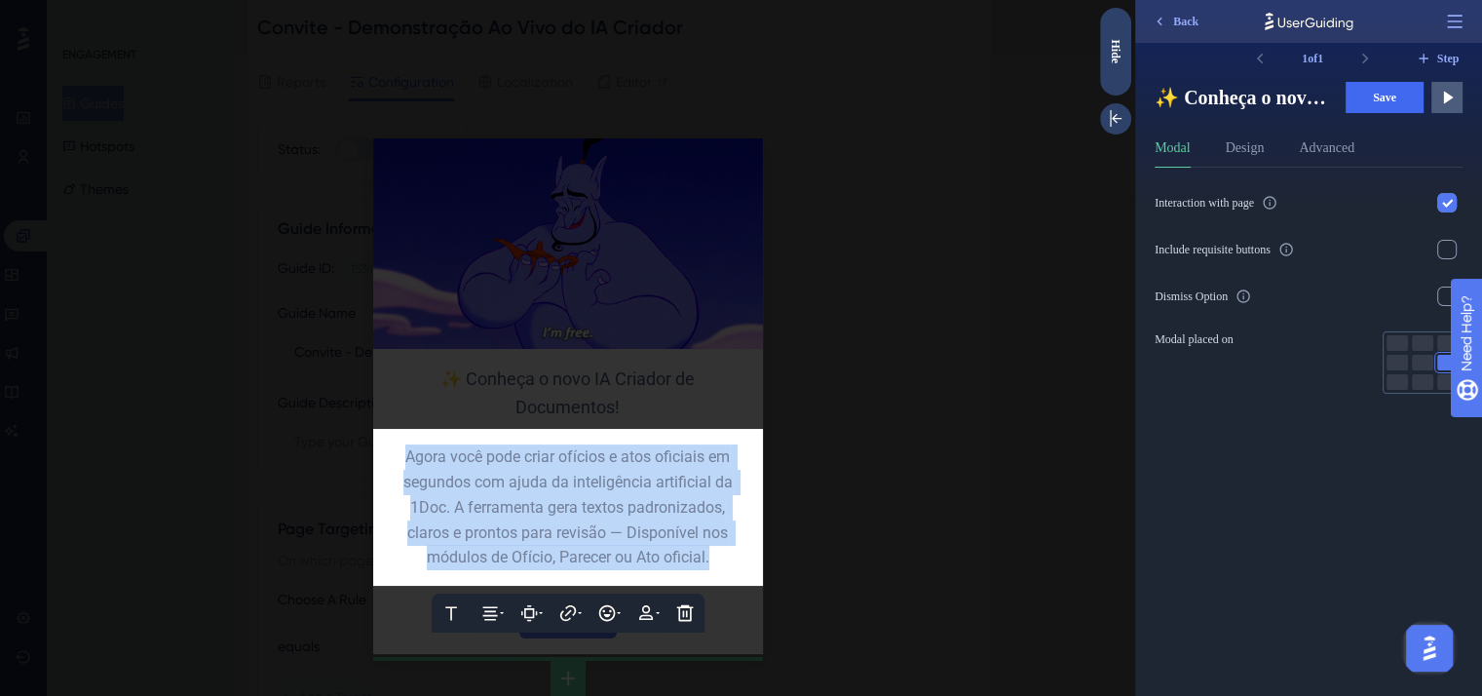
click at [628, 523] on span "Agora você pode criar ofícios e atos oficiais em segundos com ajuda da inteligê…" at bounding box center [569, 507] width 333 height 120
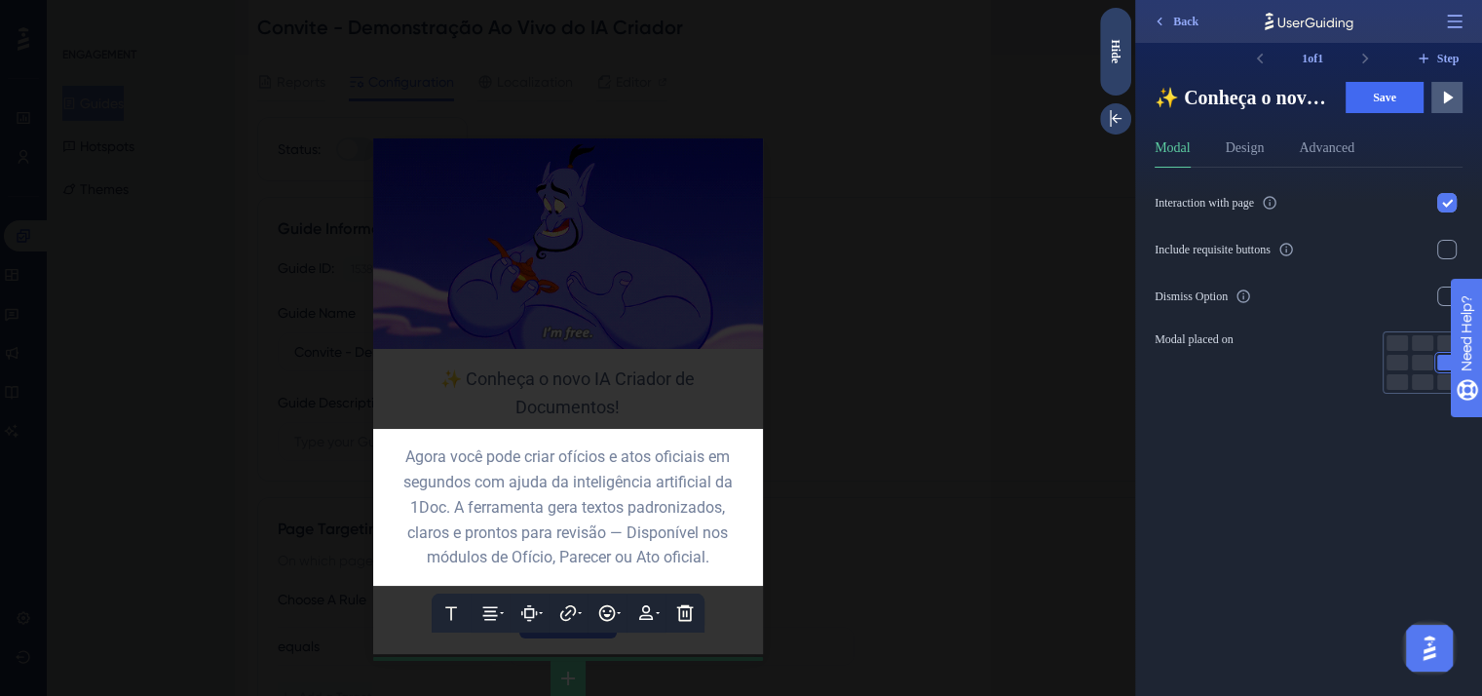
click at [721, 585] on div "Text Alignment Paddings Hyperlink Emojis Personalization Delete Agora você pode…" at bounding box center [568, 507] width 390 height 157
click at [722, 592] on div at bounding box center [567, 348] width 1135 height 696
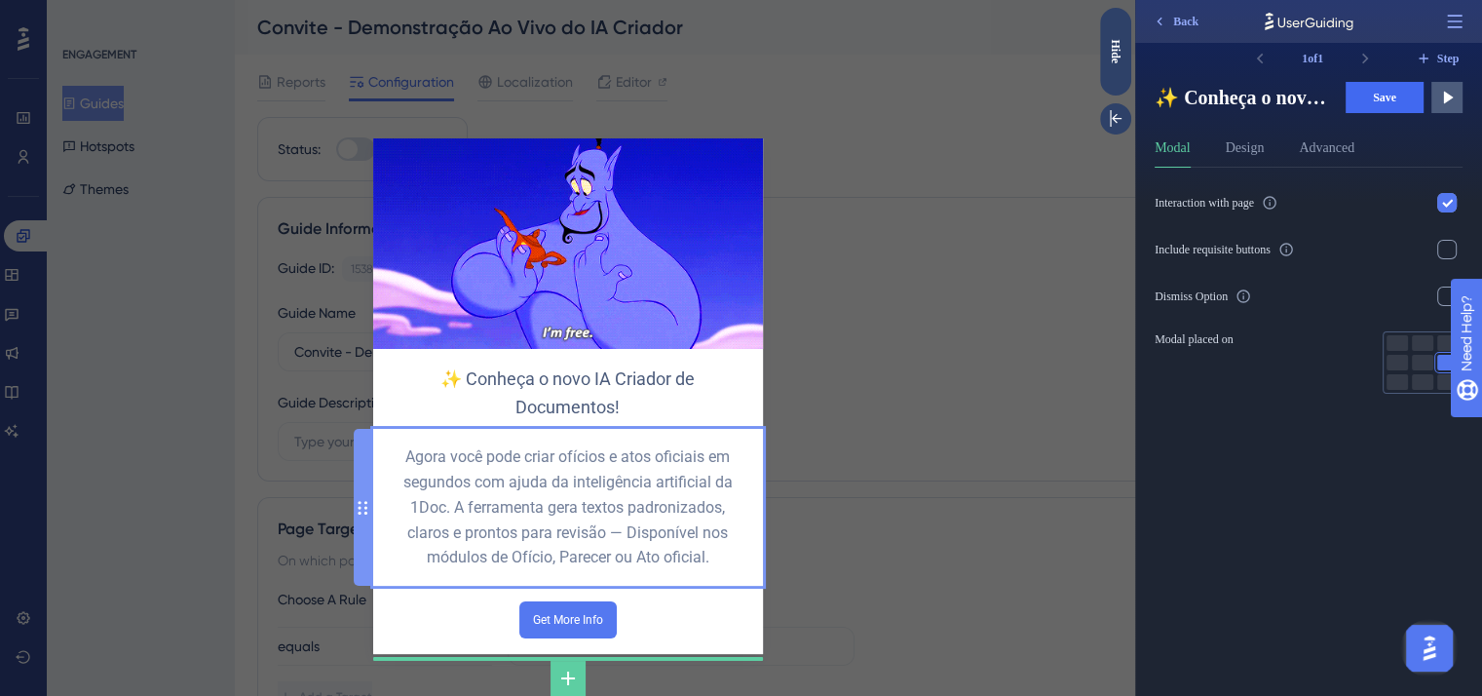
click at [643, 516] on div "Agora você pode criar ofícios e atos oficiais em segundos com ajuda da inteligê…" at bounding box center [568, 507] width 359 height 126
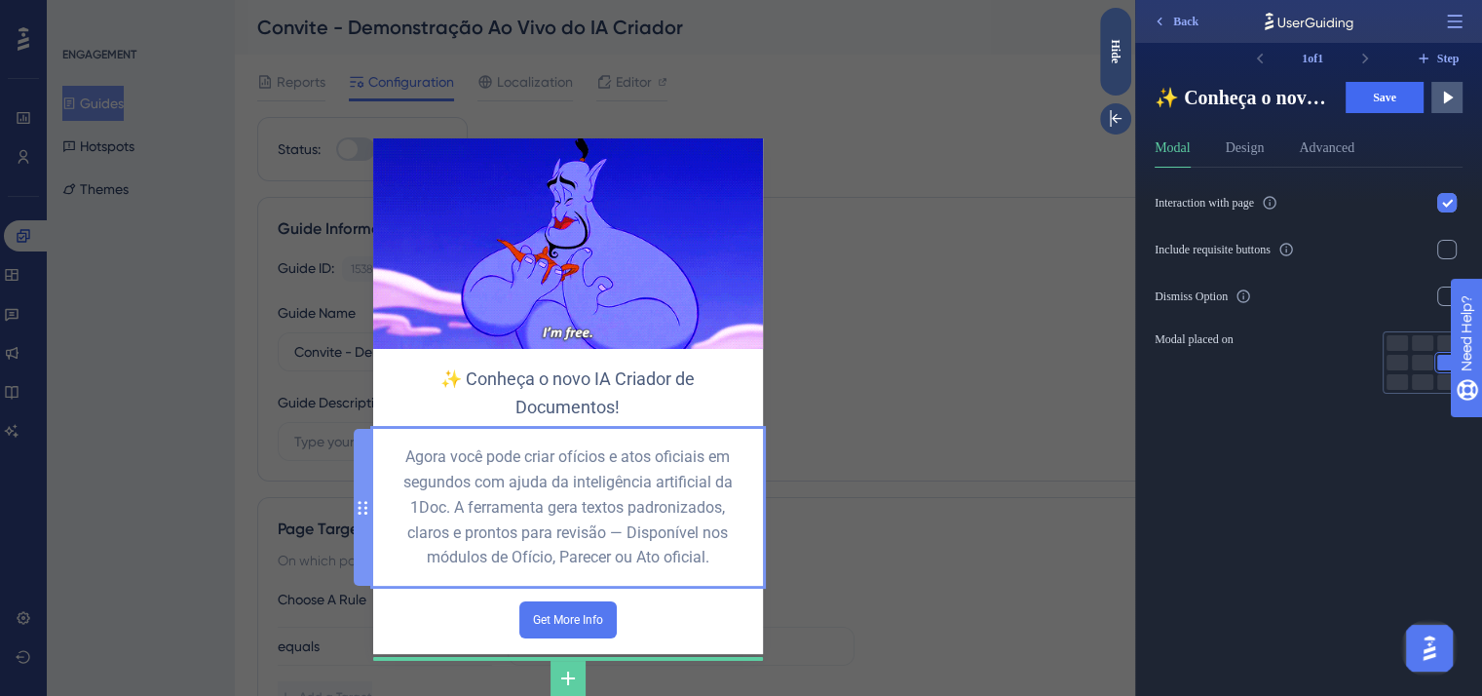
click at [643, 516] on div "Agora você pode criar ofícios e atos oficiais em segundos com ajuda da inteligê…" at bounding box center [568, 507] width 359 height 126
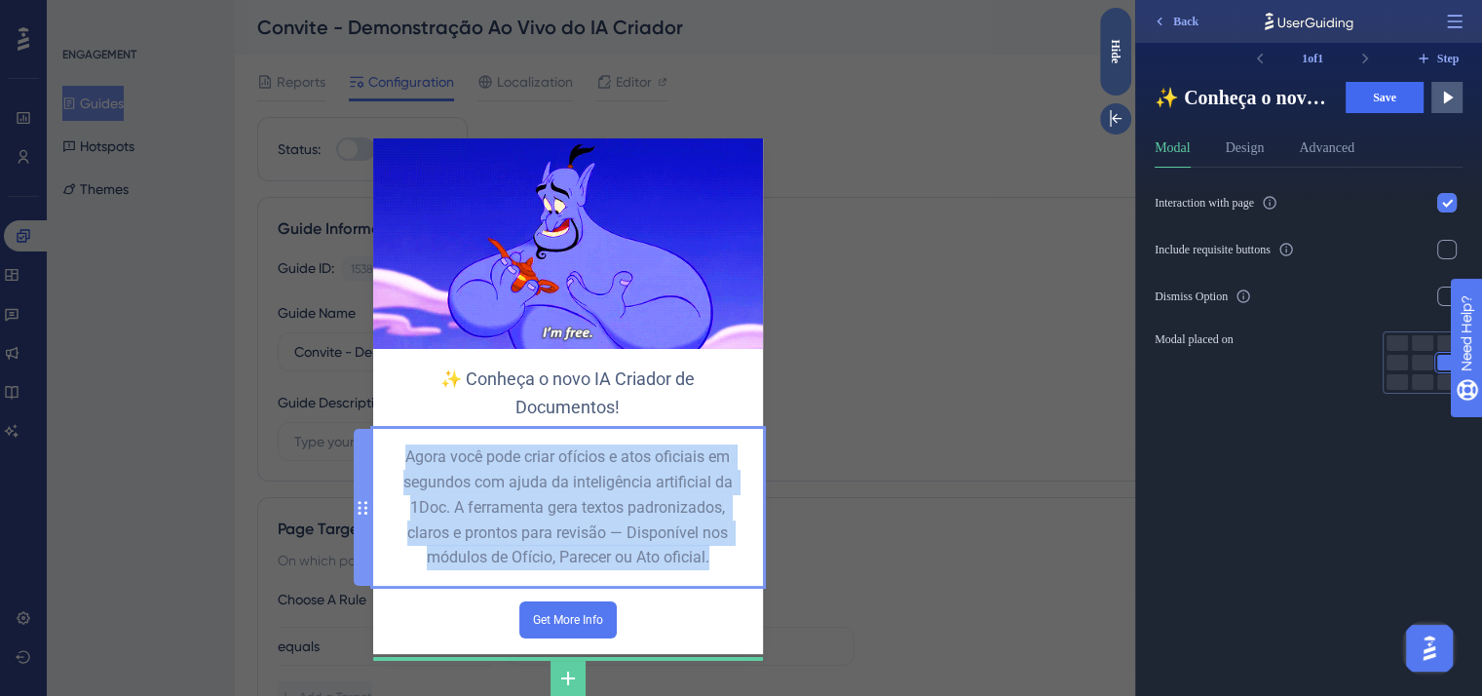
click at [643, 516] on div "Agora você pode criar ofícios e atos oficiais em segundos com ajuda da inteligê…" at bounding box center [568, 507] width 359 height 126
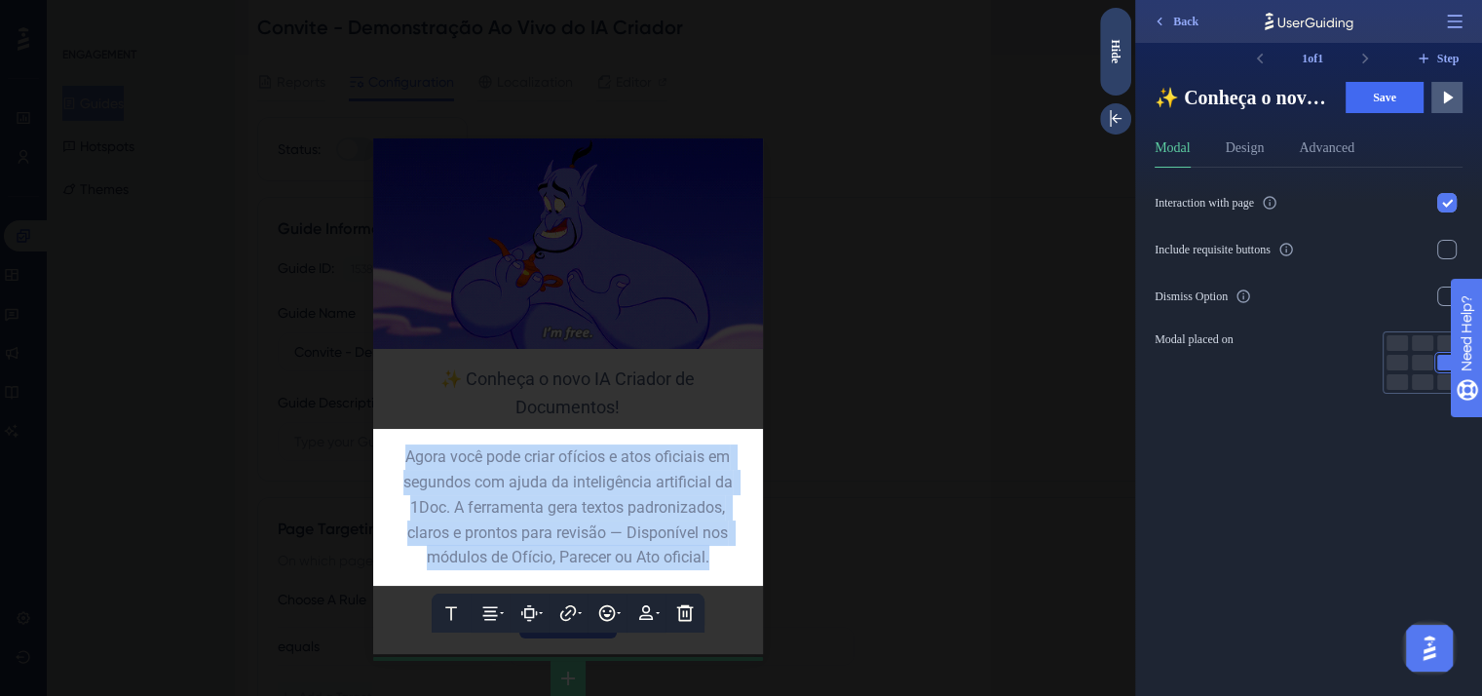
click at [643, 516] on div "Agora você pode criar ofícios e atos oficiais em segundos com ajuda da inteligê…" at bounding box center [568, 507] width 359 height 126
click at [726, 539] on div "Agora você pode criar ofícios e atos oficiais em segundos com ajuda da inteligê…" at bounding box center [568, 507] width 359 height 126
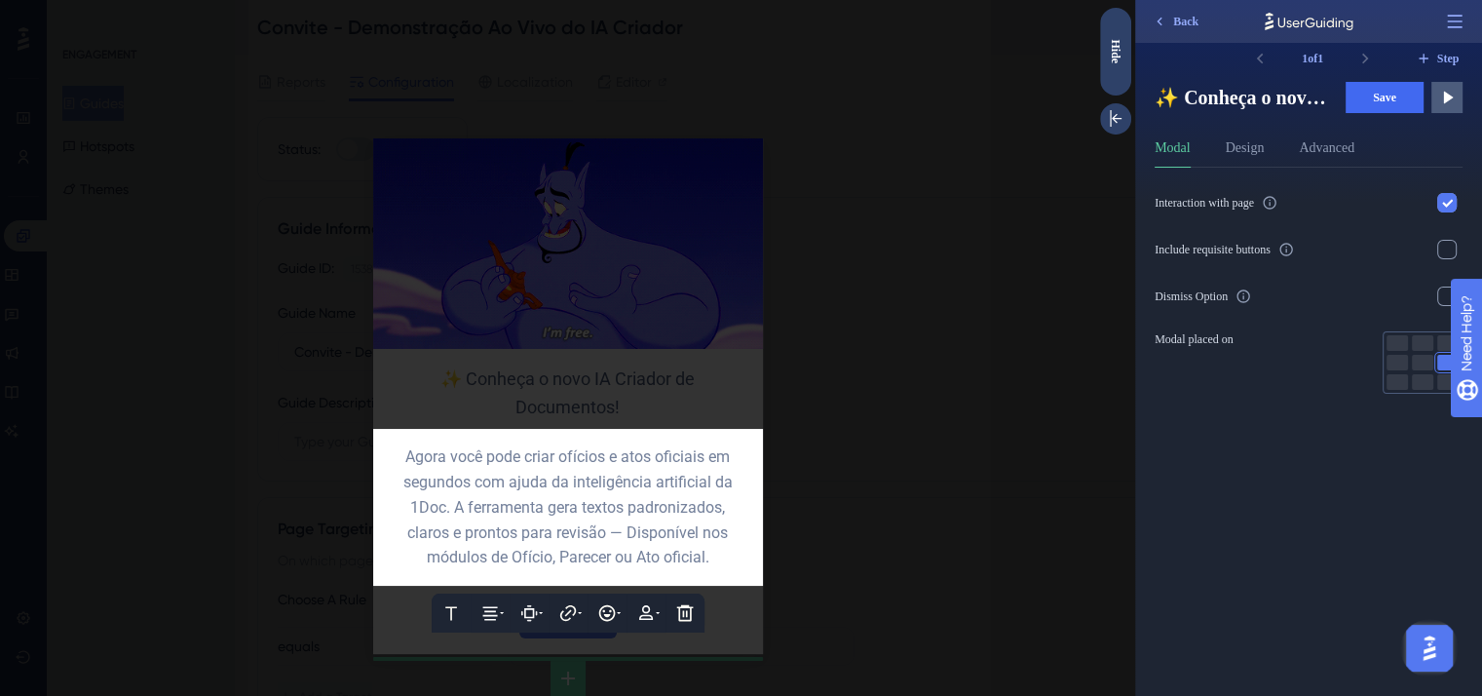
click at [717, 555] on div "Agora você pode criar ofícios e atos oficiais em segundos com ajuda da inteligê…" at bounding box center [568, 507] width 359 height 126
click at [664, 474] on span "Agora você pode criar ofícios e atos oficiais em segundos com ajuda da inteligê…" at bounding box center [569, 507] width 333 height 120
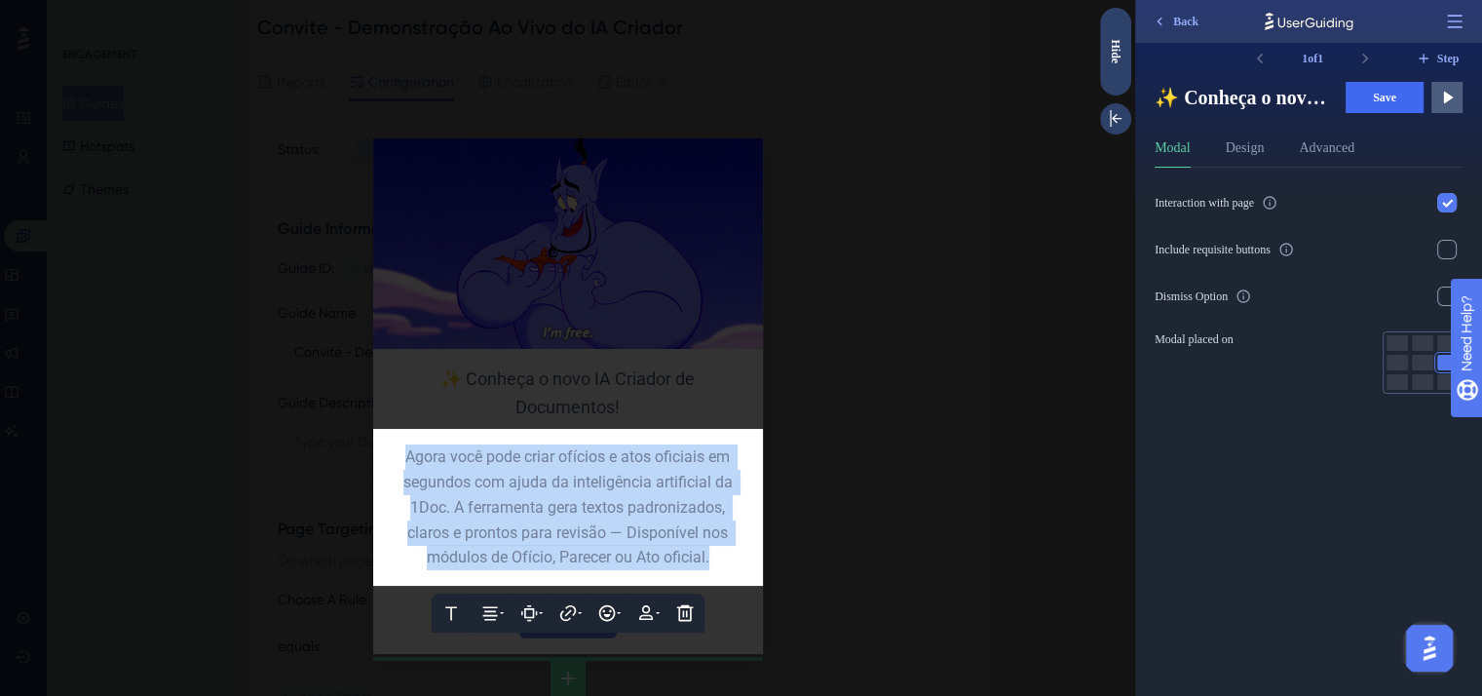
click at [664, 474] on span "Agora você pode criar ofícios e atos oficiais em segundos com ajuda da inteligê…" at bounding box center [569, 507] width 333 height 120
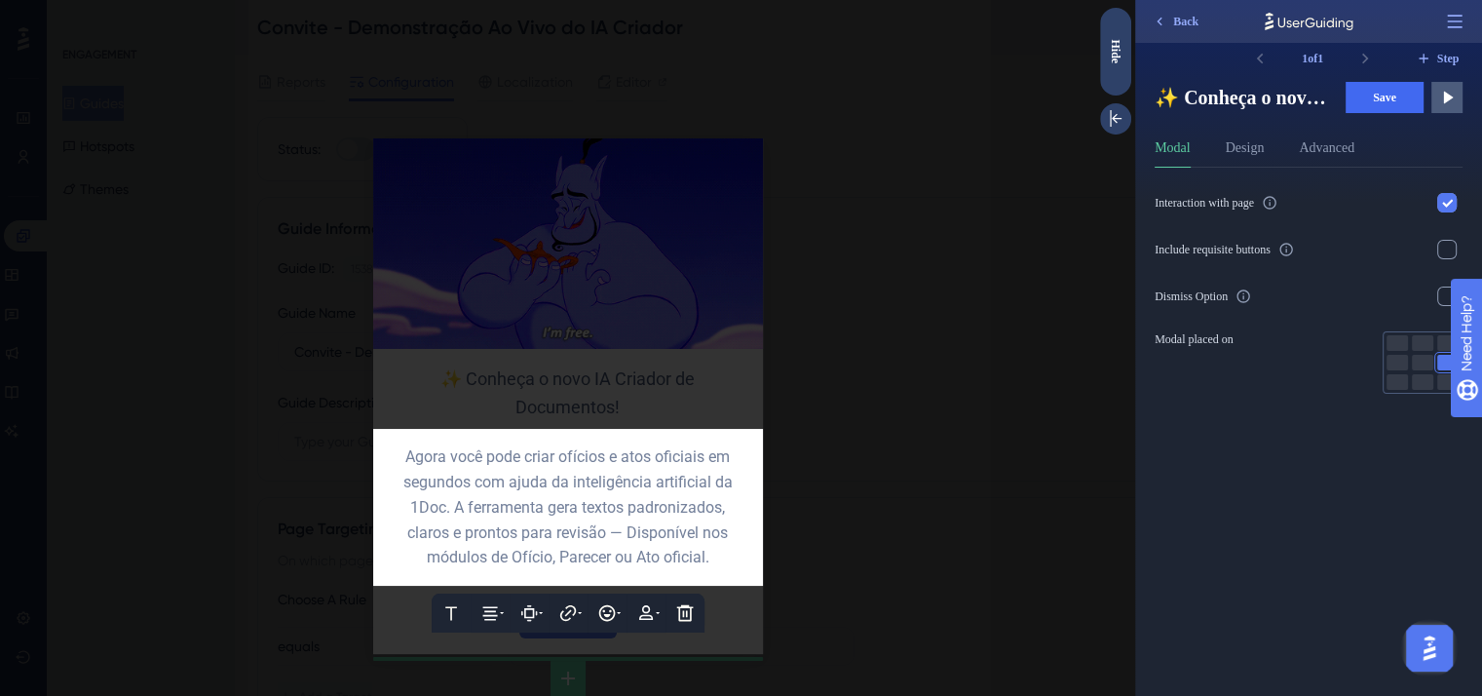
click at [631, 382] on div at bounding box center [567, 348] width 1135 height 696
click at [631, 382] on div "✨ Conheça o novo IA Criador de Documentos!" at bounding box center [568, 392] width 359 height 57
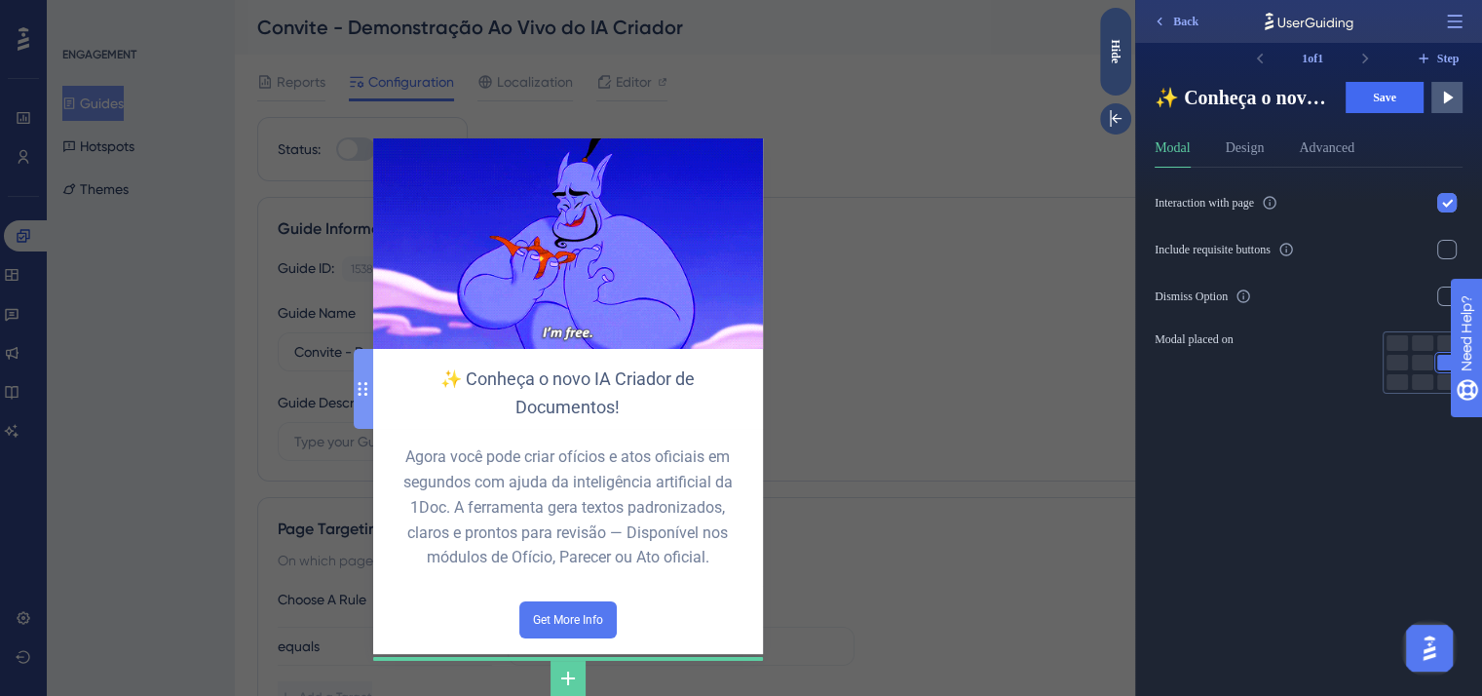
click at [631, 382] on div "✨ Conheça o novo IA Criador de Documentos!" at bounding box center [568, 392] width 359 height 57
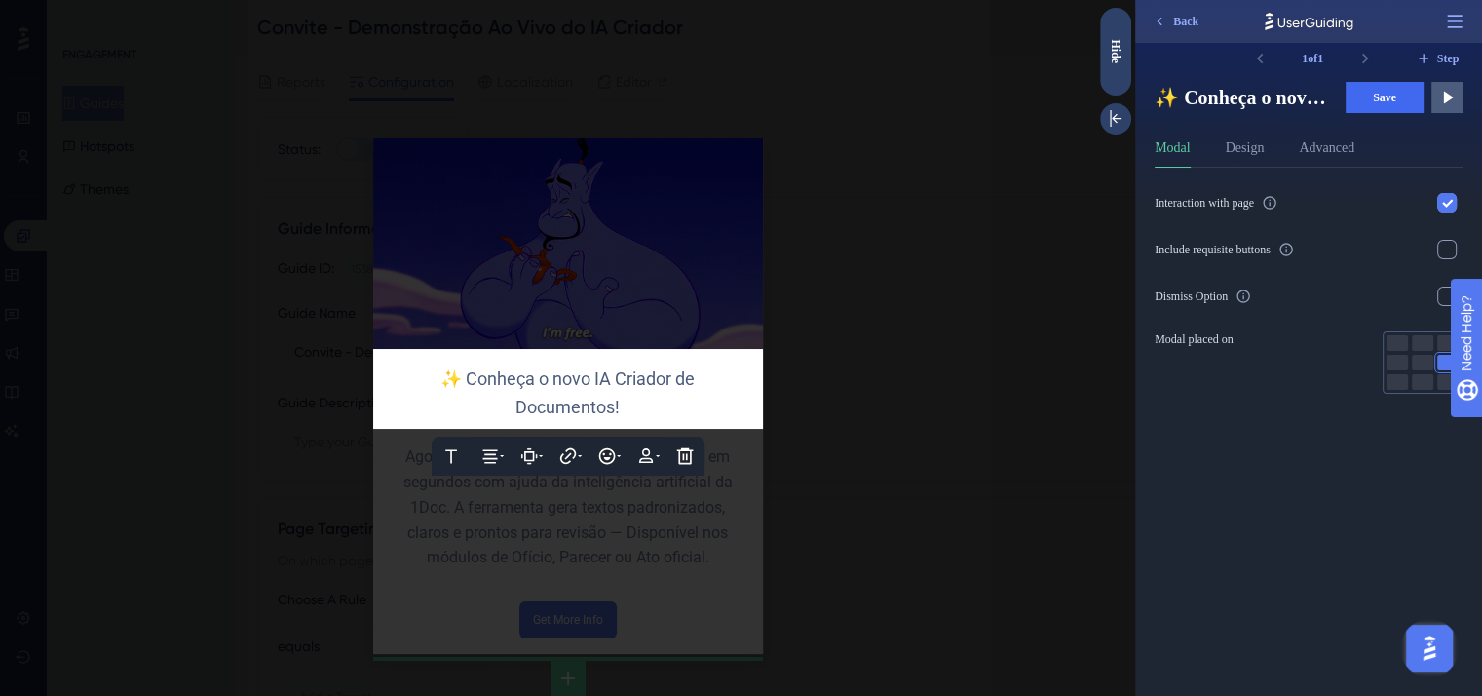
click at [639, 402] on div "✨ Conheça o novo IA Criador de Documentos!" at bounding box center [568, 392] width 359 height 57
click at [631, 539] on div at bounding box center [567, 348] width 1135 height 696
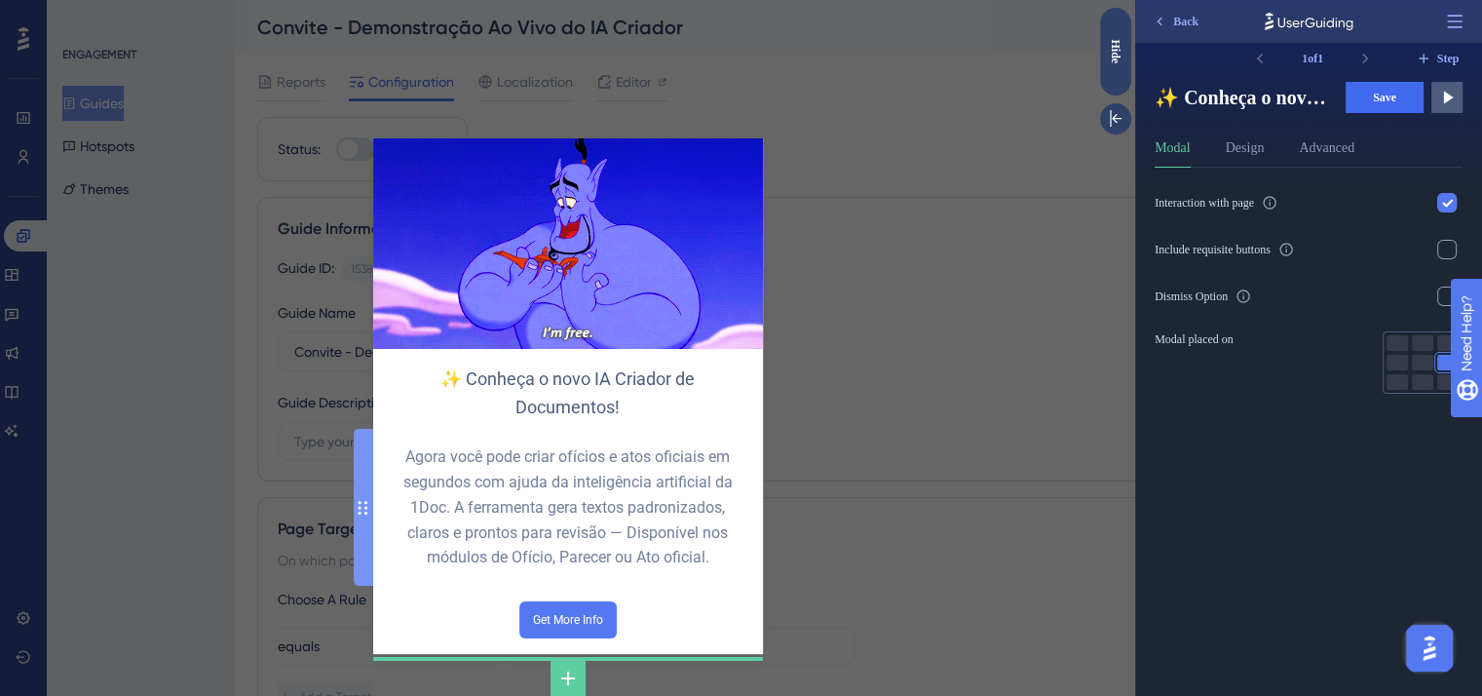
click at [631, 539] on div "Agora você pode criar ofícios e atos oficiais em segundos com ajuda da inteligê…" at bounding box center [568, 507] width 359 height 126
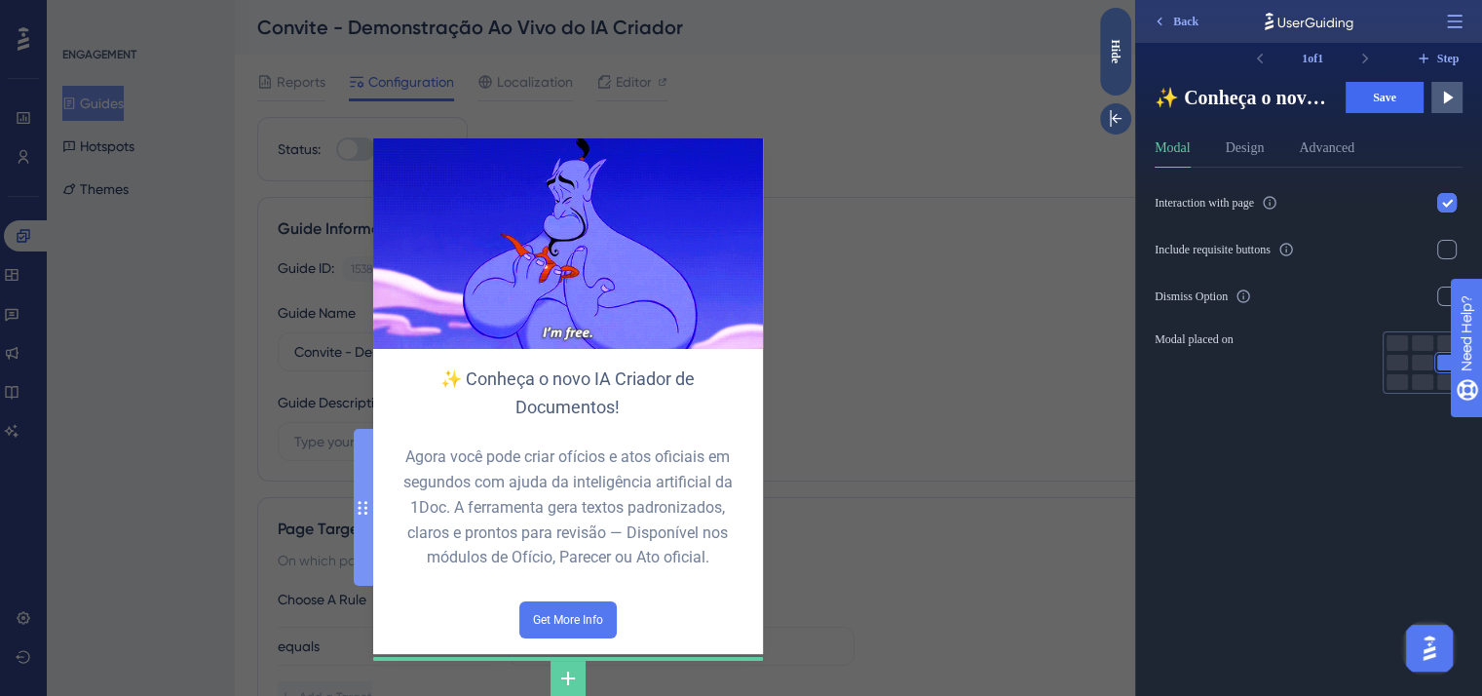
click at [631, 539] on div "Agora você pode criar ofícios e atos oficiais em segundos com ajuda da inteligê…" at bounding box center [568, 507] width 359 height 126
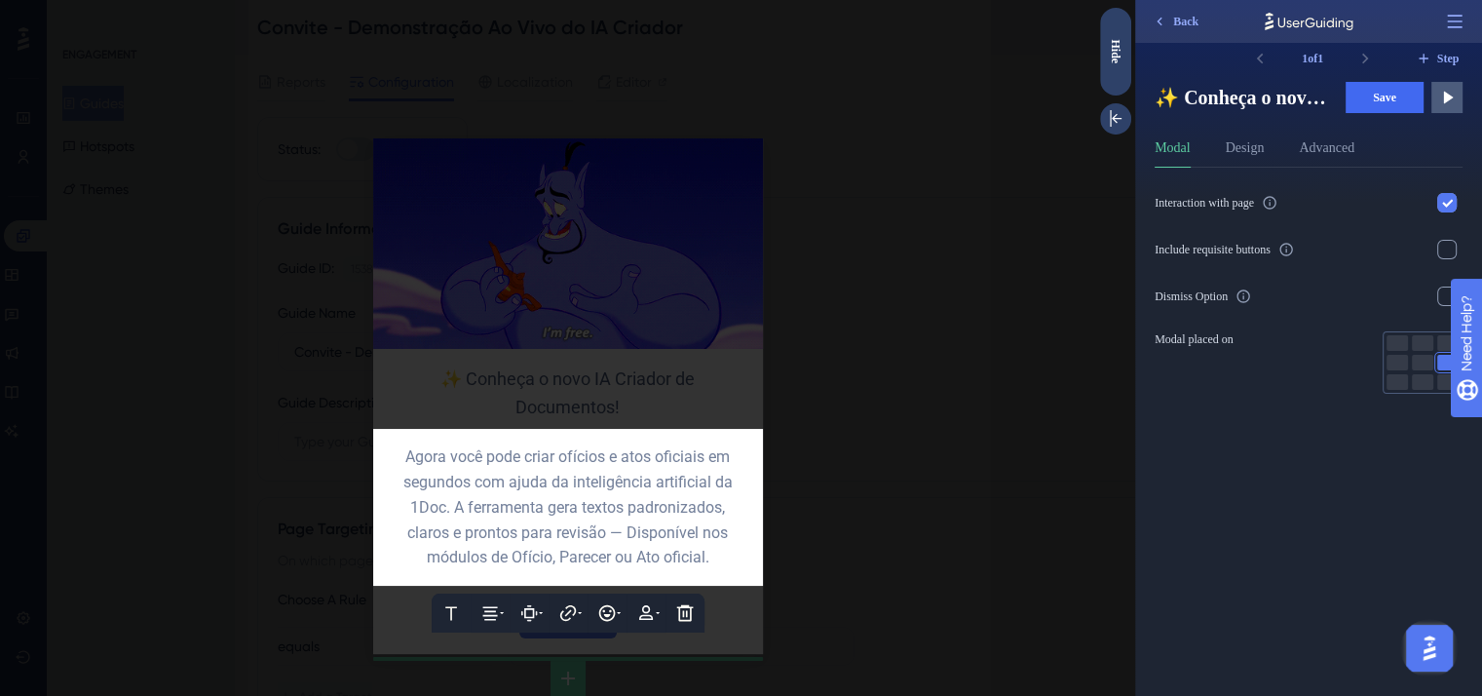
click at [631, 539] on span "Agora você pode criar ofícios e atos oficiais em segundos com ajuda da inteligê…" at bounding box center [569, 507] width 333 height 120
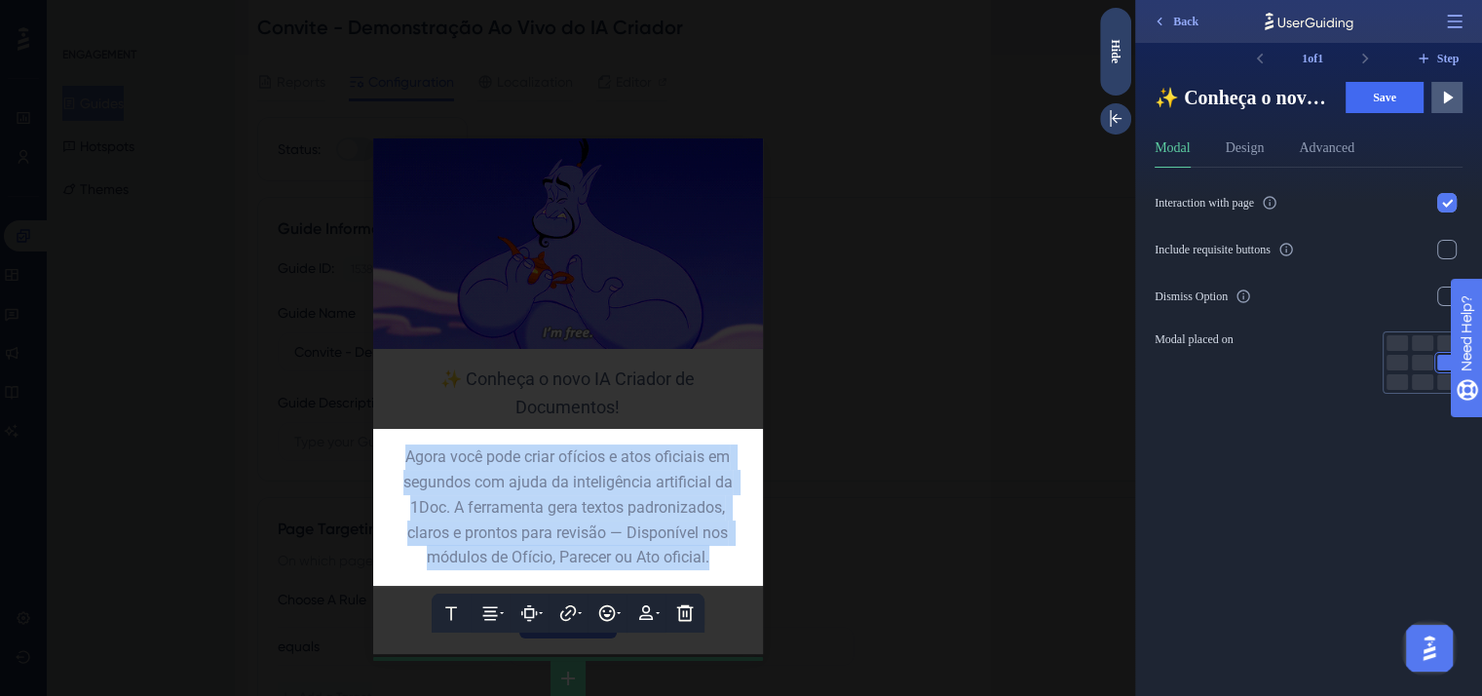
click at [694, 535] on span "Agora você pode criar ofícios e atos oficiais em segundos com ajuda da inteligê…" at bounding box center [569, 507] width 333 height 120
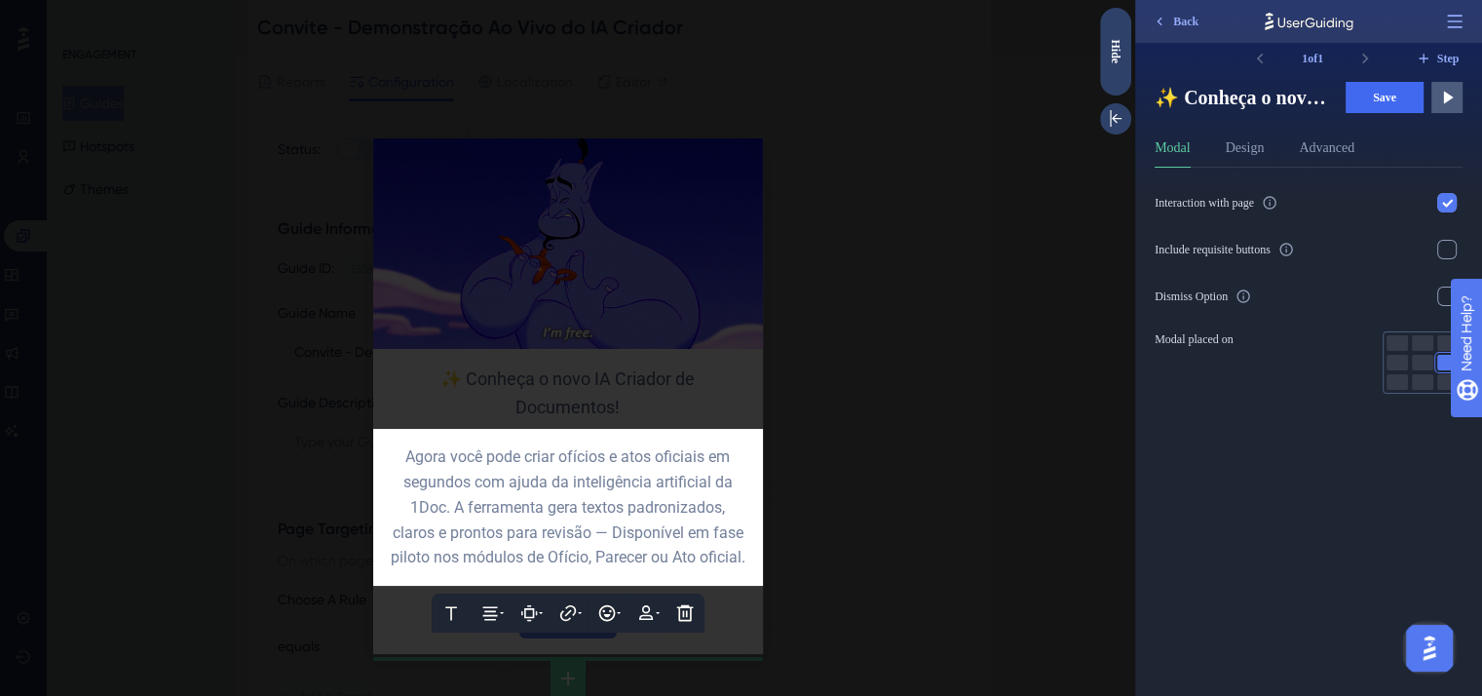
click at [708, 554] on span "Agora você pode criar ofícios e atos oficiais em segundos com ajuda da inteligê…" at bounding box center [569, 507] width 357 height 120
click at [678, 395] on div at bounding box center [567, 348] width 1135 height 696
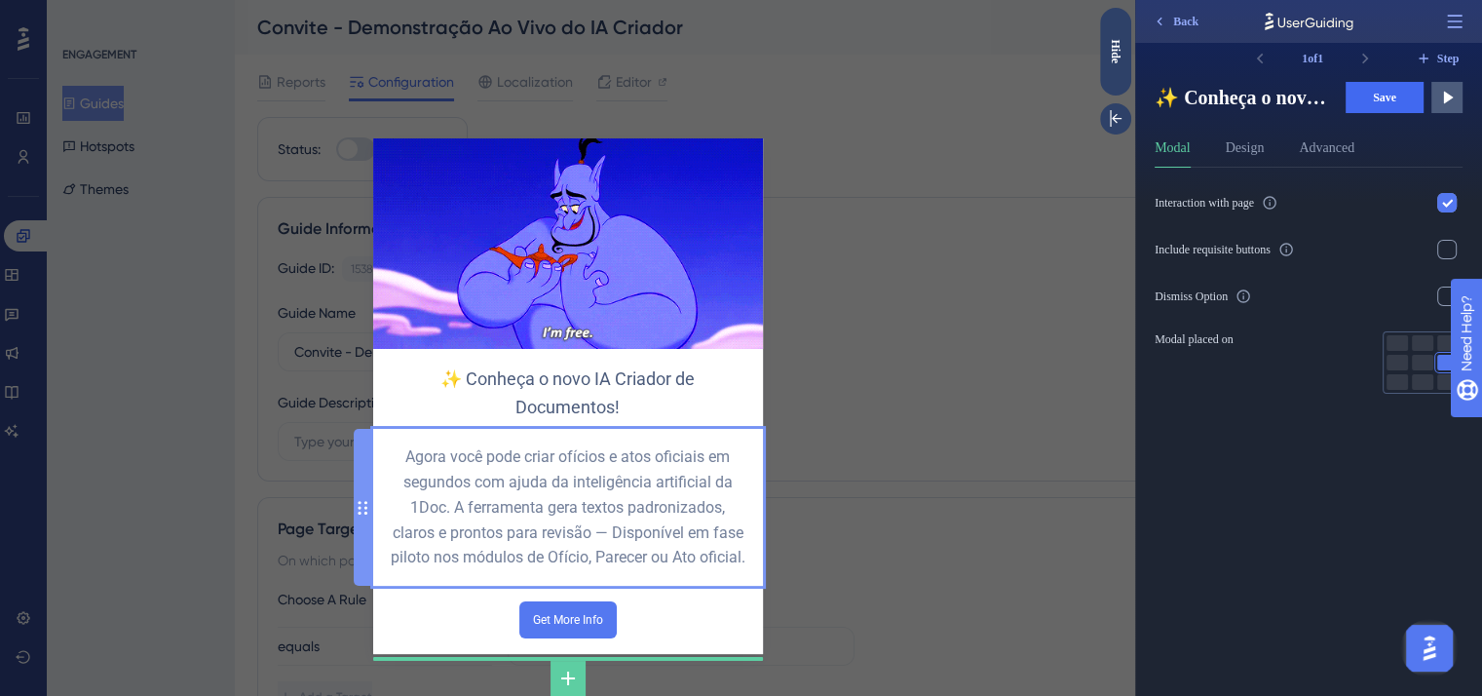
click at [656, 485] on div "Agora você pode criar ofícios e atos oficiais em segundos com ajuda da inteligê…" at bounding box center [568, 507] width 359 height 126
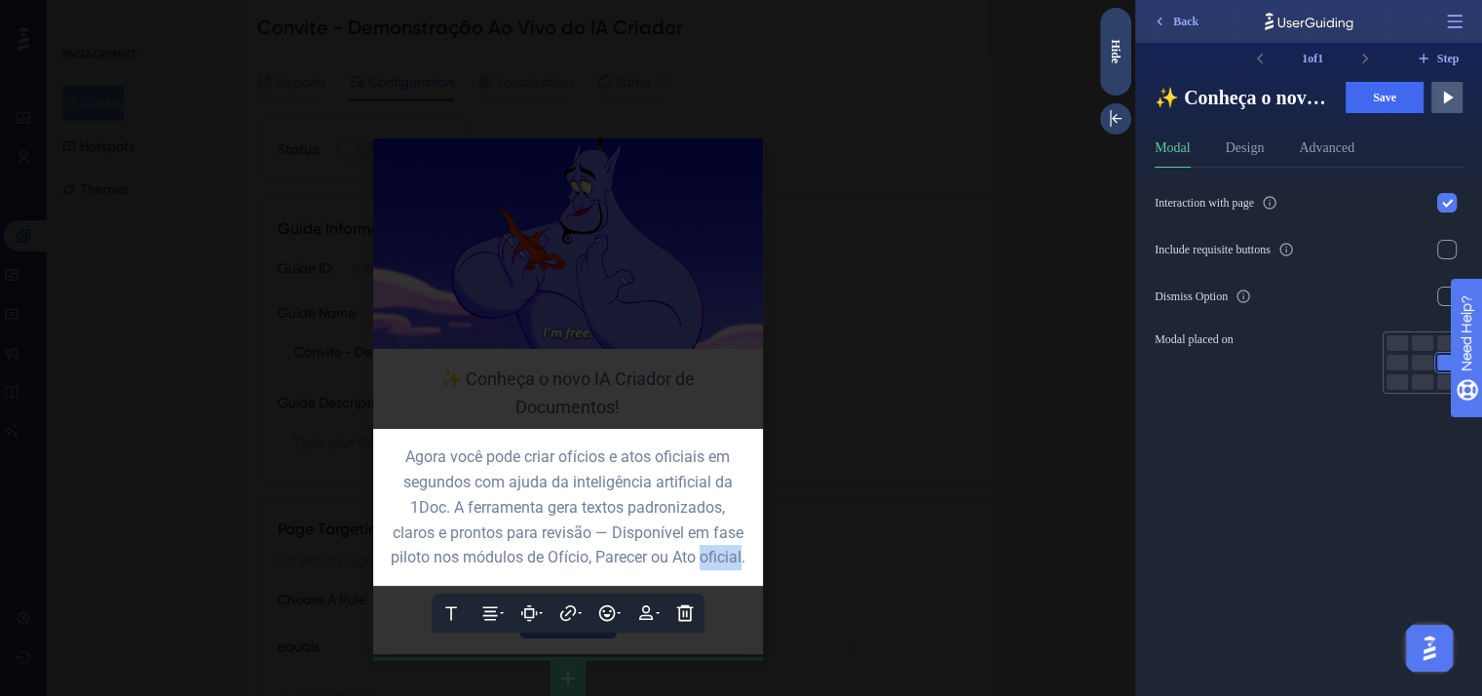
click at [656, 485] on div "Agora você pode criar ofícios e atos oficiais em segundos com ajuda da inteligê…" at bounding box center [568, 507] width 359 height 126
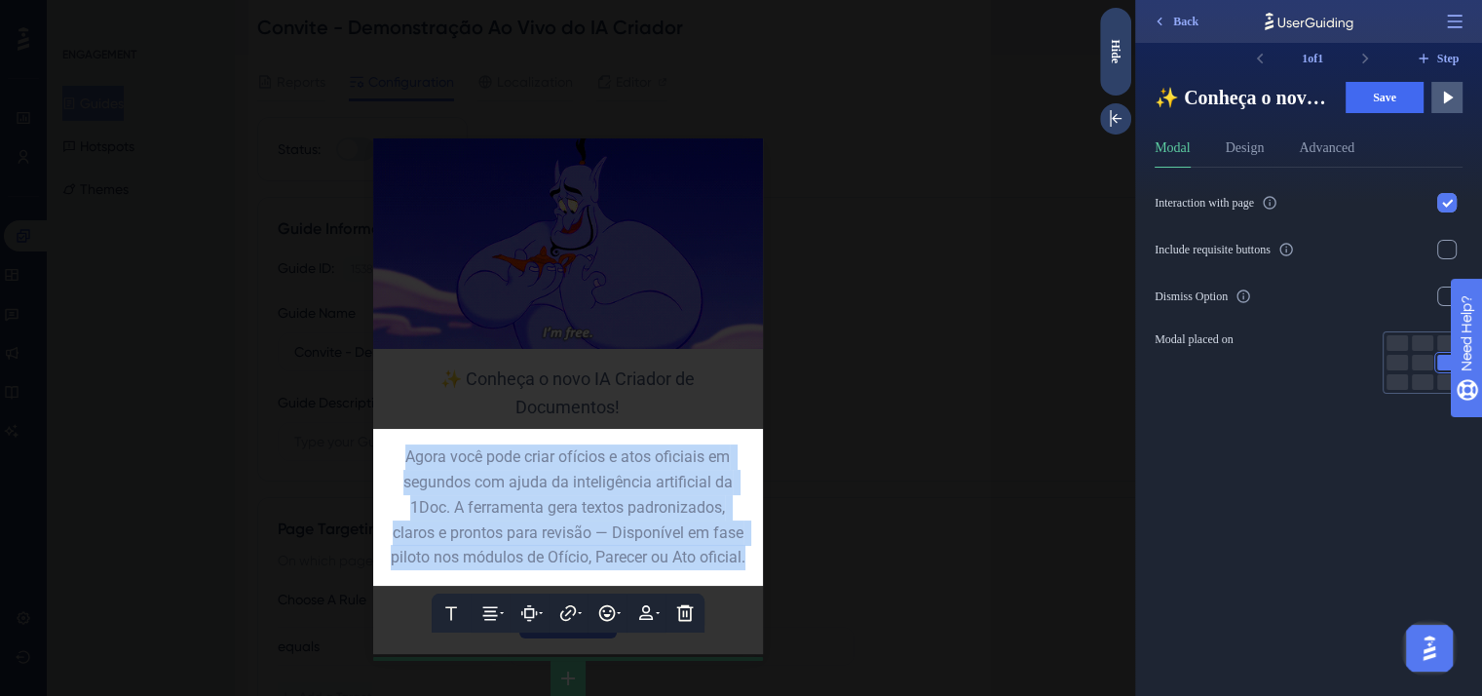
click at [656, 485] on span "Agora você pode criar ofícios e atos oficiais em segundos com ajuda da inteligê…" at bounding box center [569, 507] width 357 height 120
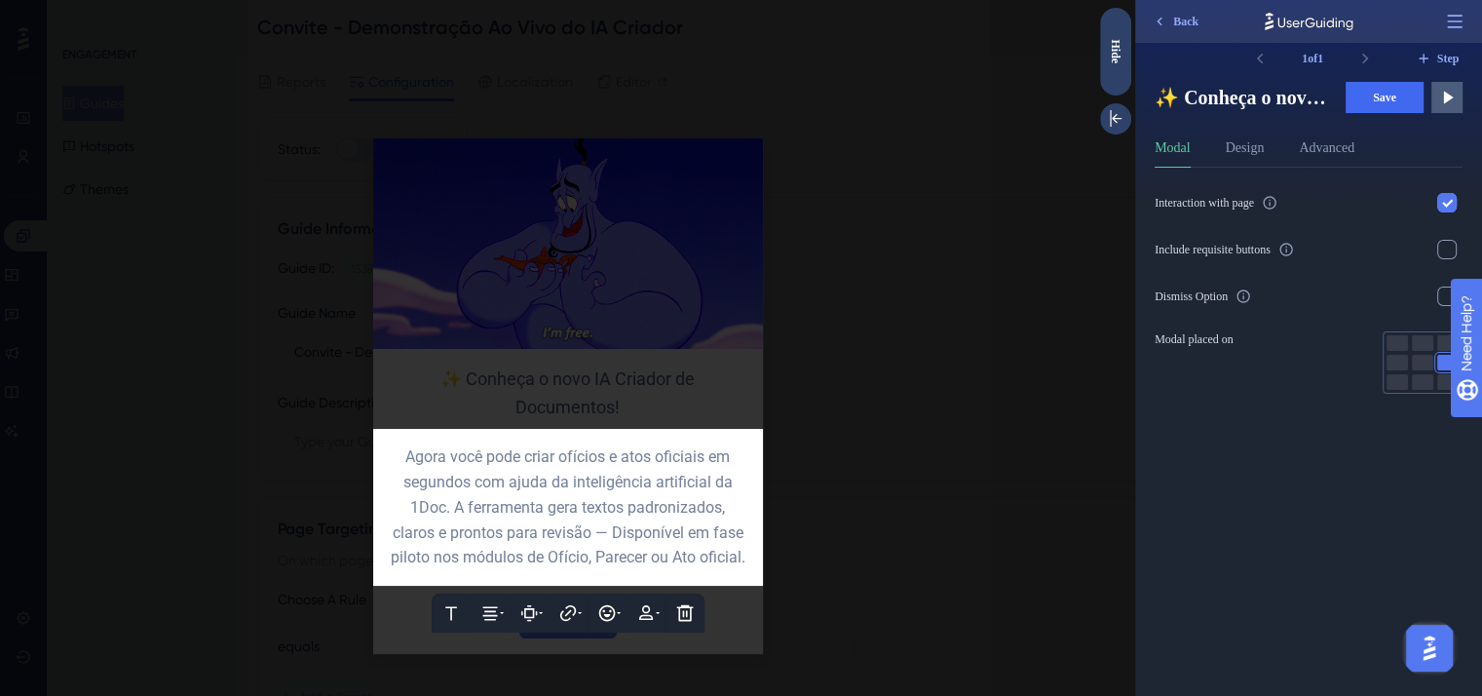
click at [624, 382] on div at bounding box center [567, 348] width 1135 height 696
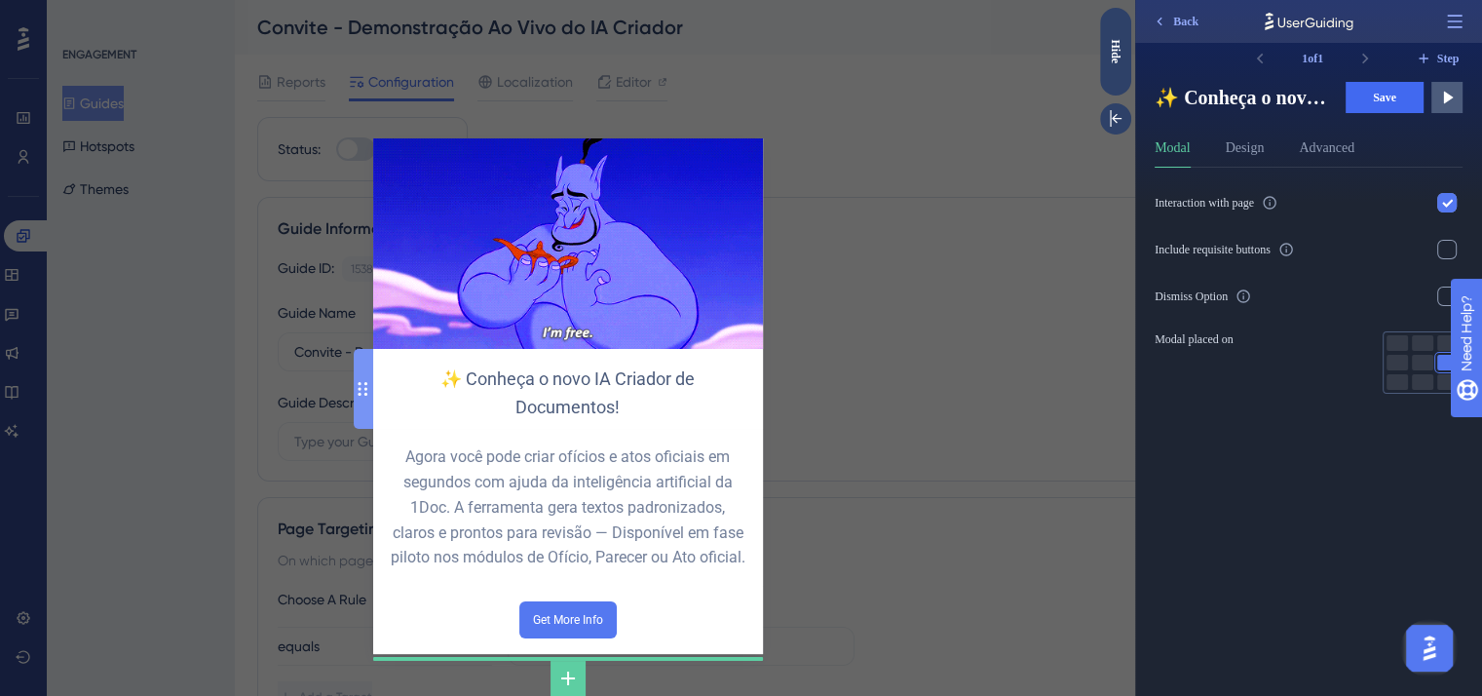
click at [624, 382] on div "✨ Conheça o novo IA Criador de Documentos!" at bounding box center [568, 392] width 359 height 57
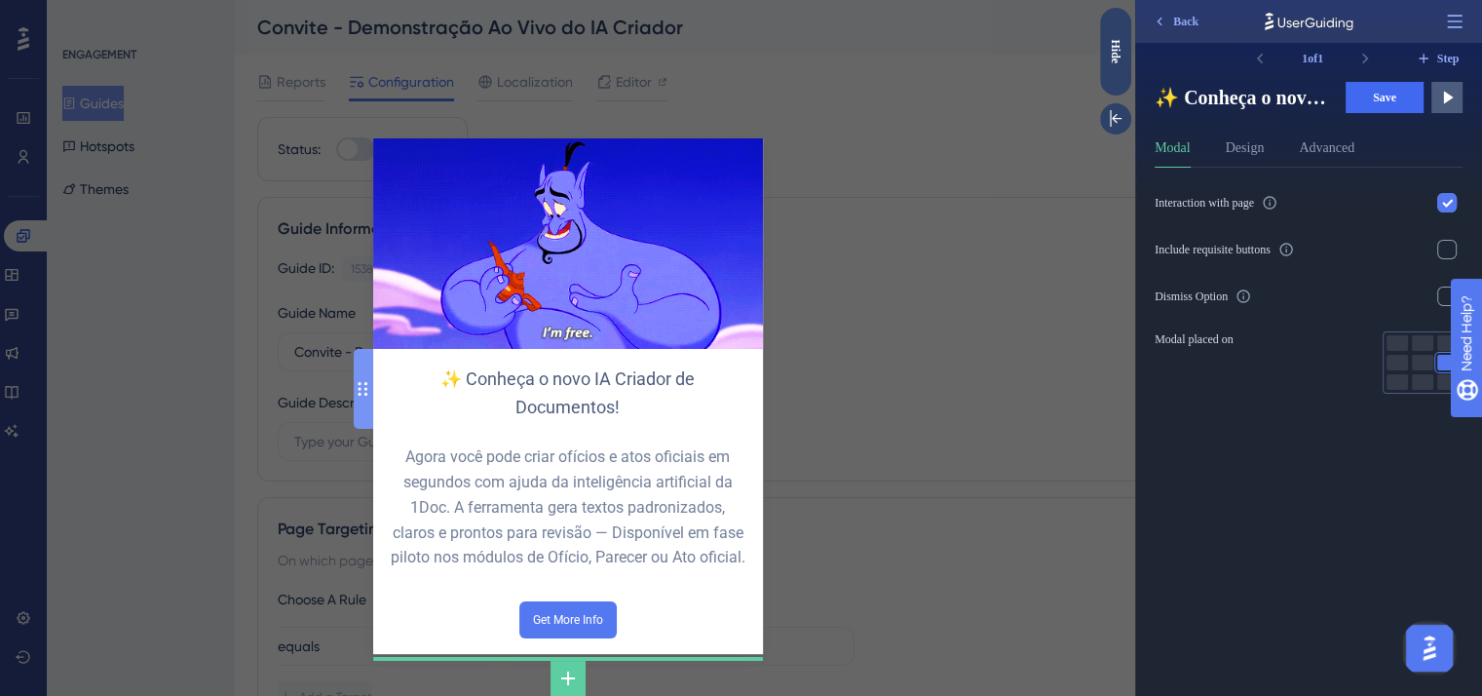
click at [624, 382] on div "✨ Conheça o novo IA Criador de Documentos!" at bounding box center [568, 392] width 359 height 57
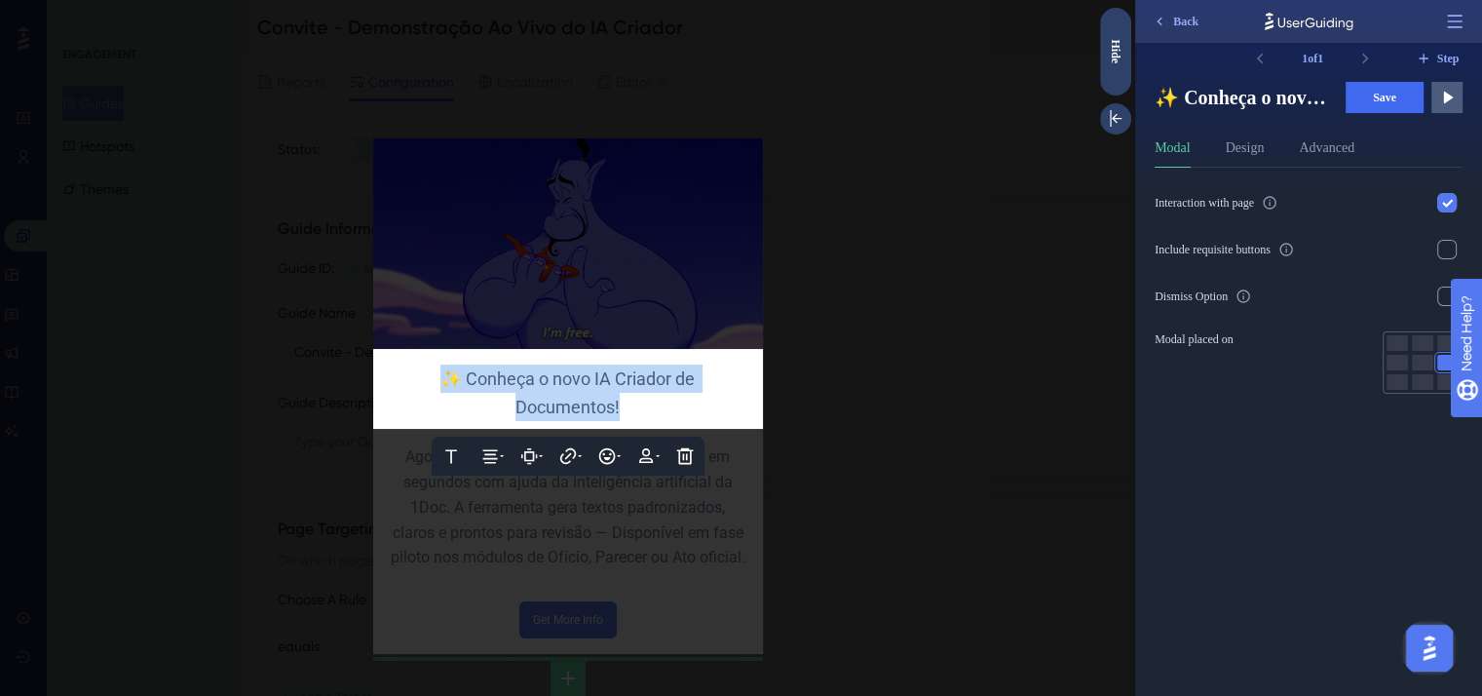
click at [624, 382] on span "✨ Conheça o novo IA Criador de Documentos!" at bounding box center [569, 392] width 258 height 49
click at [733, 405] on div "✨ Conheça o novo IA Criador de Documentos!" at bounding box center [568, 392] width 359 height 57
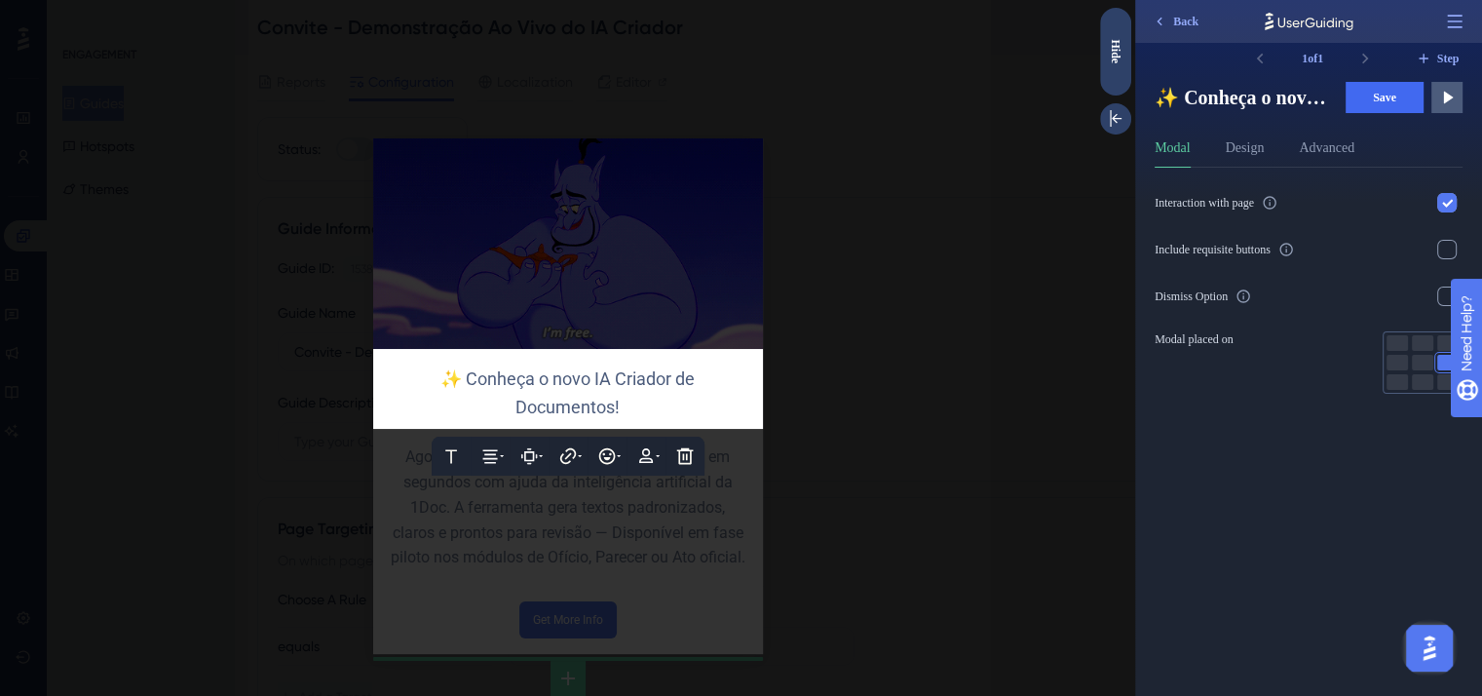
click at [717, 512] on div at bounding box center [567, 348] width 1135 height 696
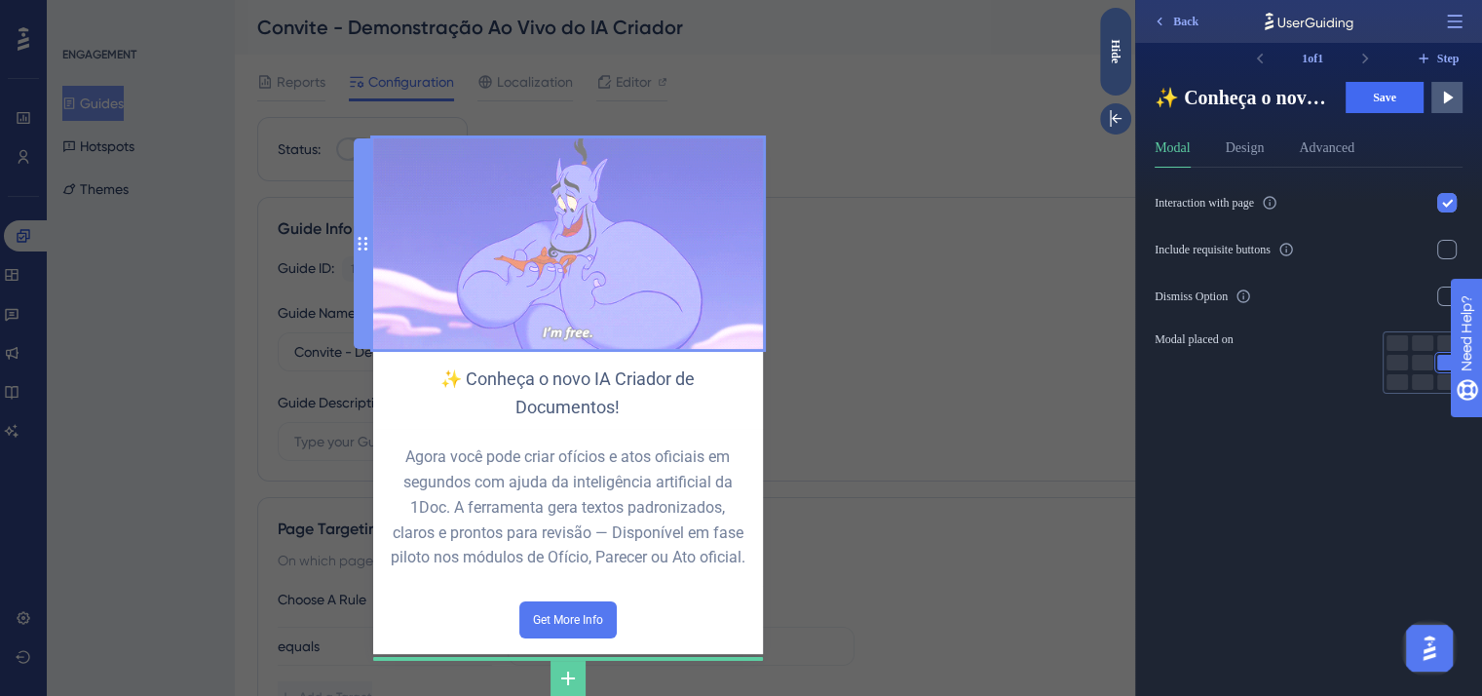
click at [643, 286] on img at bounding box center [568, 243] width 390 height 210
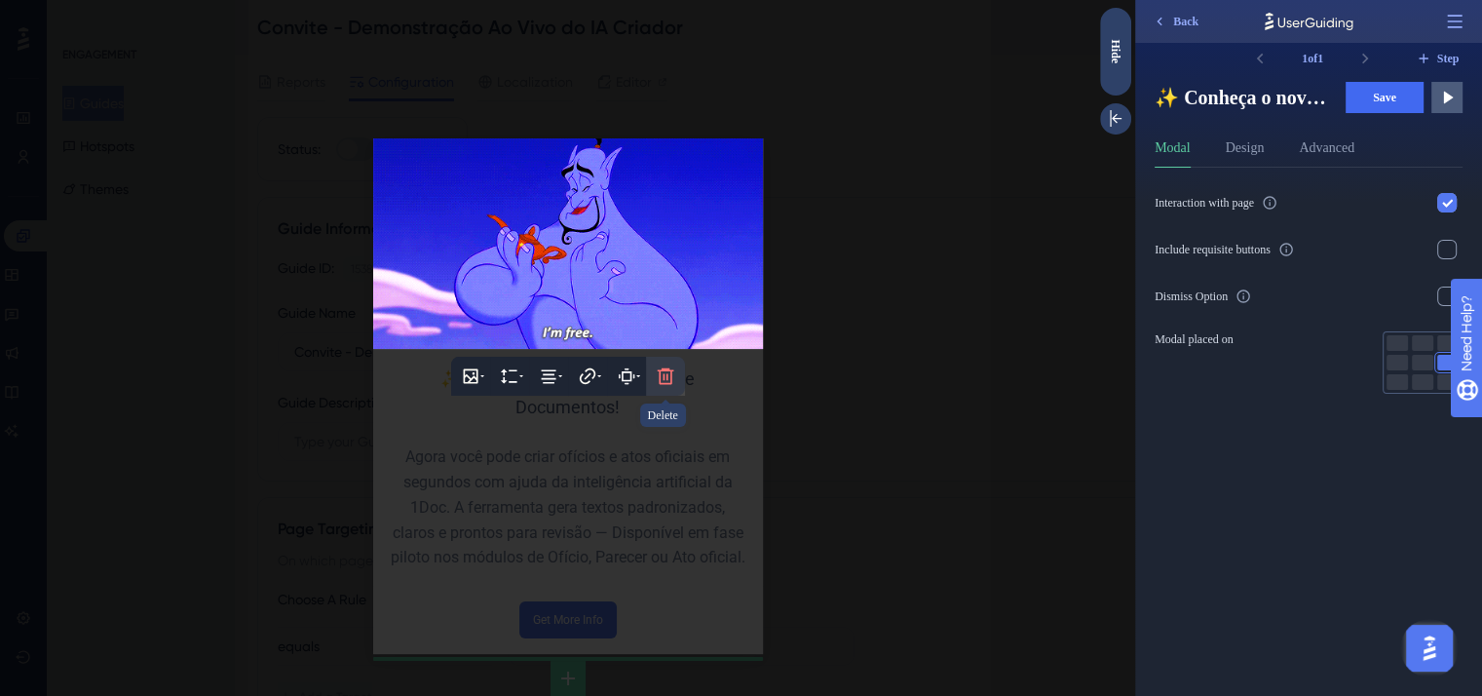
click at [674, 379] on button at bounding box center [665, 376] width 39 height 39
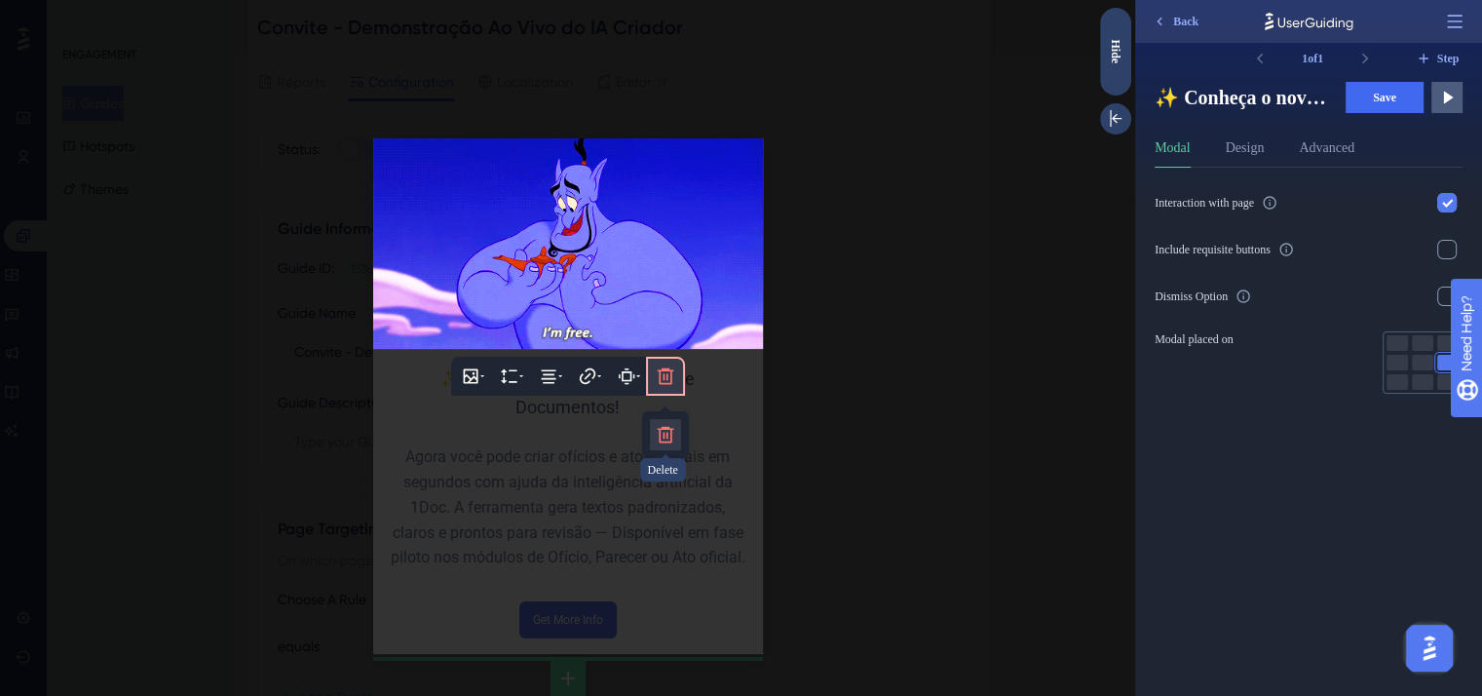
click at [659, 438] on icon at bounding box center [665, 434] width 19 height 19
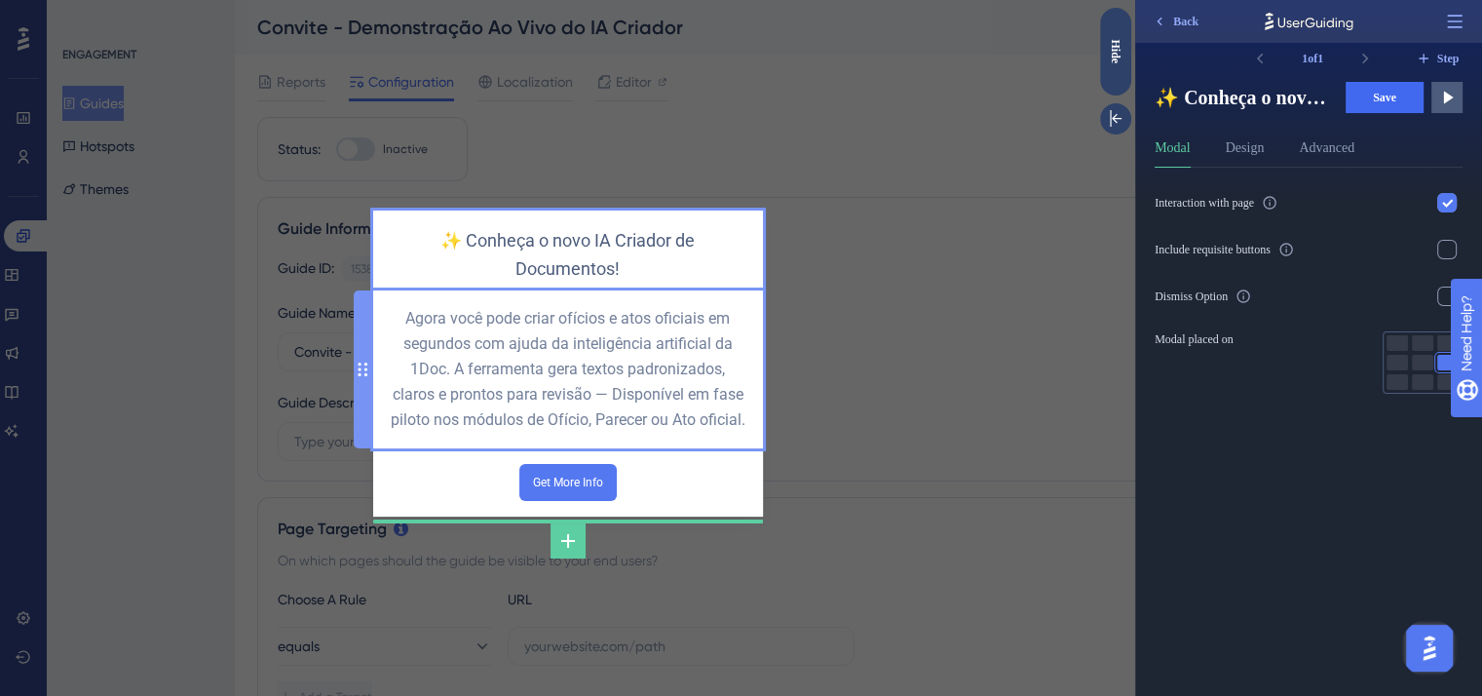
click at [633, 341] on div "Agora você pode criar ofícios e atos oficiais em segundos com ajuda da inteligê…" at bounding box center [568, 369] width 359 height 126
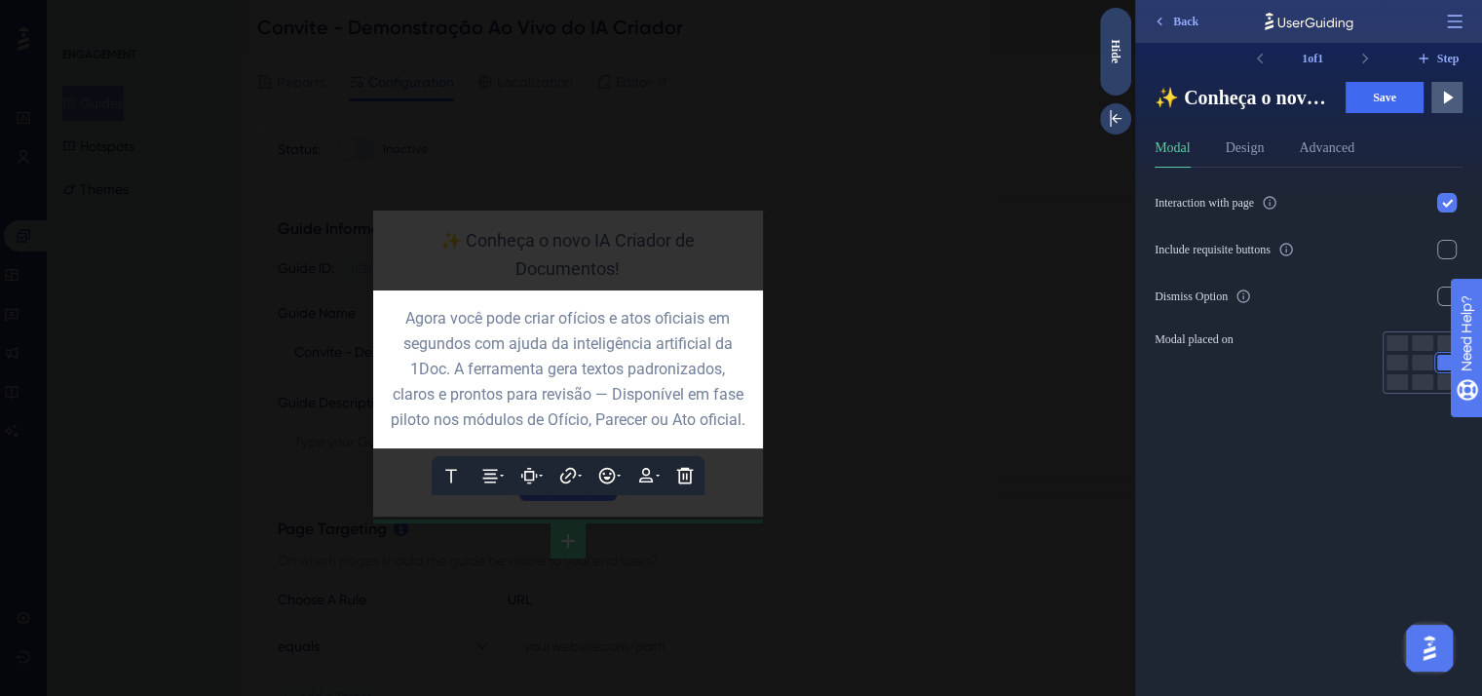
click at [753, 504] on div at bounding box center [567, 348] width 1135 height 696
